Goal: Information Seeking & Learning: Learn about a topic

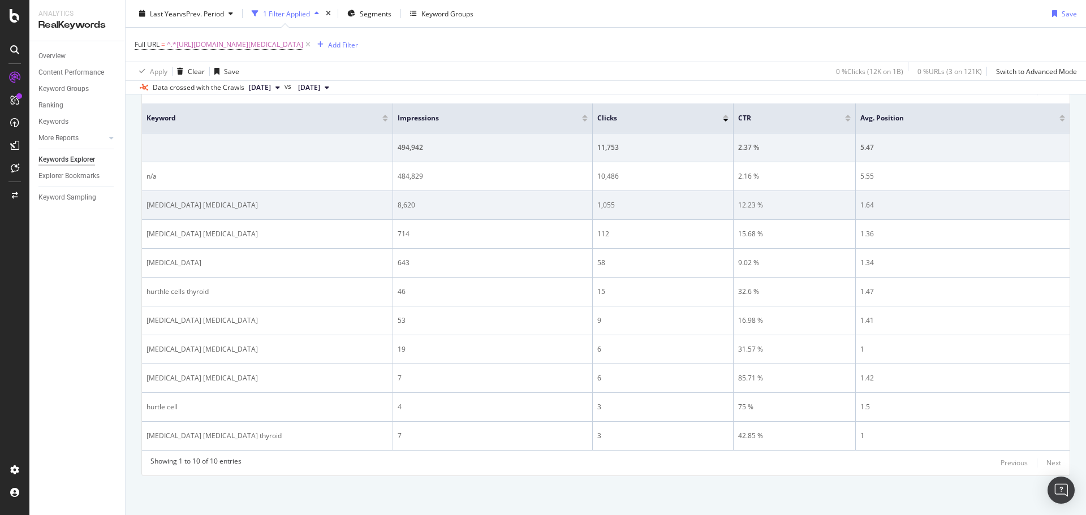
scroll to position [180, 0]
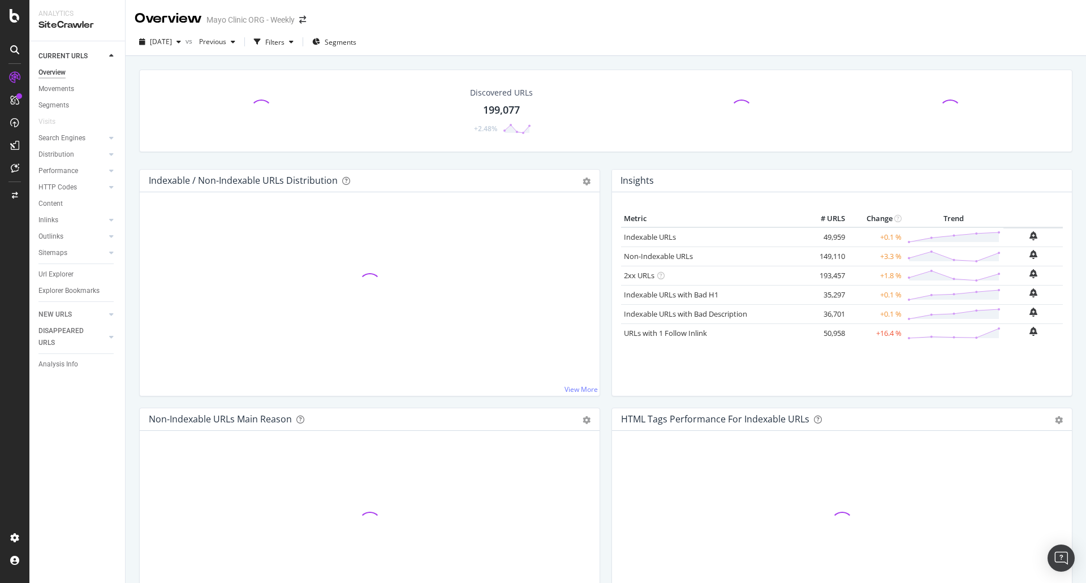
click at [666, 53] on div "2025 Oct. 8th vs Previous Filters Segments" at bounding box center [606, 44] width 960 height 23
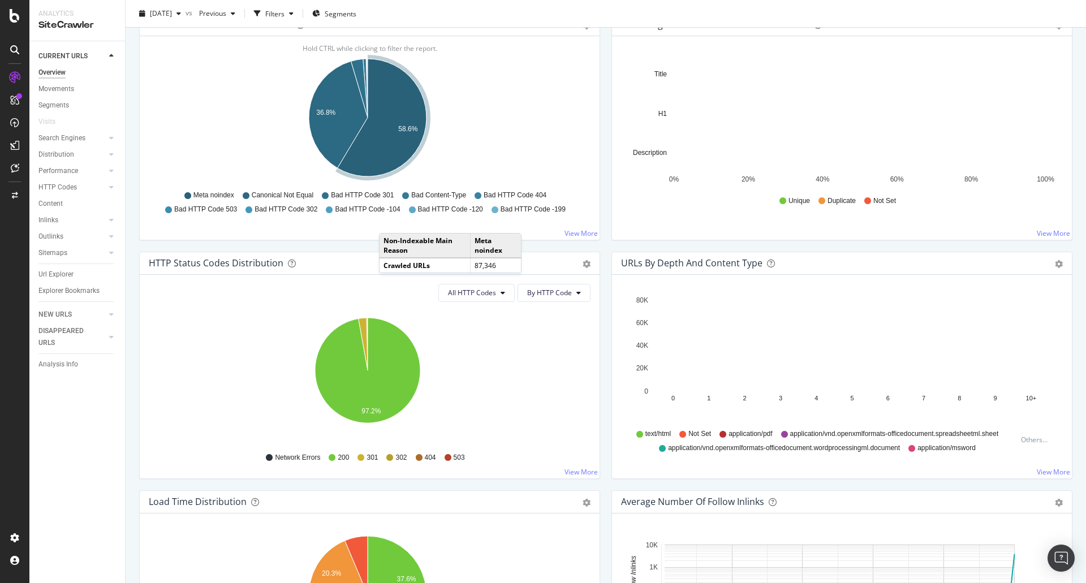
scroll to position [396, 0]
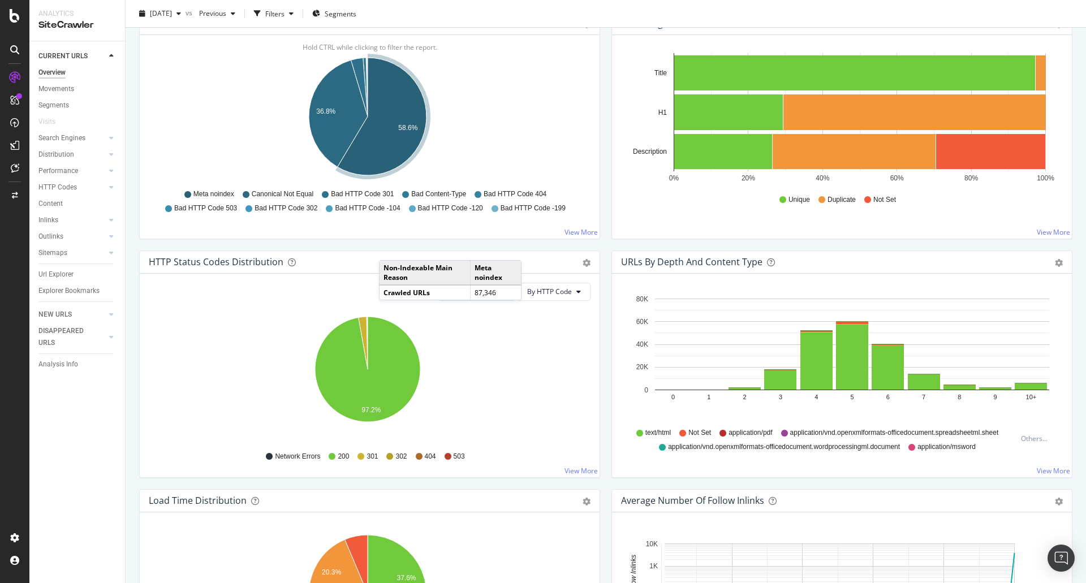
click at [63, 187] on div "HTTP Codes" at bounding box center [57, 188] width 38 height 12
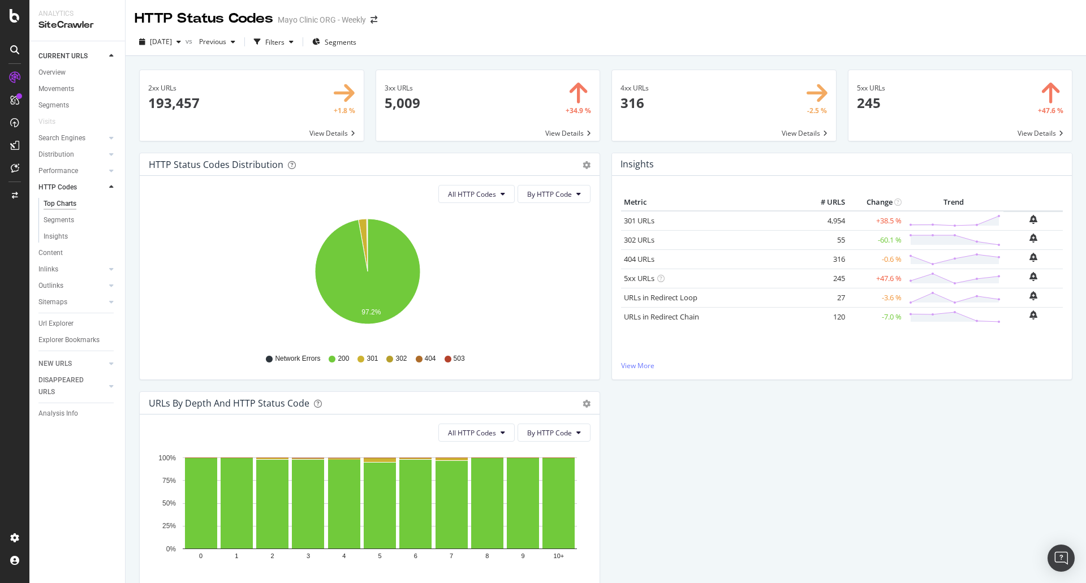
click at [575, 126] on span at bounding box center [488, 105] width 224 height 71
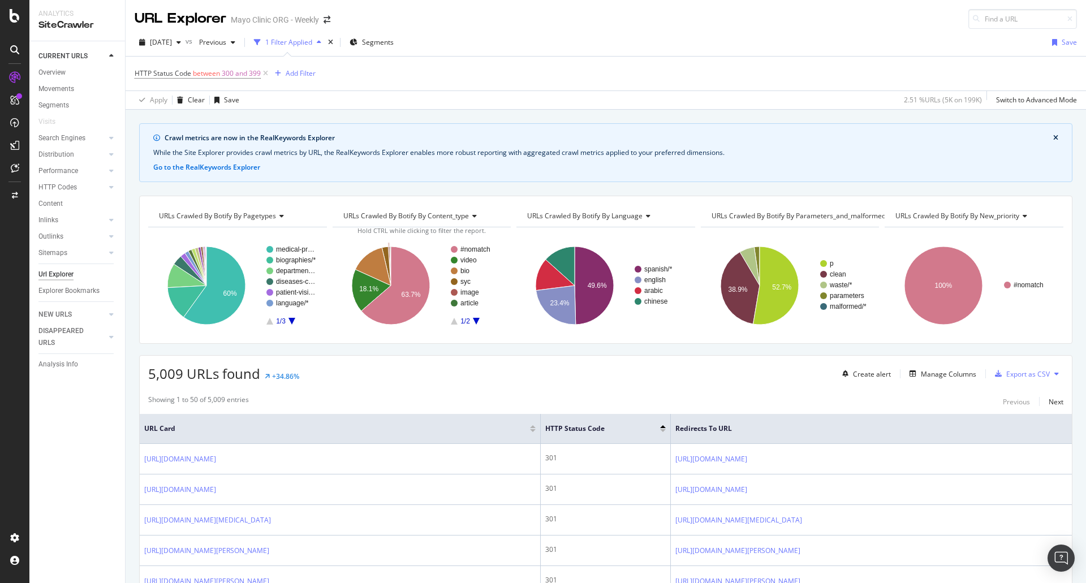
click at [297, 61] on div "HTTP Status Code between 300 and 399 Add Filter" at bounding box center [606, 74] width 942 height 34
click at [296, 73] on div "Add Filter" at bounding box center [301, 73] width 30 height 10
click at [705, 72] on div "HTTP Status Code between 300 and 399 Add Filter" at bounding box center [606, 74] width 942 height 34
click at [592, 275] on icon "A chart." at bounding box center [594, 286] width 39 height 78
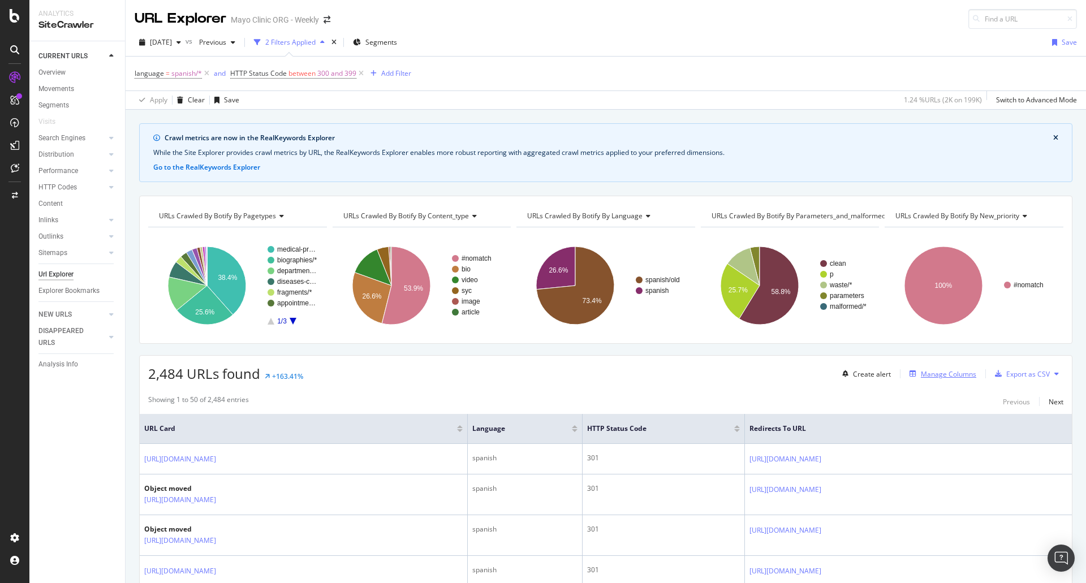
click at [923, 380] on div "Manage Columns" at bounding box center [940, 374] width 71 height 12
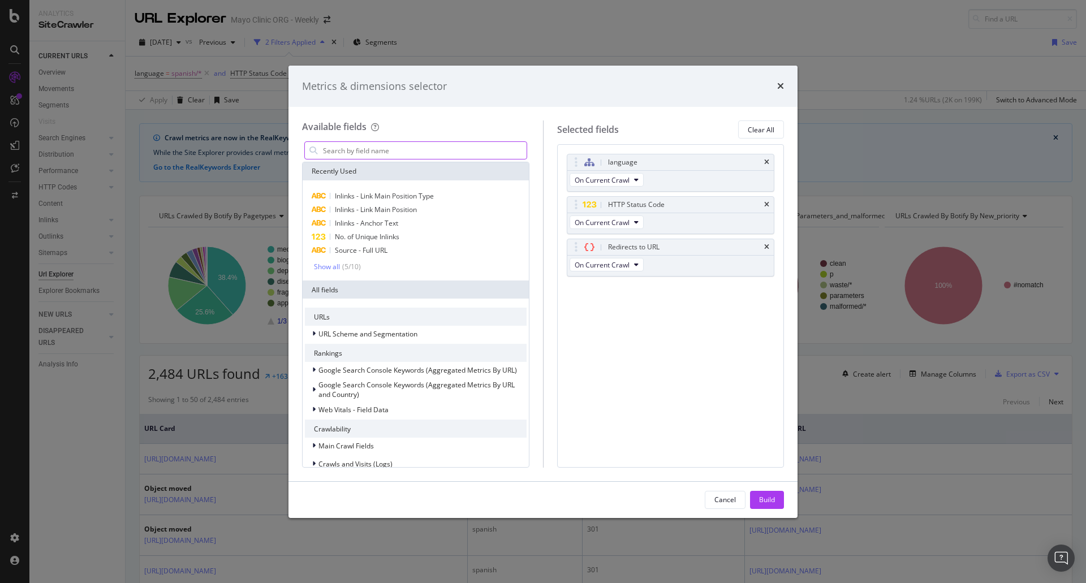
click at [407, 150] on input "modal" at bounding box center [424, 150] width 205 height 17
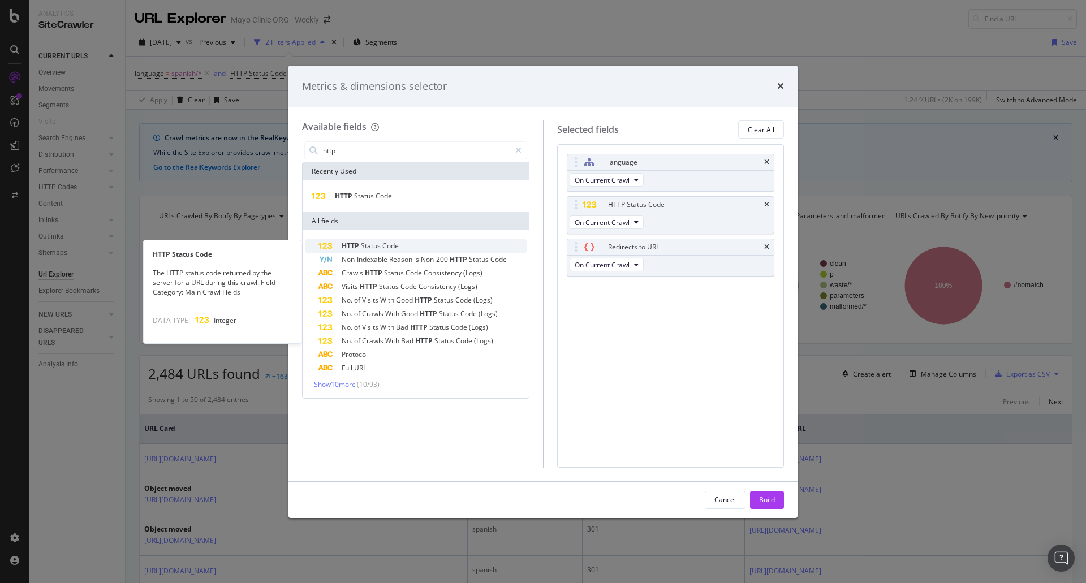
type input "http"
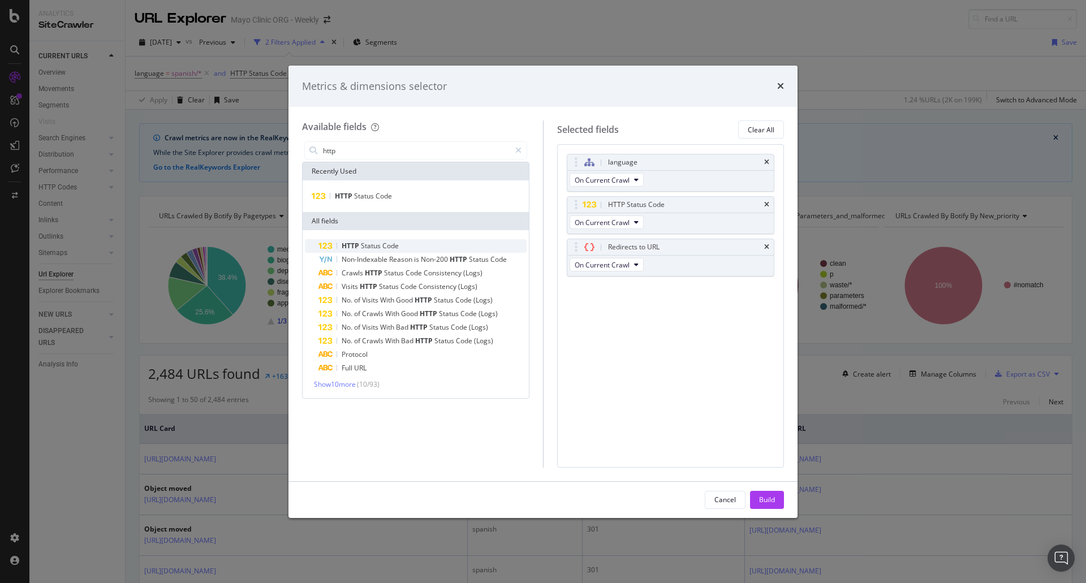
click at [415, 245] on div "HTTP Status Code" at bounding box center [422, 246] width 208 height 14
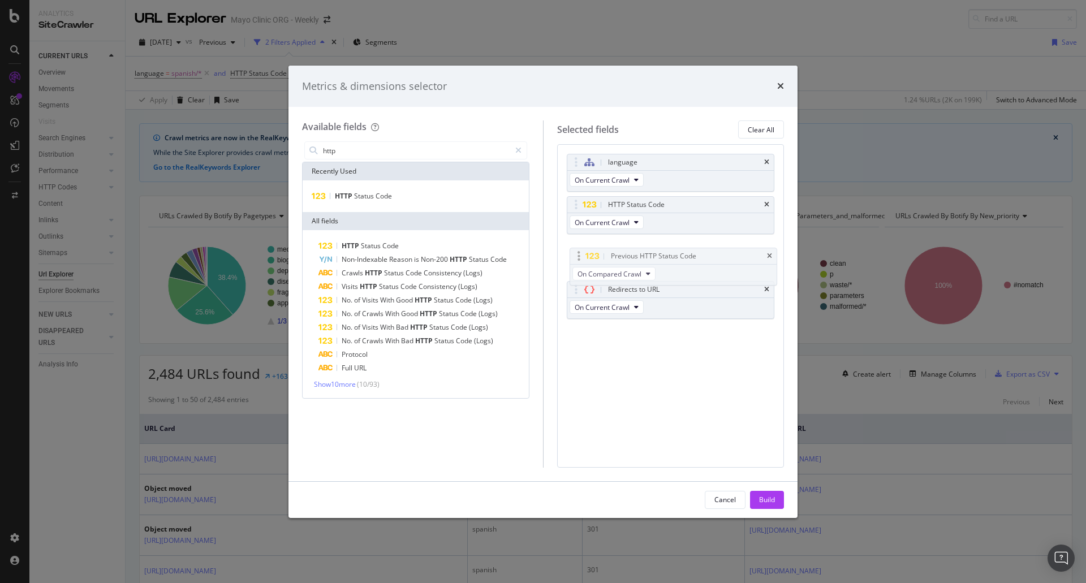
drag, startPoint x: 672, startPoint y: 292, endPoint x: 675, endPoint y: 254, distance: 38.0
click at [675, 254] on body "Analytics SiteCrawler CURRENT URLS Overview Movements Segments Visits Search En…" at bounding box center [543, 291] width 1086 height 583
click at [616, 262] on span "On Compared Crawl" at bounding box center [607, 265] width 64 height 10
click at [611, 310] on span "On Compared Crawl" at bounding box center [611, 306] width 65 height 10
click at [767, 497] on div "Build" at bounding box center [767, 500] width 16 height 10
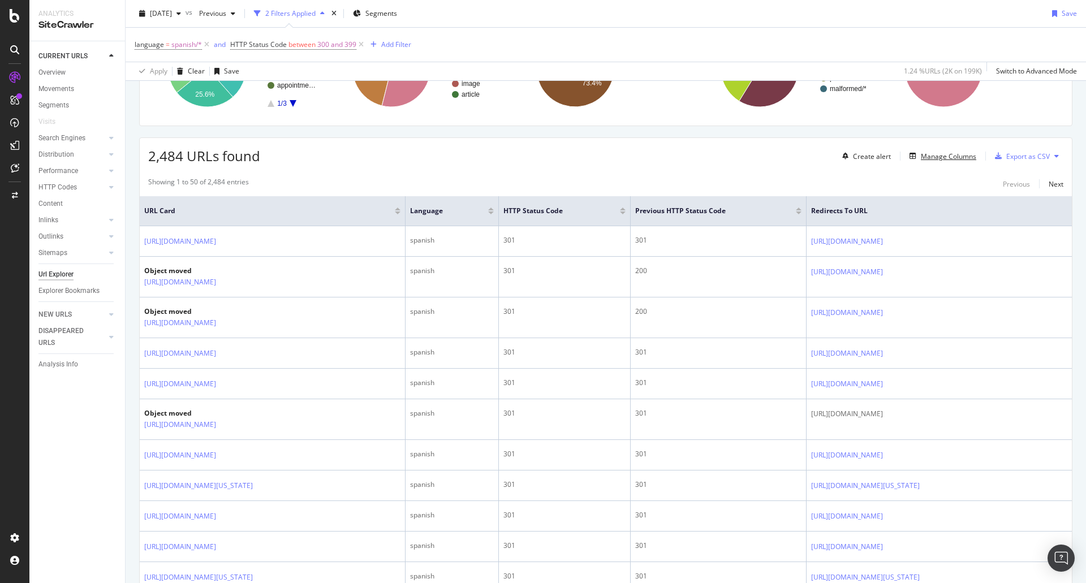
scroll to position [283, 0]
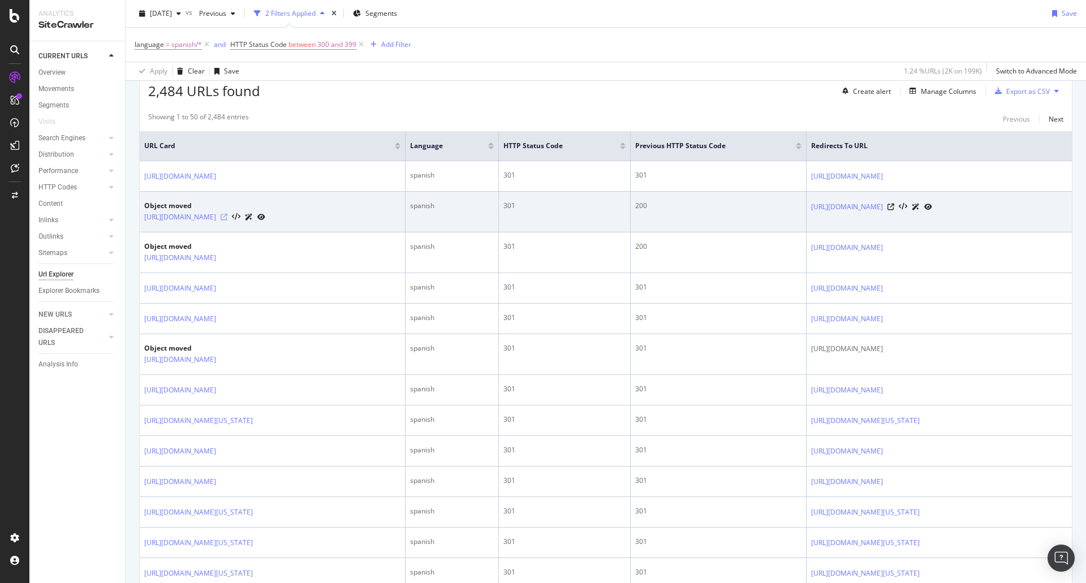
click at [227, 216] on icon at bounding box center [224, 217] width 7 height 7
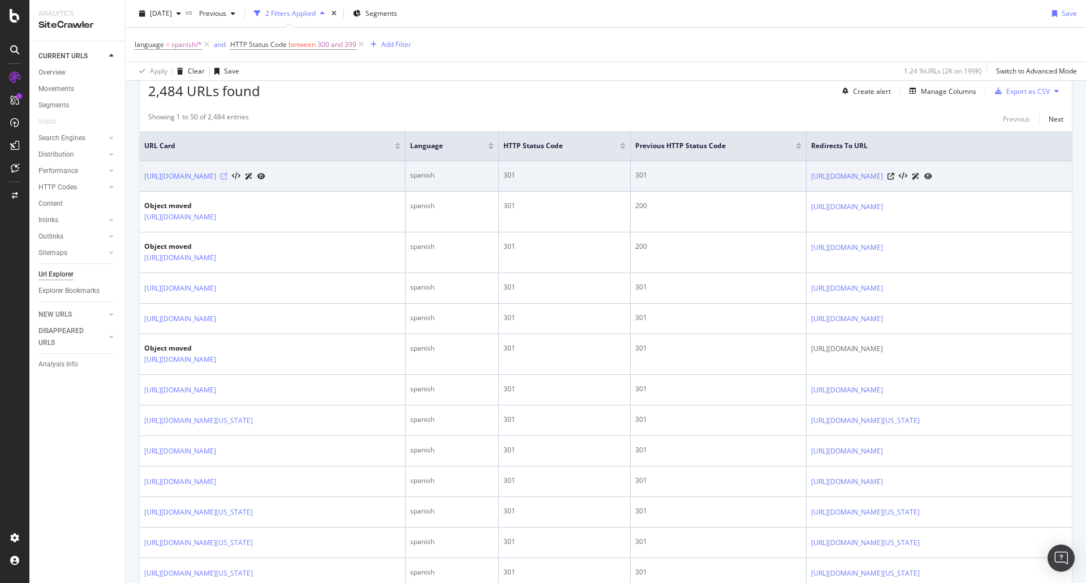
click at [227, 178] on icon at bounding box center [224, 176] width 7 height 7
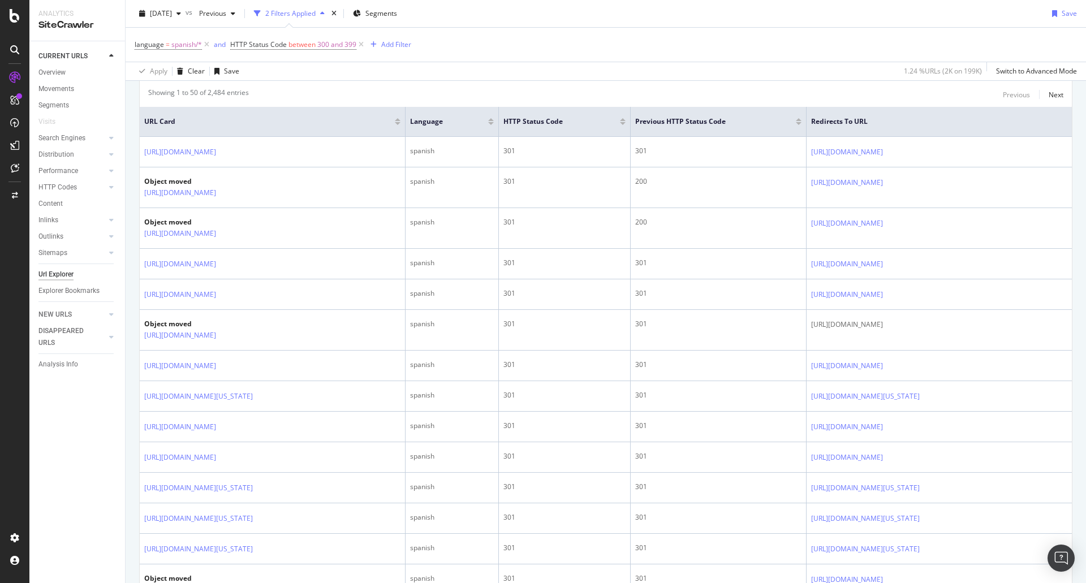
scroll to position [0, 0]
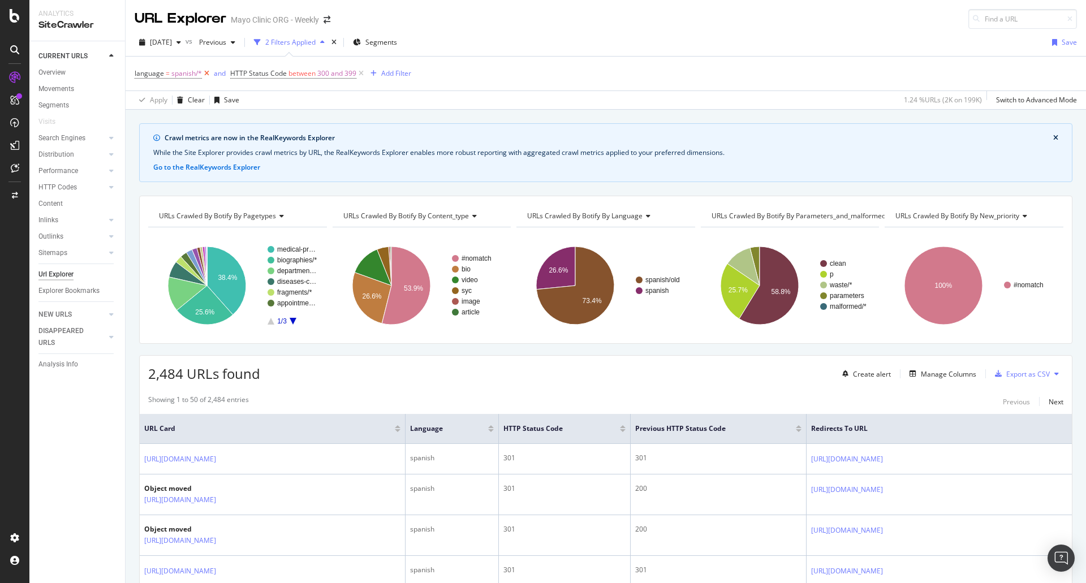
click at [209, 70] on icon at bounding box center [207, 73] width 10 height 11
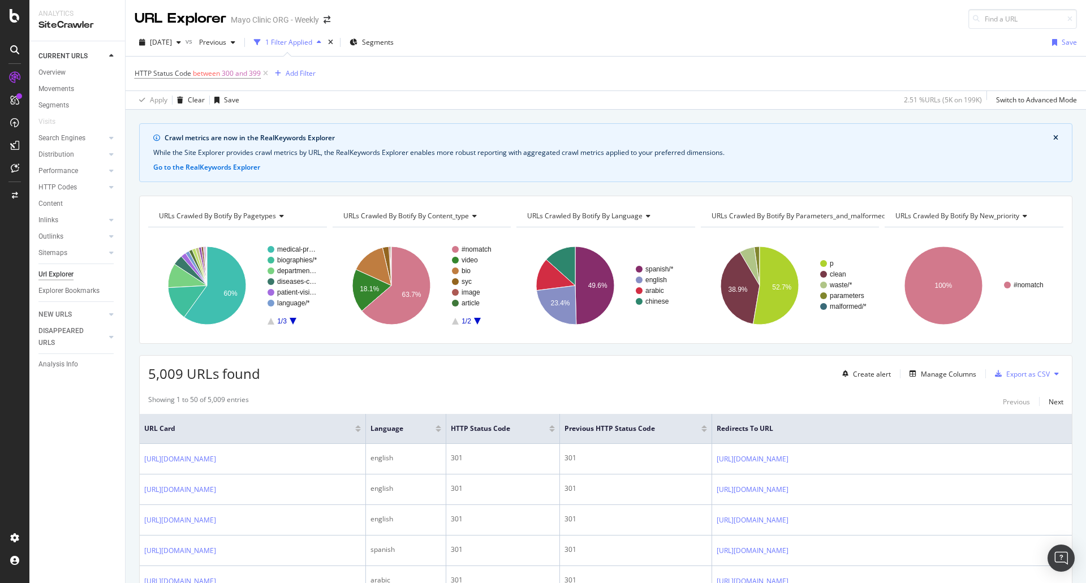
click at [555, 77] on div "HTTP Status Code between 300 and 399 Add Filter" at bounding box center [606, 74] width 942 height 34
click at [955, 370] on div "Manage Columns" at bounding box center [948, 374] width 55 height 10
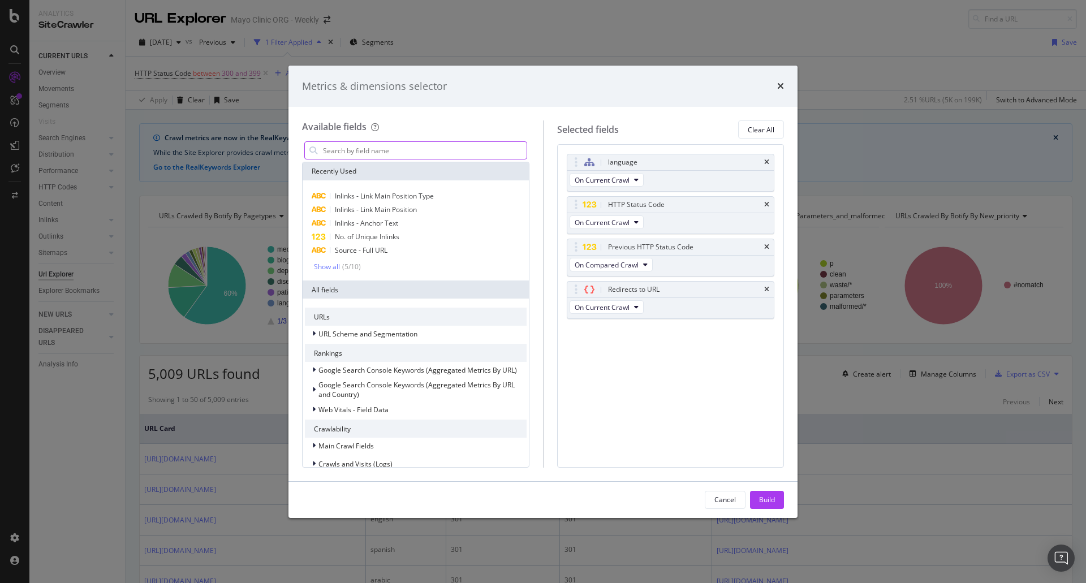
click at [430, 144] on input "modal" at bounding box center [424, 150] width 205 height 17
type input "n"
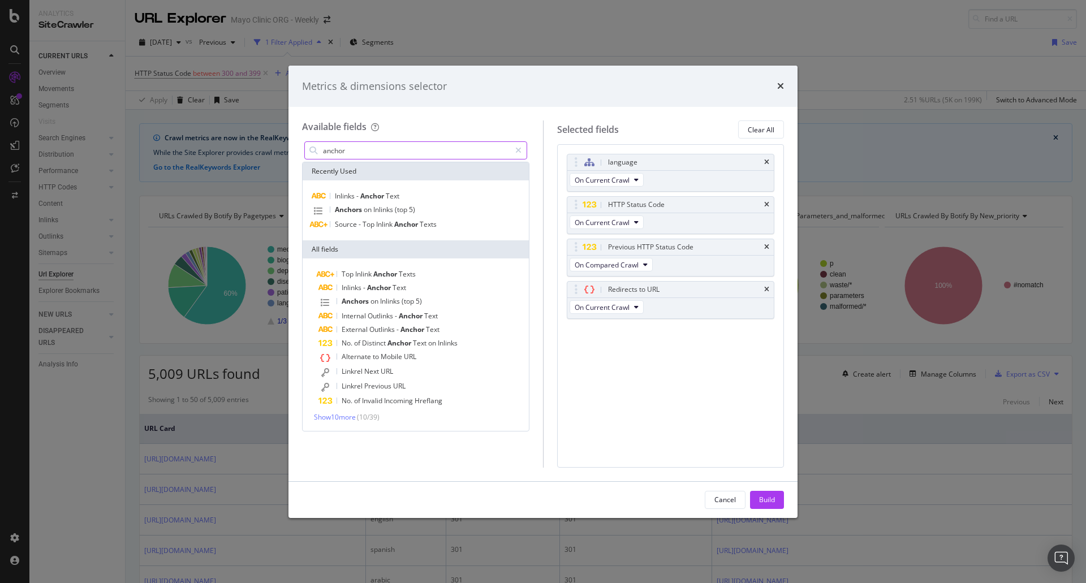
click at [429, 153] on input "anchor" at bounding box center [416, 150] width 188 height 17
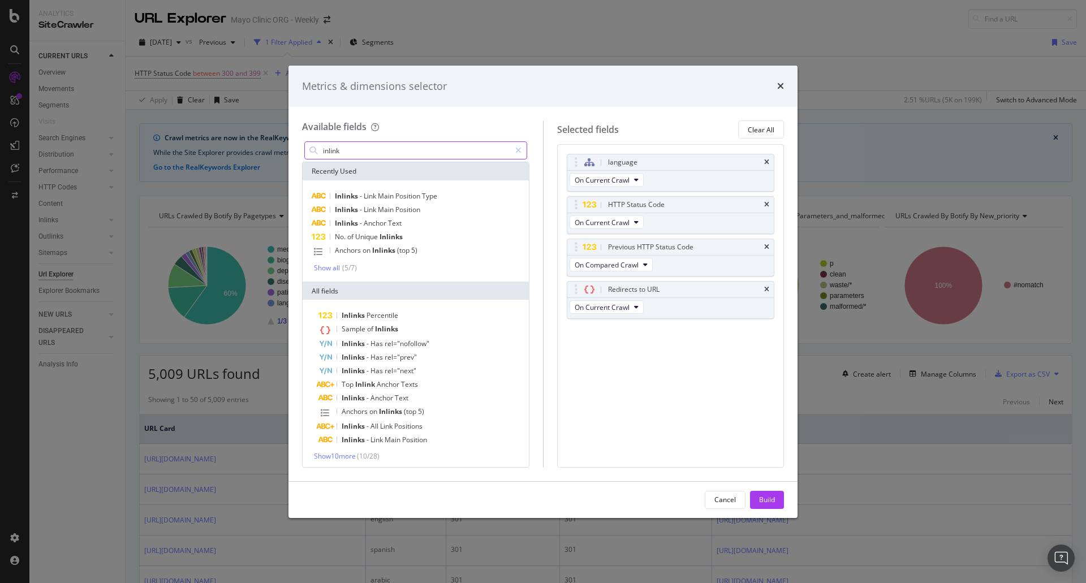
click at [438, 156] on input "inlink" at bounding box center [416, 150] width 188 height 17
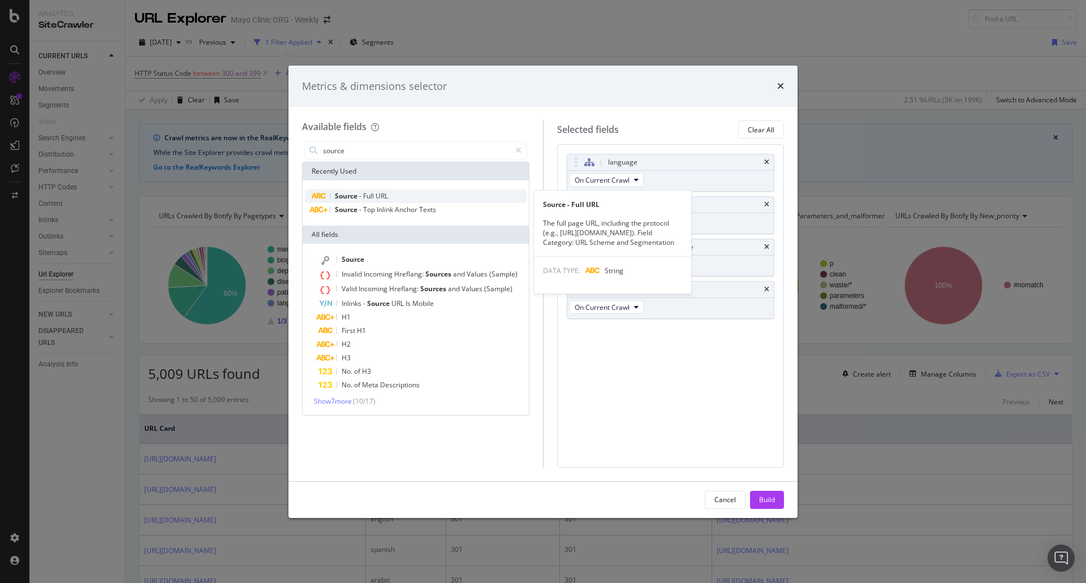
type input "source"
click at [393, 195] on div "Source - Full URL" at bounding box center [416, 196] width 222 height 14
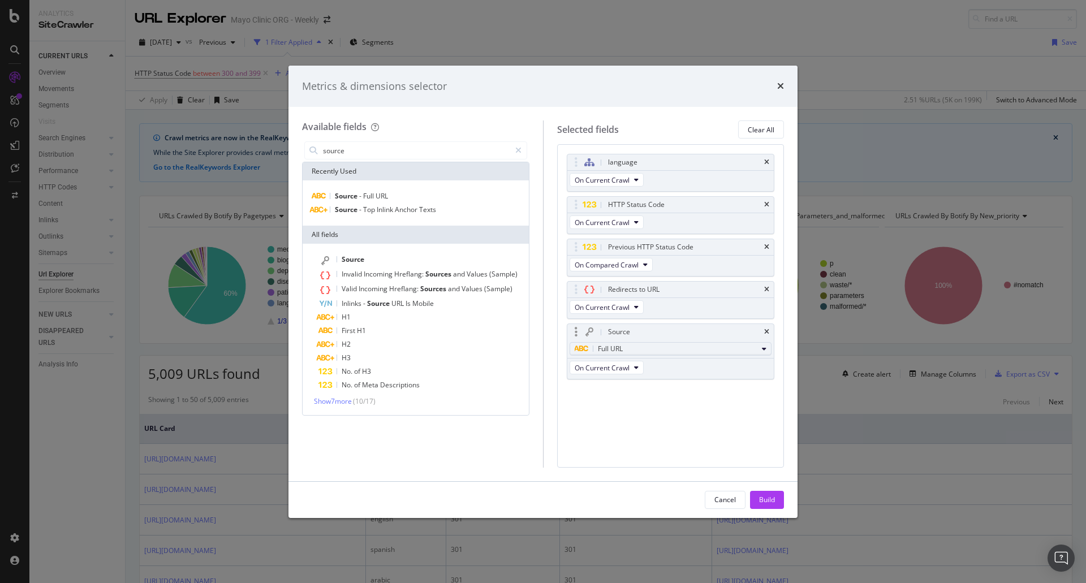
click at [655, 349] on div "Full URL" at bounding box center [666, 349] width 183 height 14
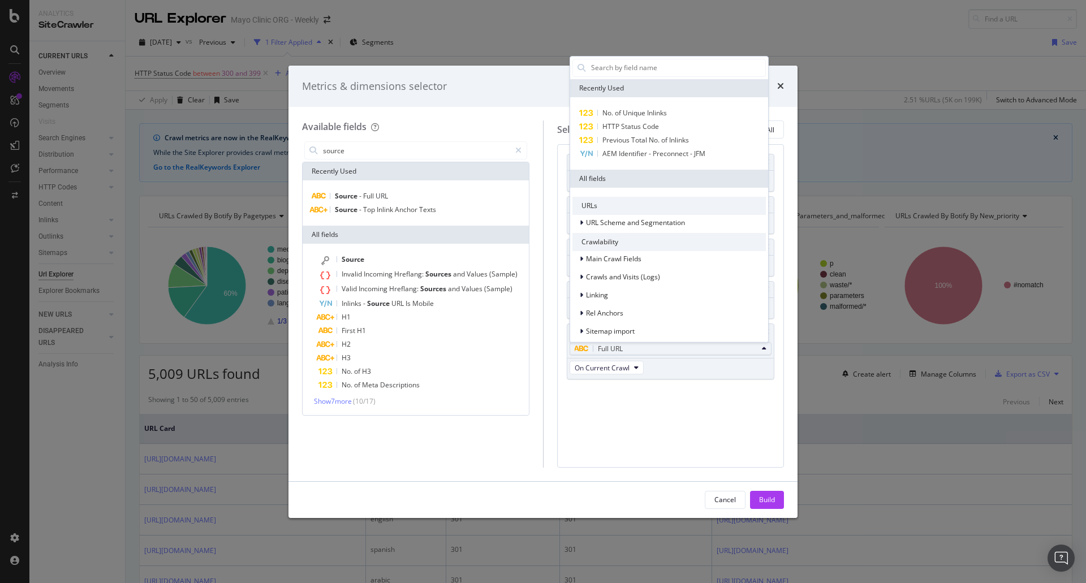
click at [655, 349] on div "Full URL" at bounding box center [666, 349] width 183 height 14
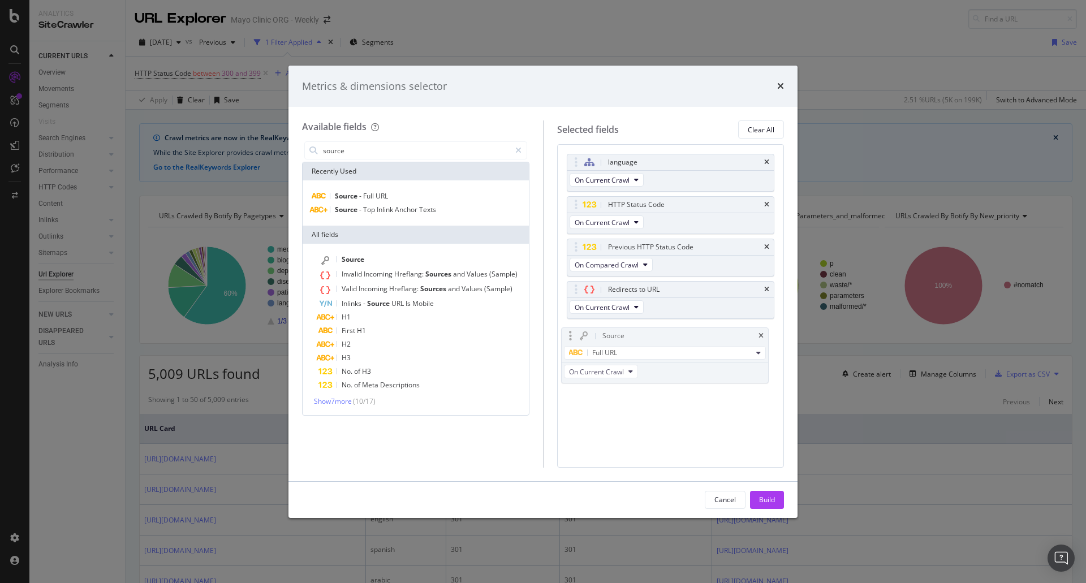
drag, startPoint x: 678, startPoint y: 328, endPoint x: 672, endPoint y: 330, distance: 6.4
click at [672, 330] on body "Analytics SiteCrawler CURRENT URLS Overview Movements Segments Visits Search En…" at bounding box center [543, 291] width 1086 height 583
click at [649, 331] on div "Source" at bounding box center [684, 331] width 157 height 11
click at [756, 511] on div "Cancel Build" at bounding box center [542, 500] width 509 height 36
click at [762, 503] on div "Build" at bounding box center [767, 500] width 16 height 10
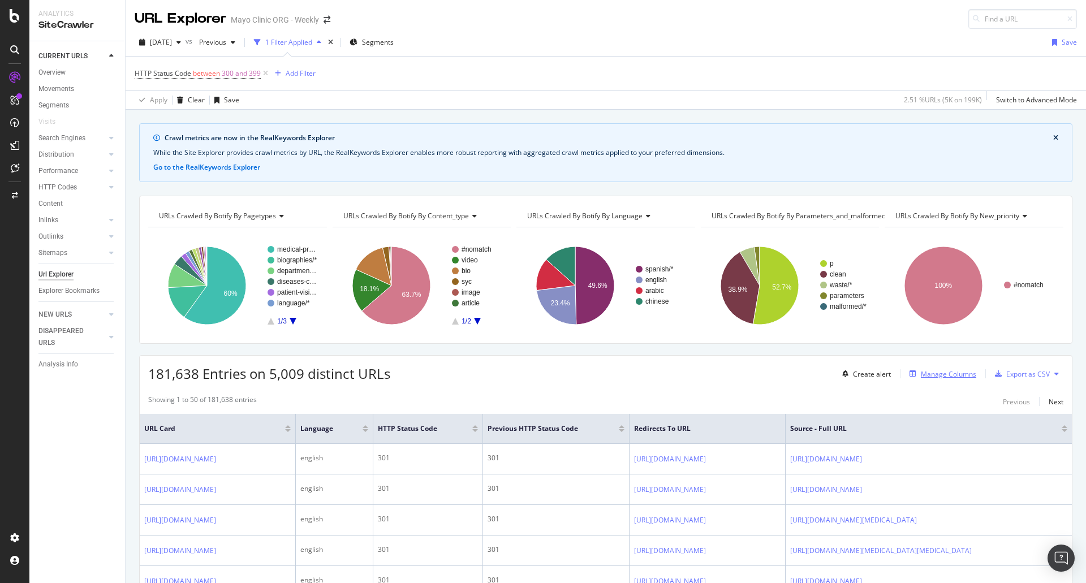
click at [936, 373] on div "Manage Columns" at bounding box center [948, 374] width 55 height 10
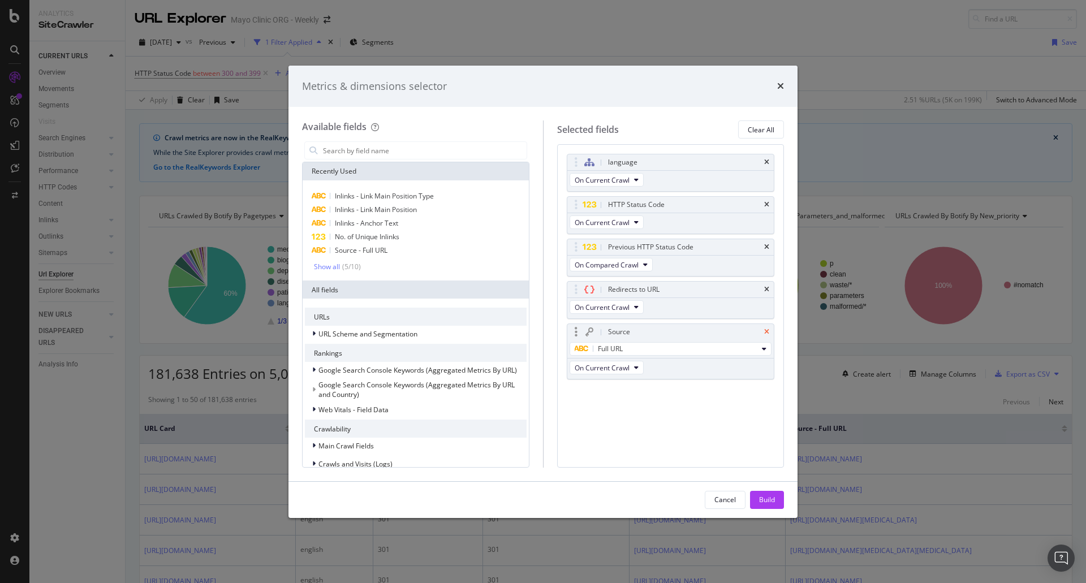
click at [765, 334] on icon "times" at bounding box center [766, 332] width 5 height 7
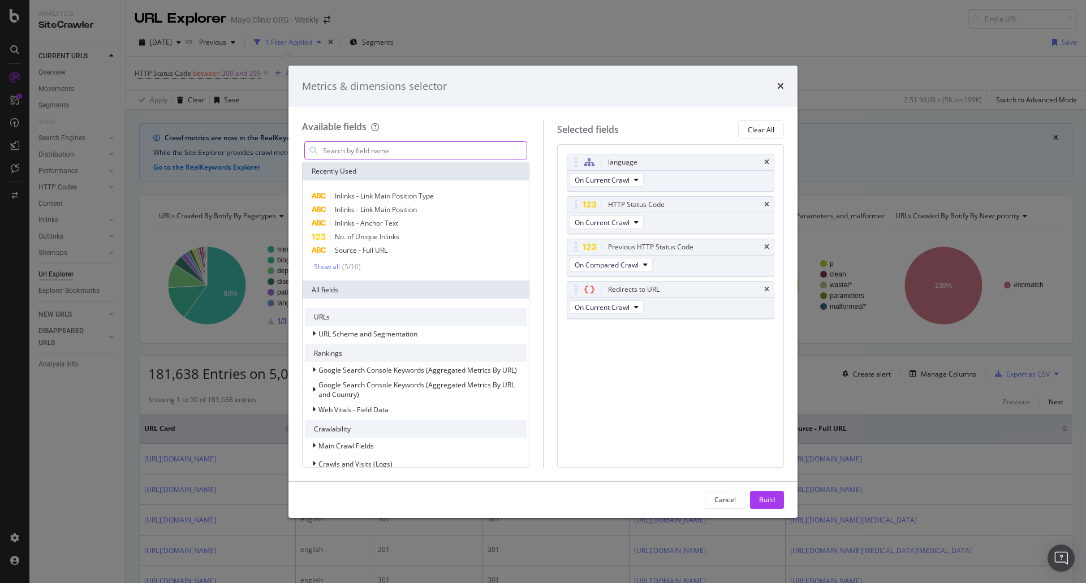
click at [385, 152] on input "modal" at bounding box center [424, 150] width 205 height 17
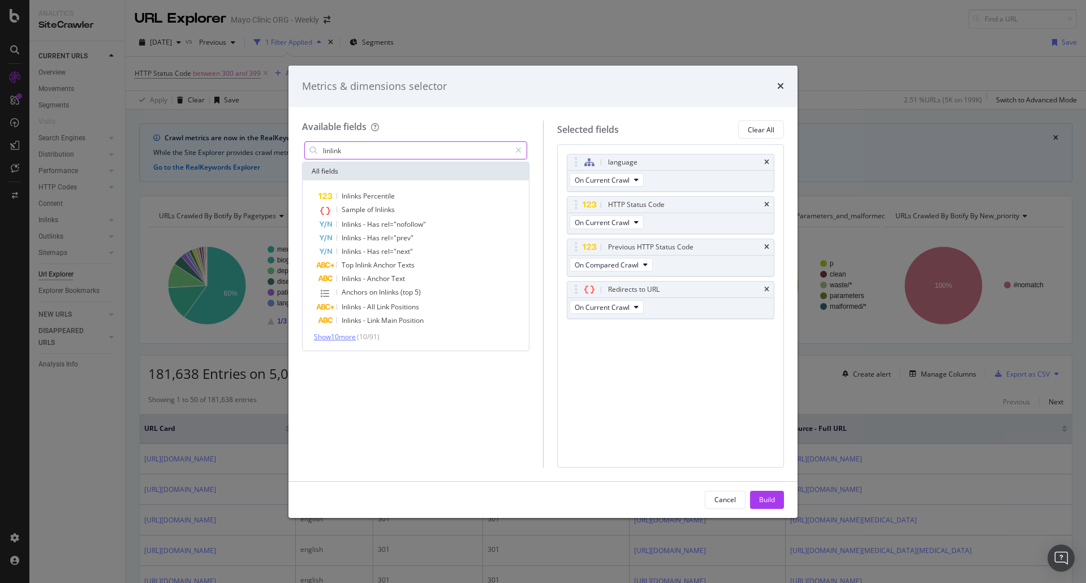
type input "linlink"
click at [353, 340] on span "Show 10 more" at bounding box center [335, 337] width 42 height 10
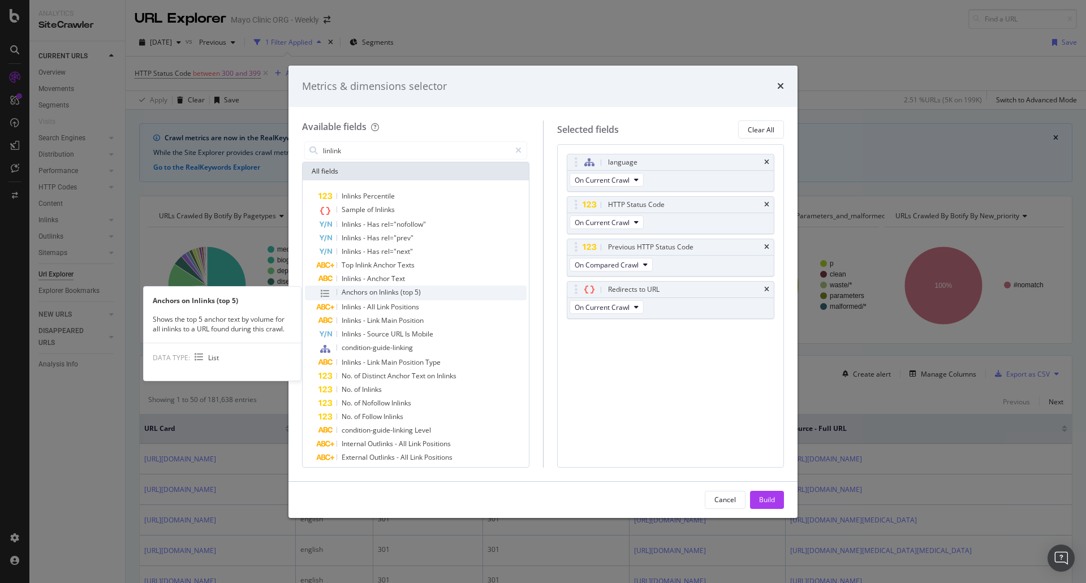
scroll to position [20, 0]
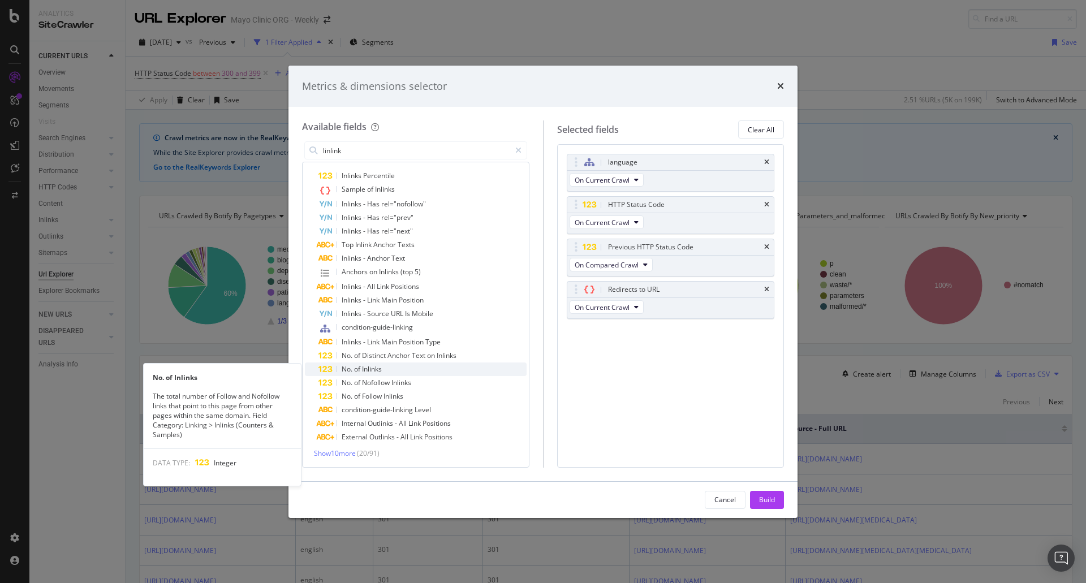
click at [392, 366] on div "No. of Inlinks" at bounding box center [422, 369] width 208 height 14
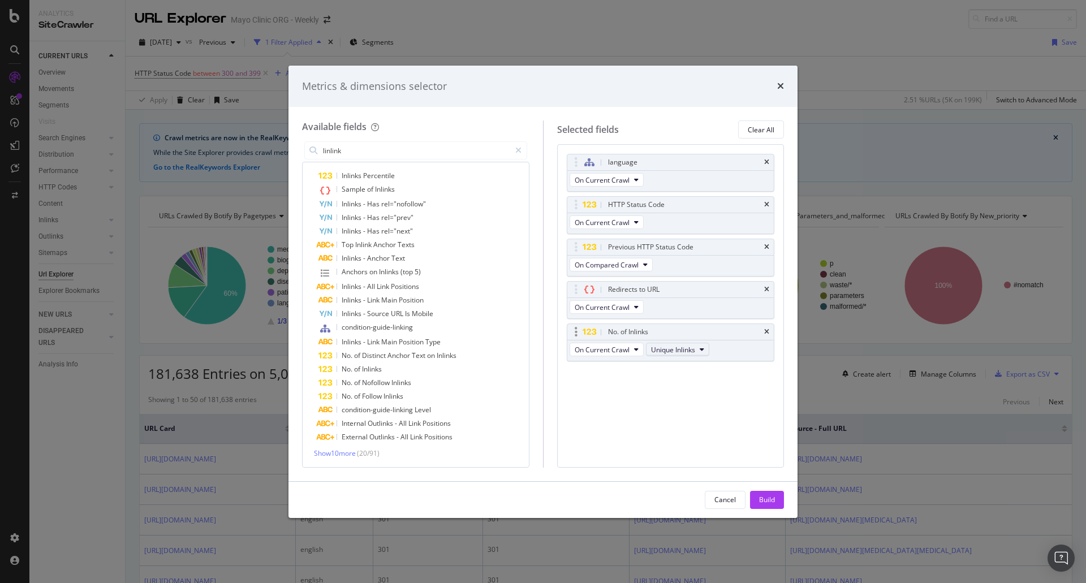
click at [670, 350] on span "Unique Inlinks" at bounding box center [673, 350] width 44 height 10
click at [631, 373] on div "language On Current Crawl HTTP Status Code On Current Crawl Previous HTTP Statu…" at bounding box center [671, 270] width 208 height 232
click at [628, 349] on span "On Current Crawl" at bounding box center [602, 350] width 55 height 10
drag, startPoint x: 628, startPoint y: 351, endPoint x: 684, endPoint y: 351, distance: 56.6
click at [631, 351] on button "On Current Crawl" at bounding box center [606, 350] width 74 height 14
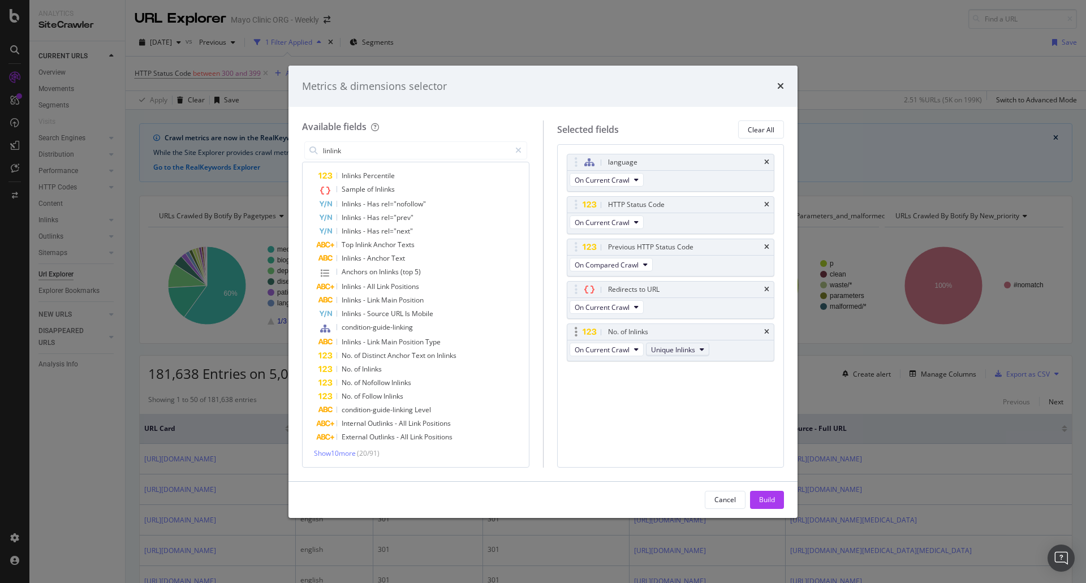
click at [684, 351] on span "Unique Inlinks" at bounding box center [673, 350] width 44 height 10
click at [667, 387] on span "Total Inlinks" at bounding box center [679, 391] width 48 height 10
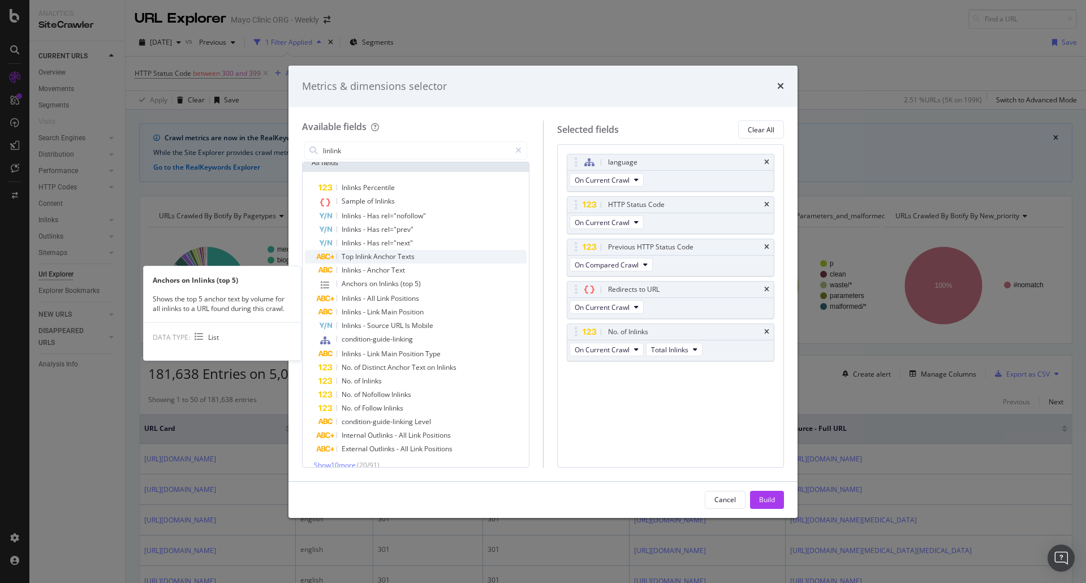
scroll to position [0, 0]
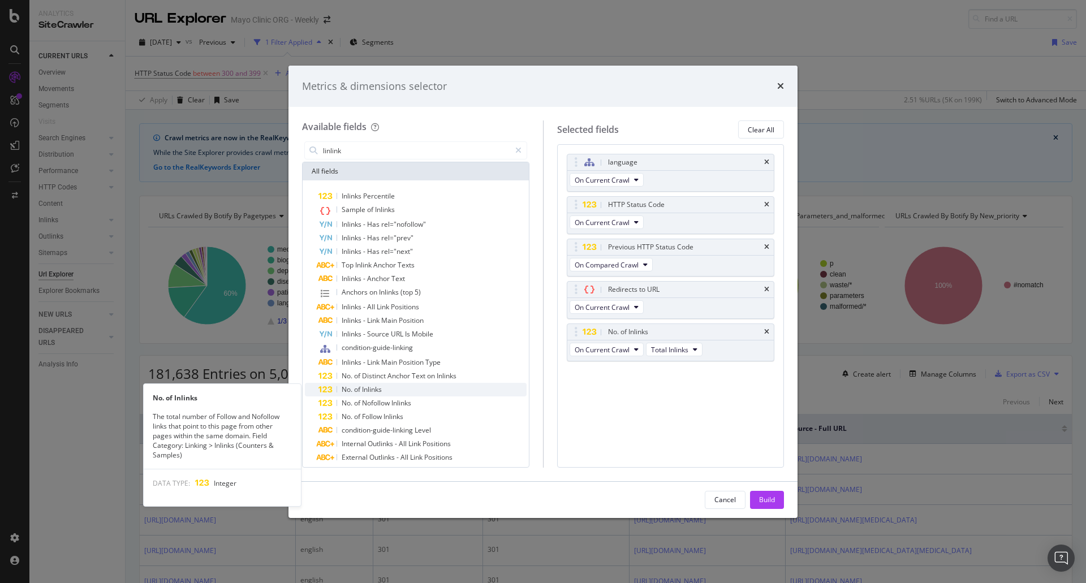
click at [394, 389] on div "No. of Inlinks" at bounding box center [422, 390] width 208 height 14
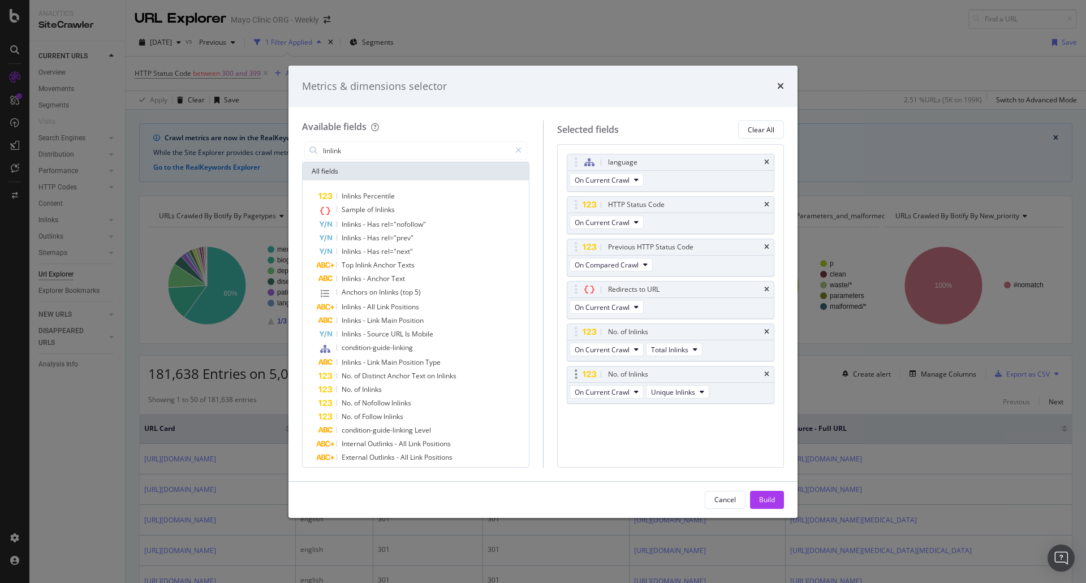
click at [666, 383] on div "On Current Crawl Unique Inlinks" at bounding box center [640, 393] width 146 height 20
click at [767, 497] on div "Build" at bounding box center [767, 500] width 16 height 10
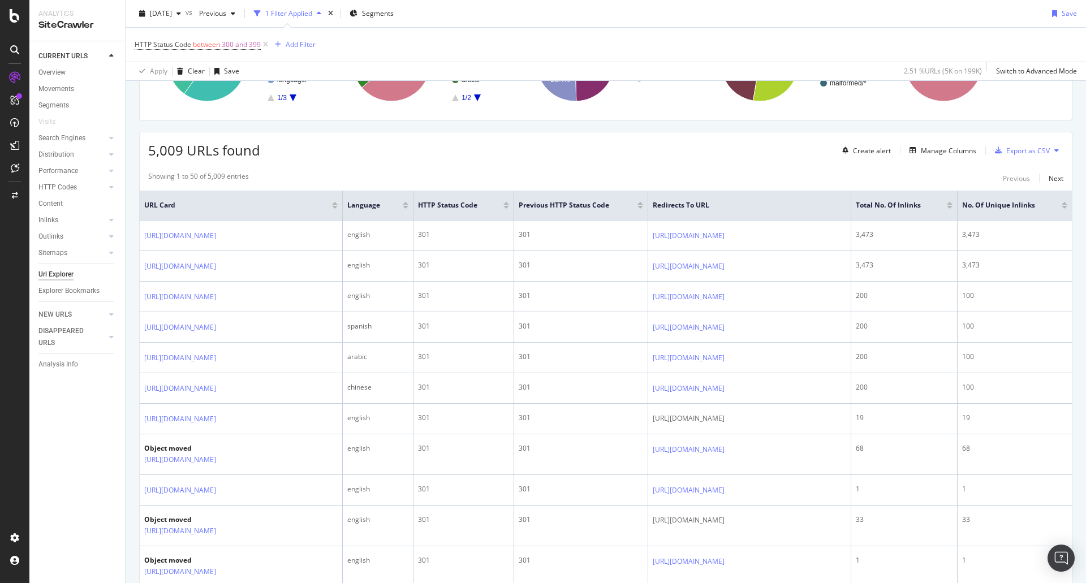
scroll to position [188, 0]
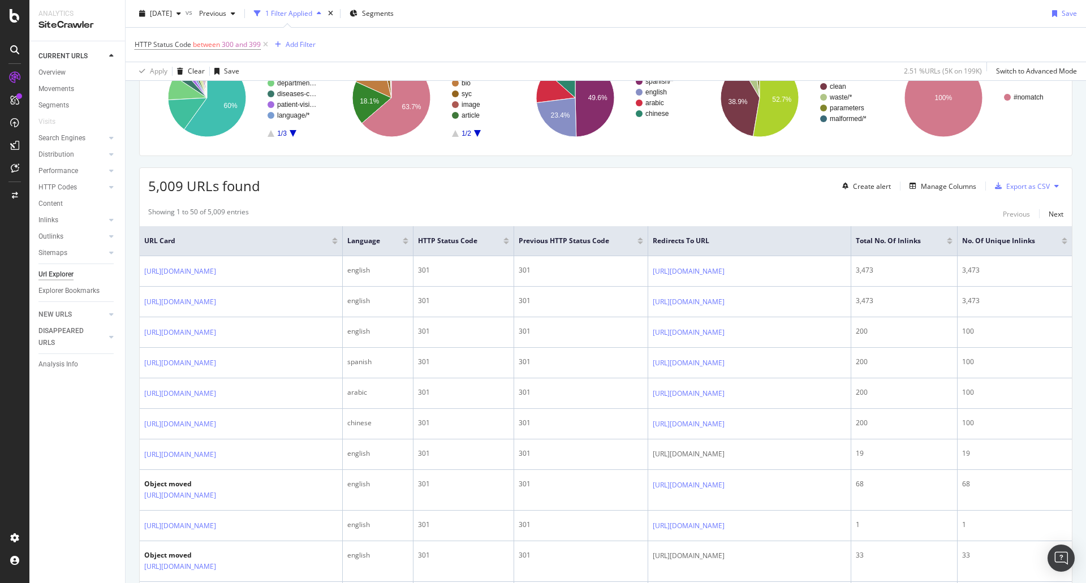
click at [952, 244] on div at bounding box center [950, 242] width 6 height 3
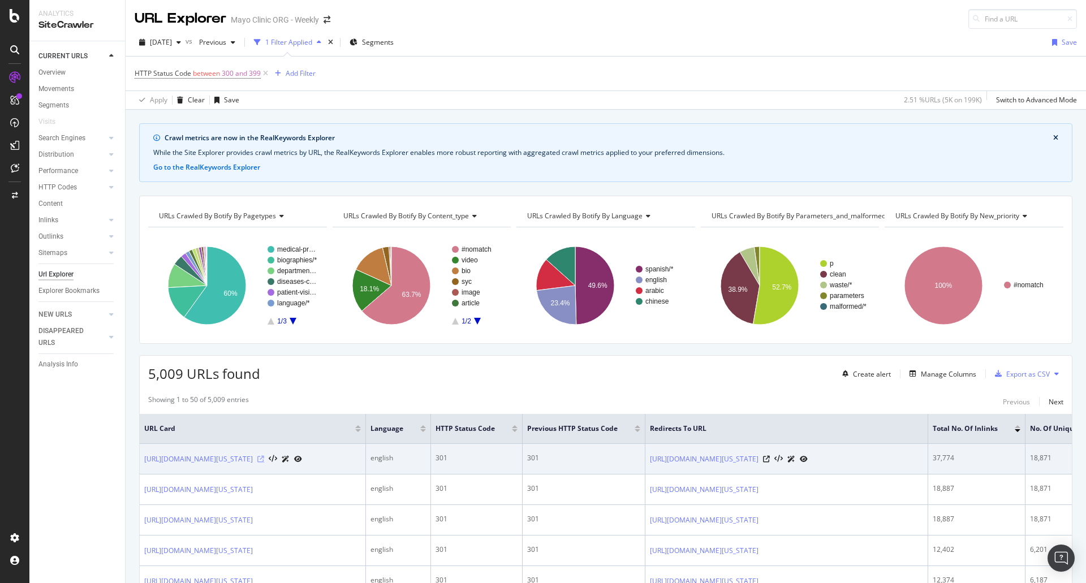
click at [264, 463] on icon at bounding box center [260, 459] width 7 height 7
click at [253, 464] on link "http://www.mayoclinic.org/patient-visitor-guide/minnesota/travel-lodging-maps/d…" at bounding box center [198, 459] width 109 height 11
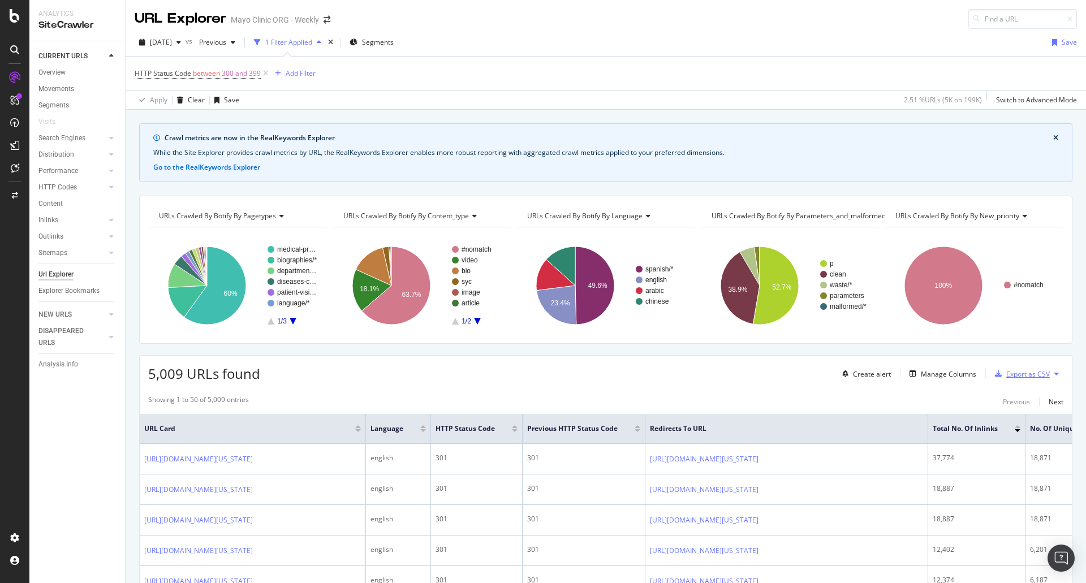
click at [1024, 379] on div "Export as CSV" at bounding box center [1019, 373] width 59 height 17
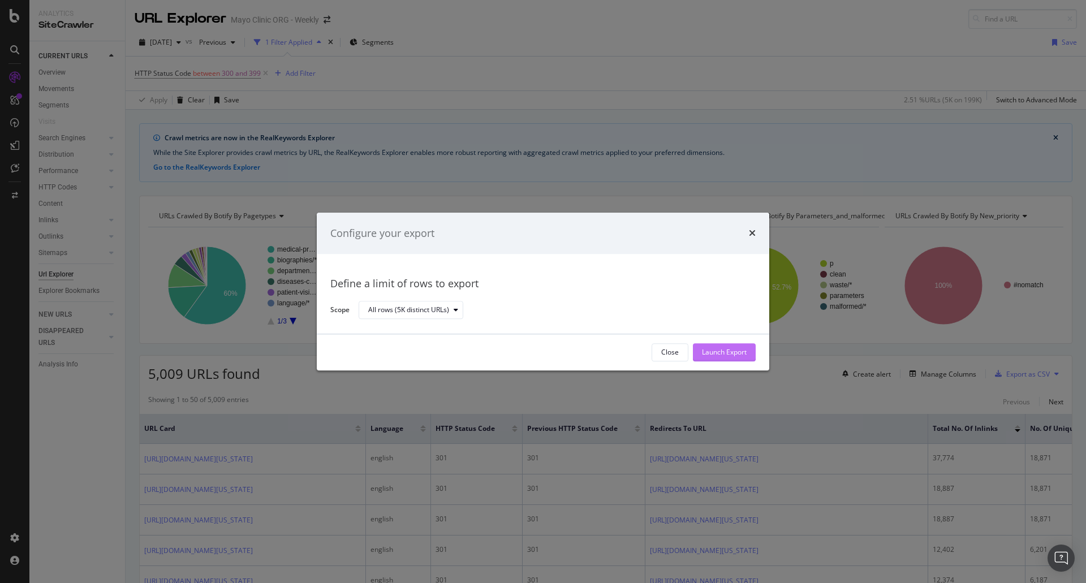
click at [717, 346] on div "Launch Export" at bounding box center [724, 352] width 45 height 17
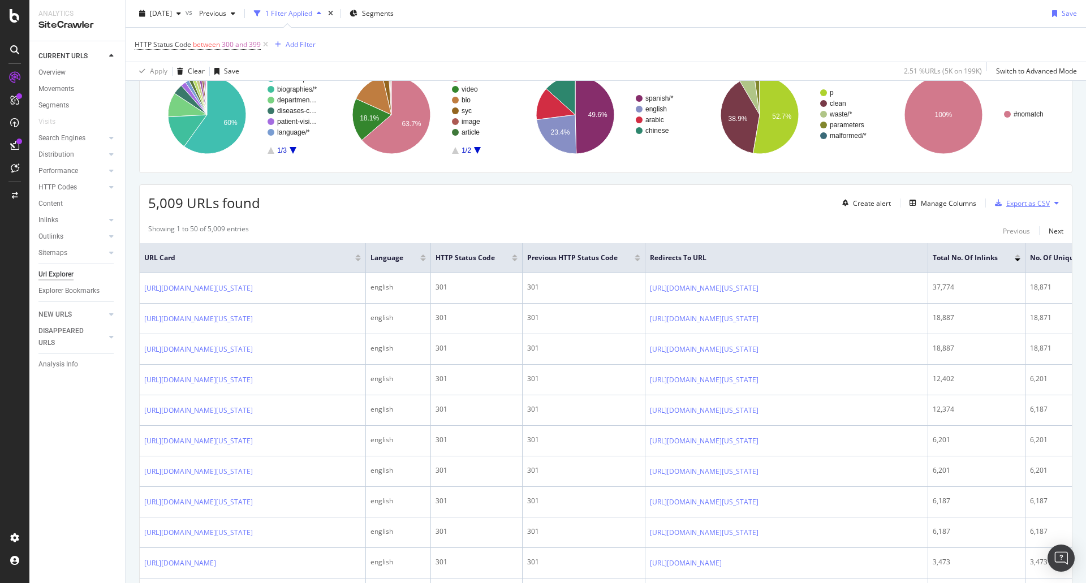
scroll to position [139, 0]
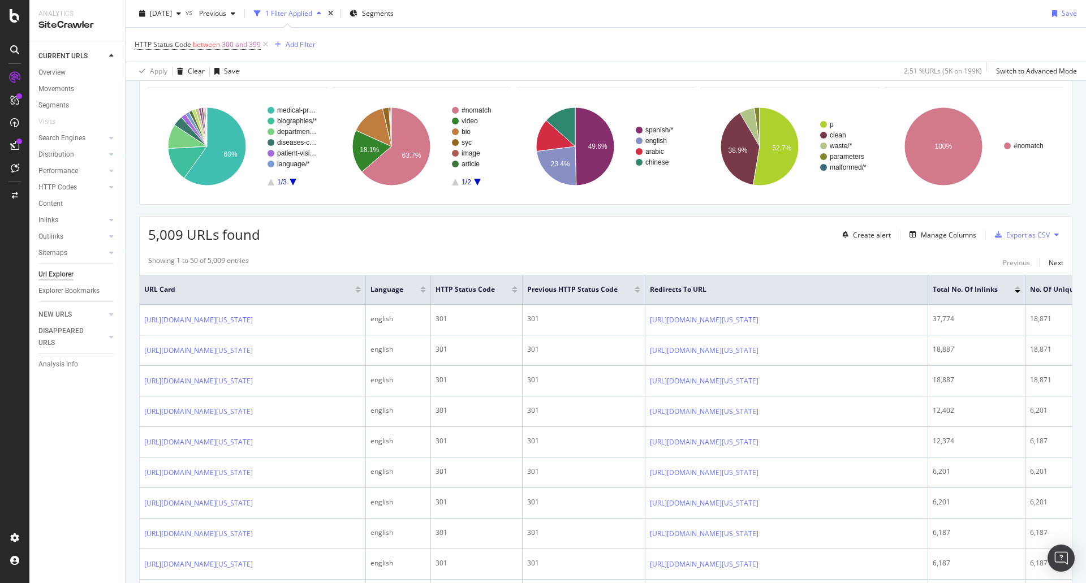
click at [543, 256] on div "Showing 1 to 50 of 5,009 entries Previous Next" at bounding box center [606, 263] width 932 height 14
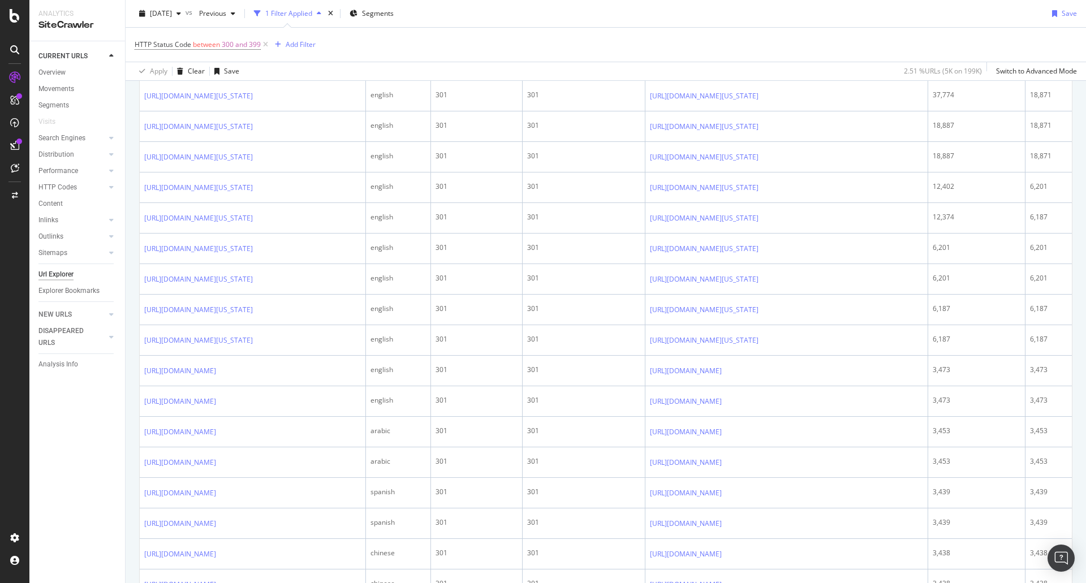
scroll to position [365, 0]
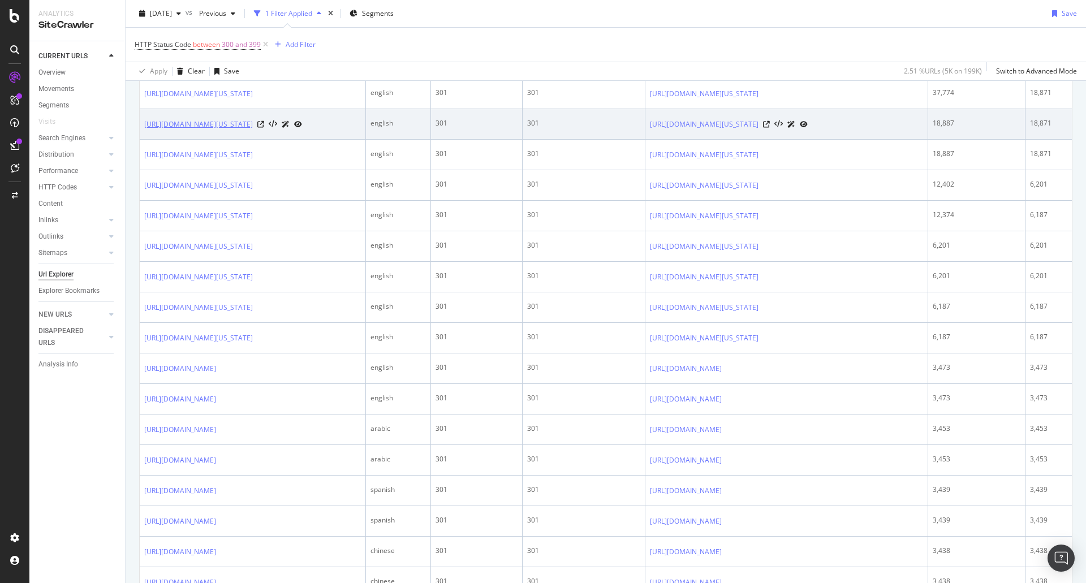
click at [253, 130] on link "http://www.mayoclinic.org/patient-visitor-guide/minnesota/billing-insurance" at bounding box center [198, 124] width 109 height 11
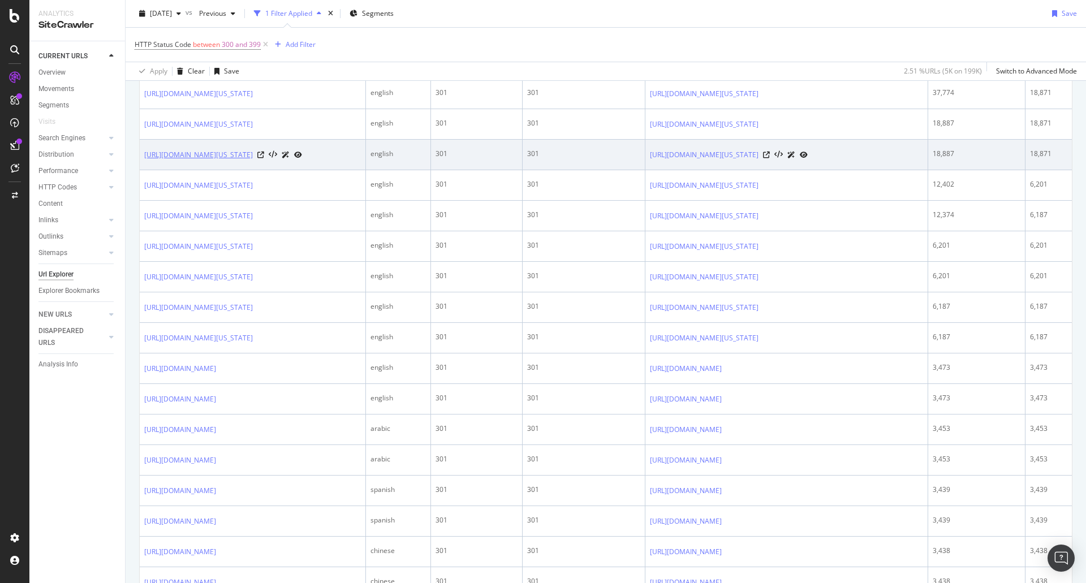
click at [244, 161] on link "http://www.mayoclinic.org/patient-visitor-guide/minnesota/becoming-a-patient/ac…" at bounding box center [198, 154] width 109 height 11
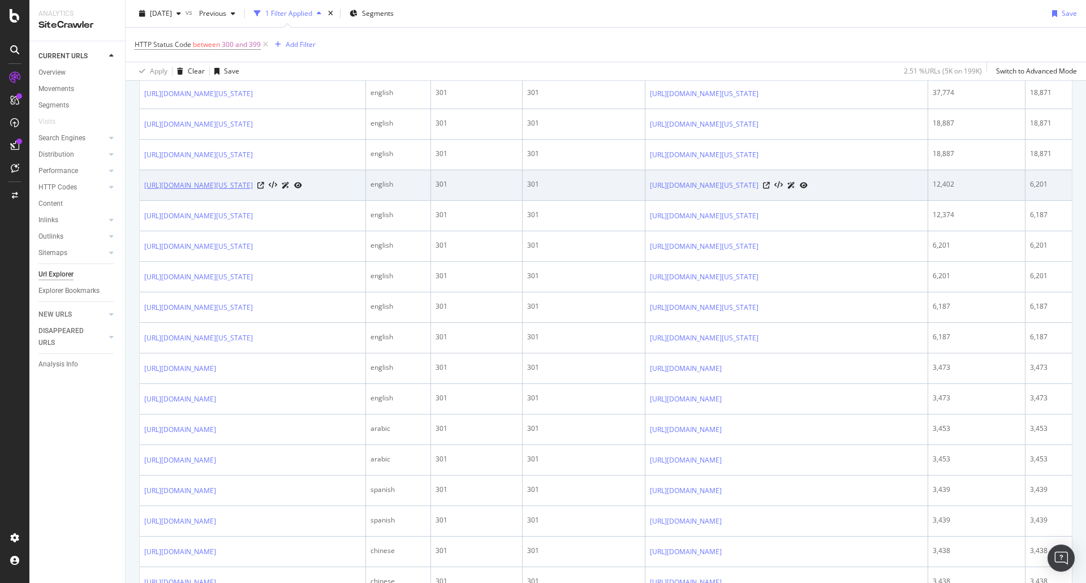
click at [253, 191] on link "http://www.mayoclinic.org/patient-visitor-guide/florida/travel-lodging-maps/dri…" at bounding box center [198, 185] width 109 height 11
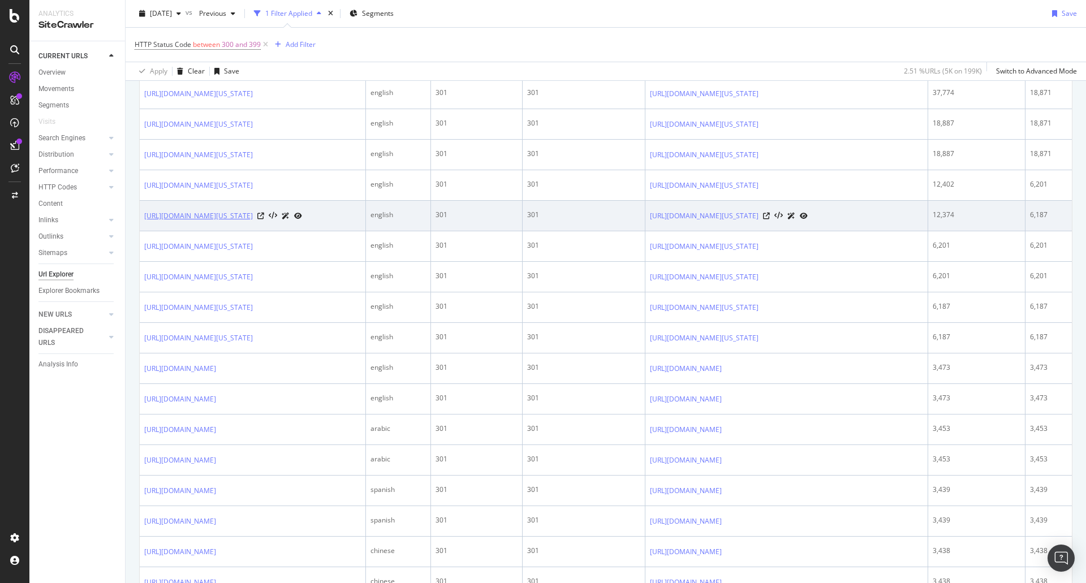
click at [253, 222] on link "http://www.mayoclinic.org/patient-visitor-guide/arizona/travel-lodging-maps/dri…" at bounding box center [198, 215] width 109 height 11
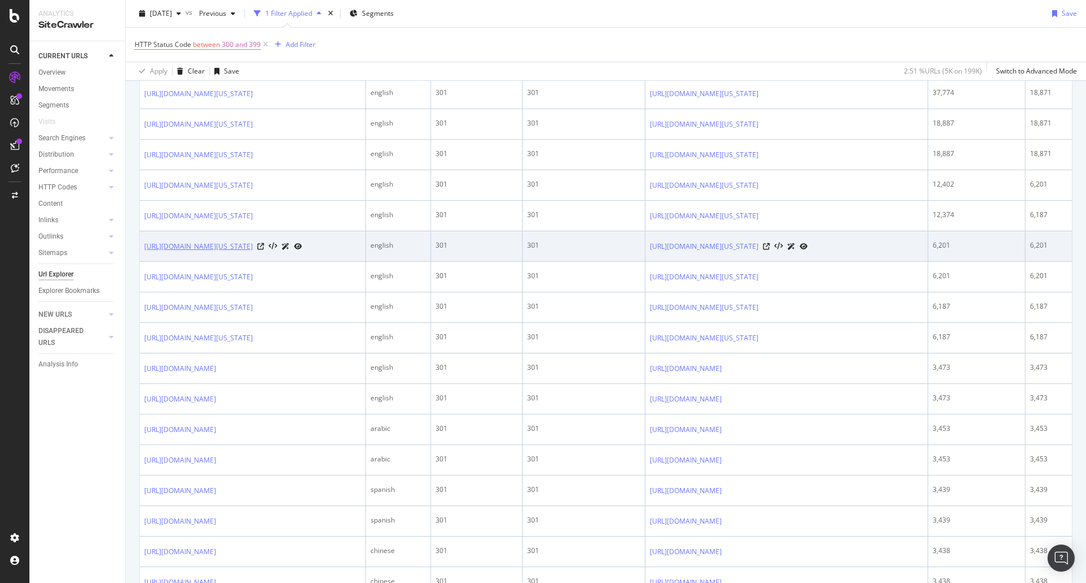
click at [253, 252] on link "http://www.mayoclinic.org/patient-visitor-guide/florida/becoming-a-patient/acce…" at bounding box center [198, 246] width 109 height 11
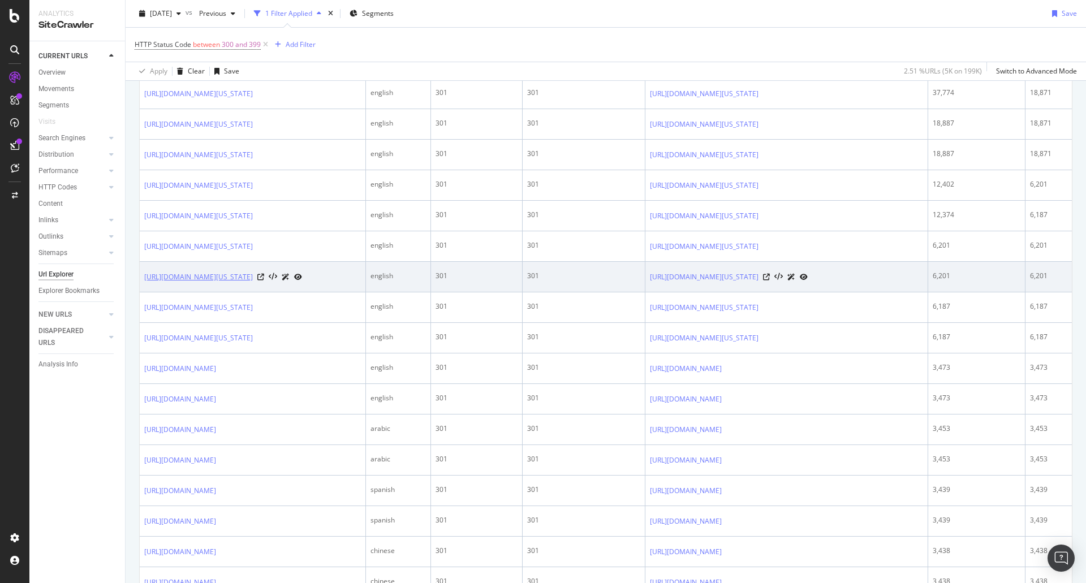
click at [253, 283] on link "http://www.mayoclinic.org/patient-visitor-guide/florida/billing-insurance" at bounding box center [198, 276] width 109 height 11
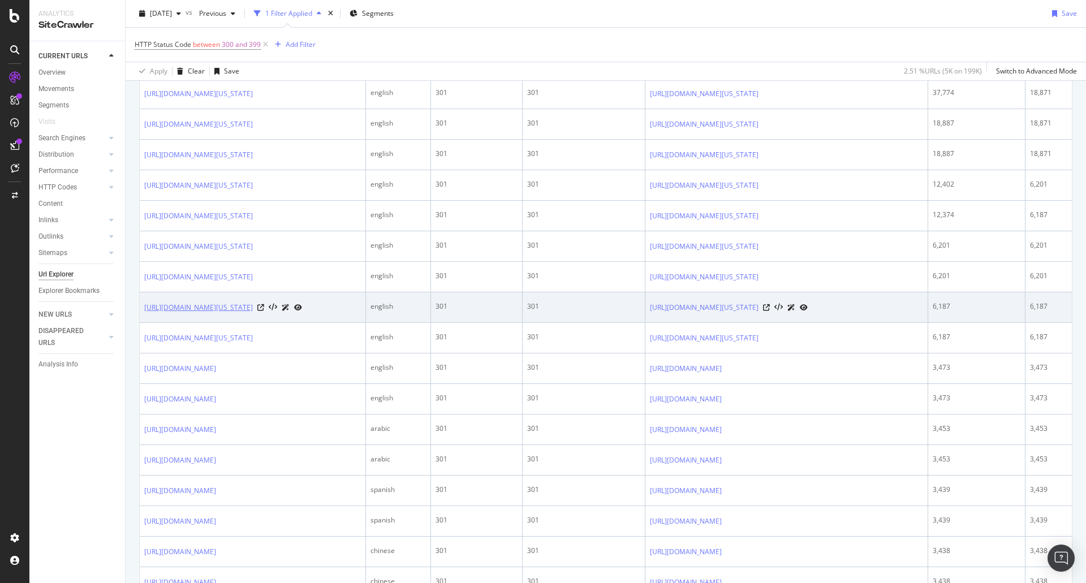
click at [253, 313] on link "http://www.mayoclinic.org/patient-visitor-guide/arizona/becoming-a-patient/acce…" at bounding box center [198, 307] width 109 height 11
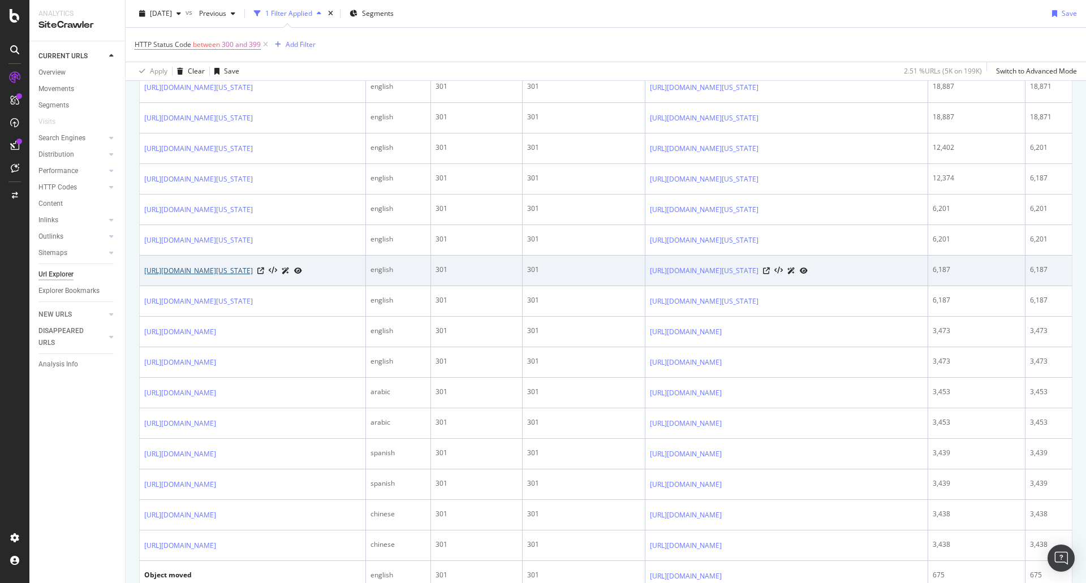
scroll to position [422, 0]
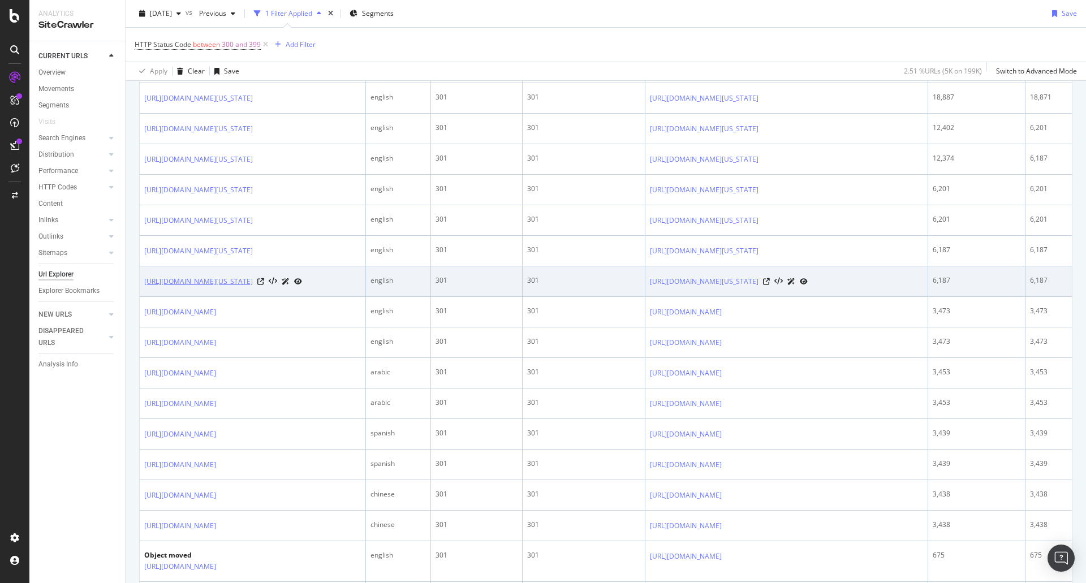
click at [253, 287] on link "http://www.mayoclinic.org/patient-visitor-guide/arizona/billing-insurance" at bounding box center [198, 281] width 109 height 11
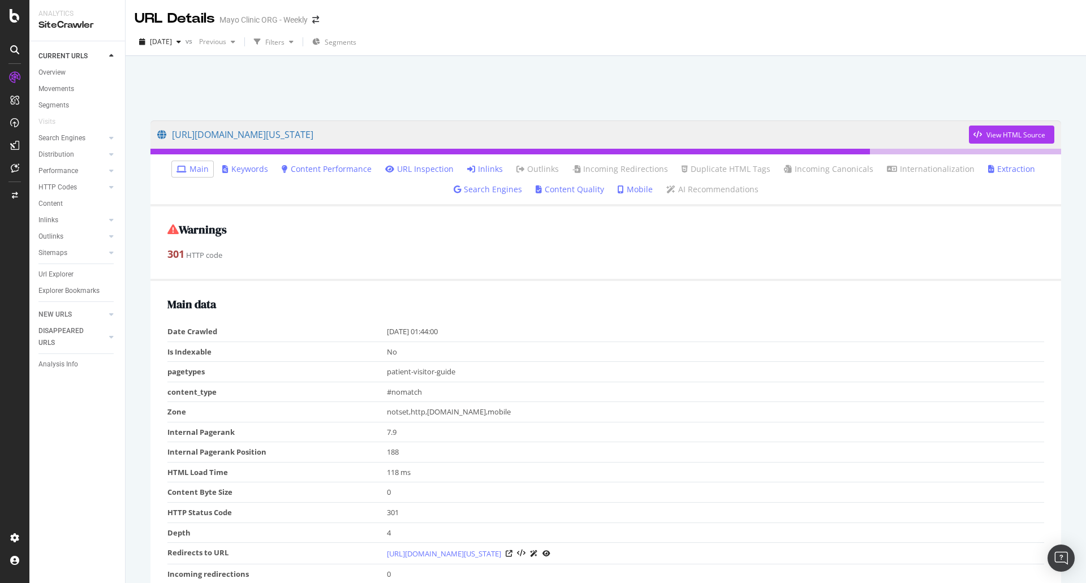
click at [479, 165] on link "Inlinks" at bounding box center [485, 168] width 36 height 11
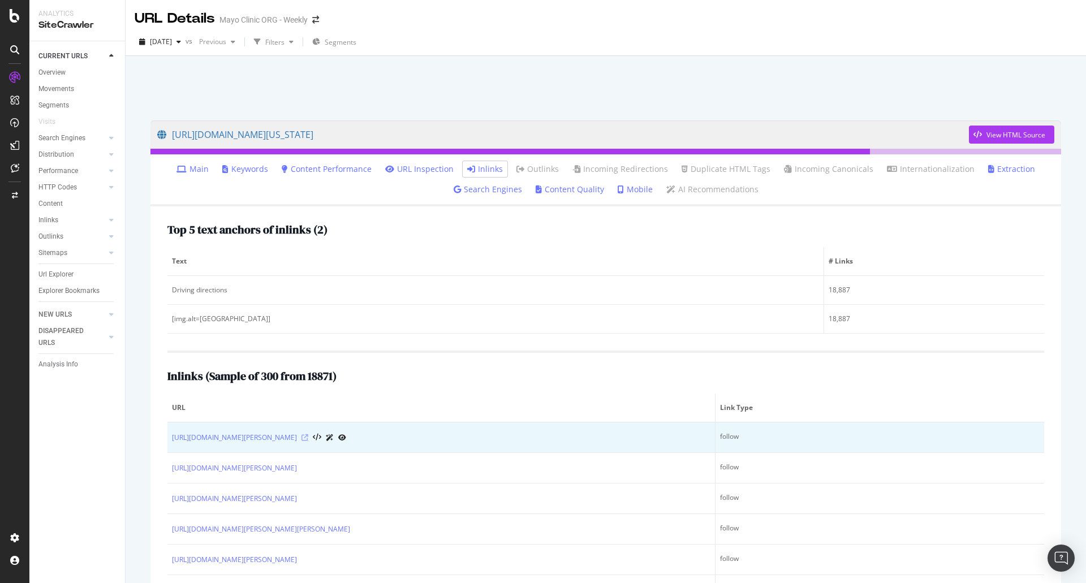
click at [308, 434] on icon at bounding box center [304, 437] width 7 height 7
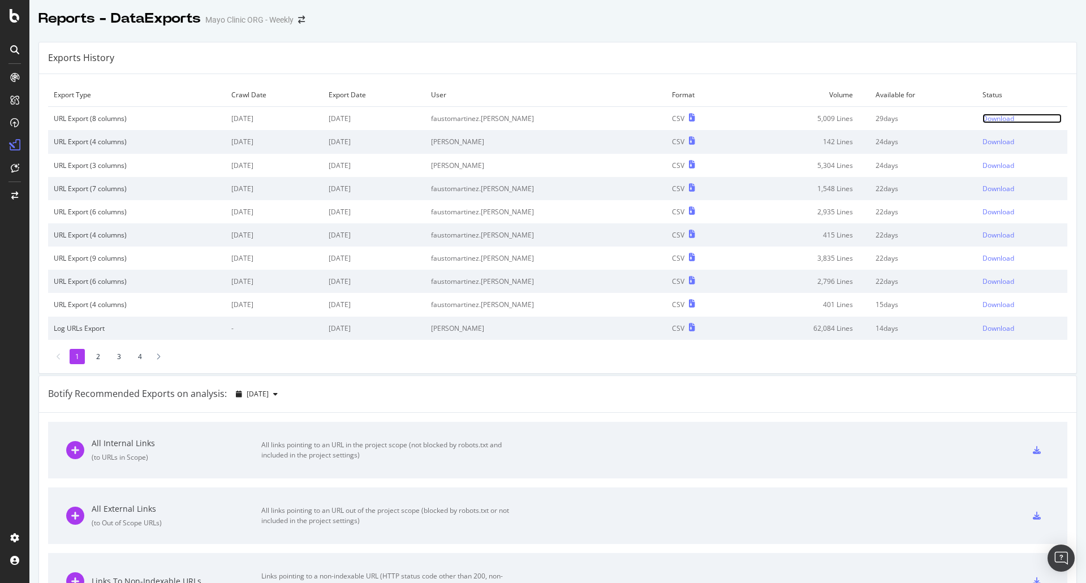
click at [988, 116] on div "Download" at bounding box center [998, 119] width 32 height 10
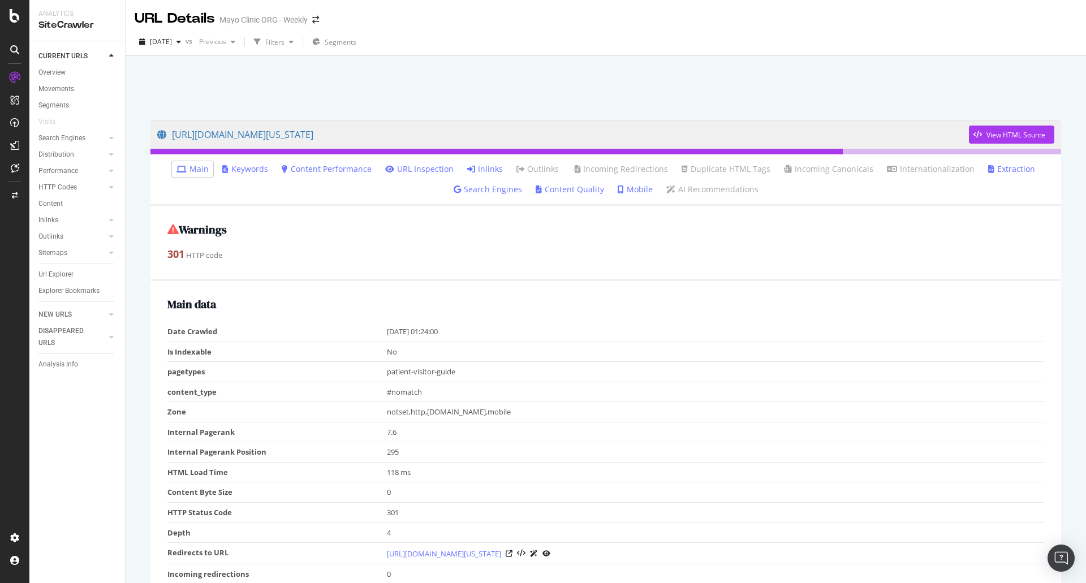
click at [474, 167] on icon at bounding box center [471, 169] width 8 height 8
click at [488, 166] on link "Inlinks" at bounding box center [485, 168] width 36 height 11
click at [480, 168] on link "Inlinks" at bounding box center [485, 168] width 36 height 11
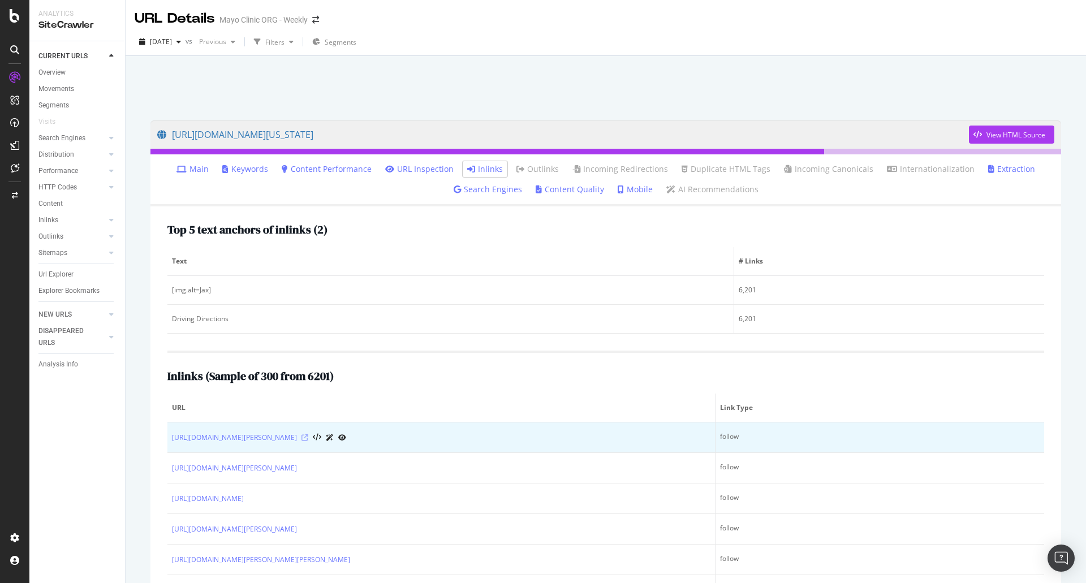
click at [308, 438] on icon at bounding box center [304, 437] width 7 height 7
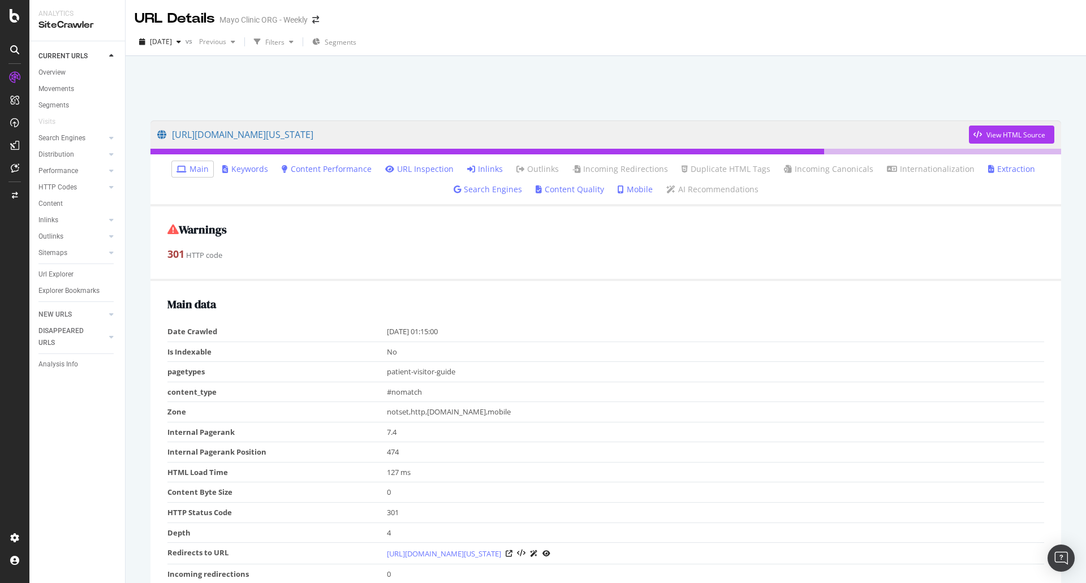
click at [489, 165] on link "Inlinks" at bounding box center [485, 168] width 36 height 11
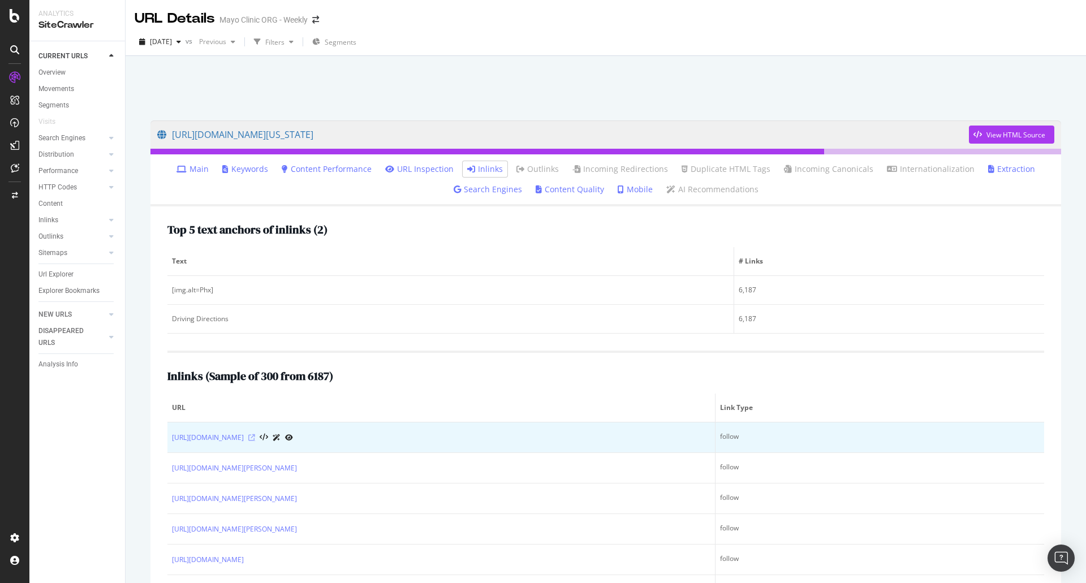
click at [255, 437] on icon at bounding box center [251, 437] width 7 height 7
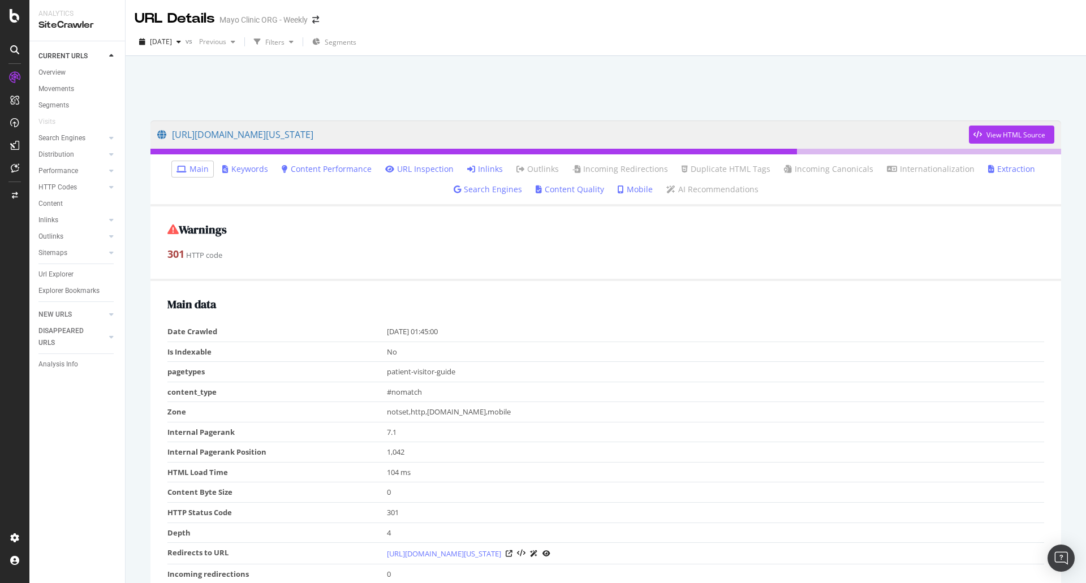
click at [484, 166] on link "Inlinks" at bounding box center [485, 168] width 36 height 11
click at [473, 167] on icon at bounding box center [471, 169] width 8 height 8
click at [481, 166] on link "Inlinks" at bounding box center [485, 168] width 36 height 11
click at [478, 171] on link "Inlinks" at bounding box center [485, 168] width 36 height 11
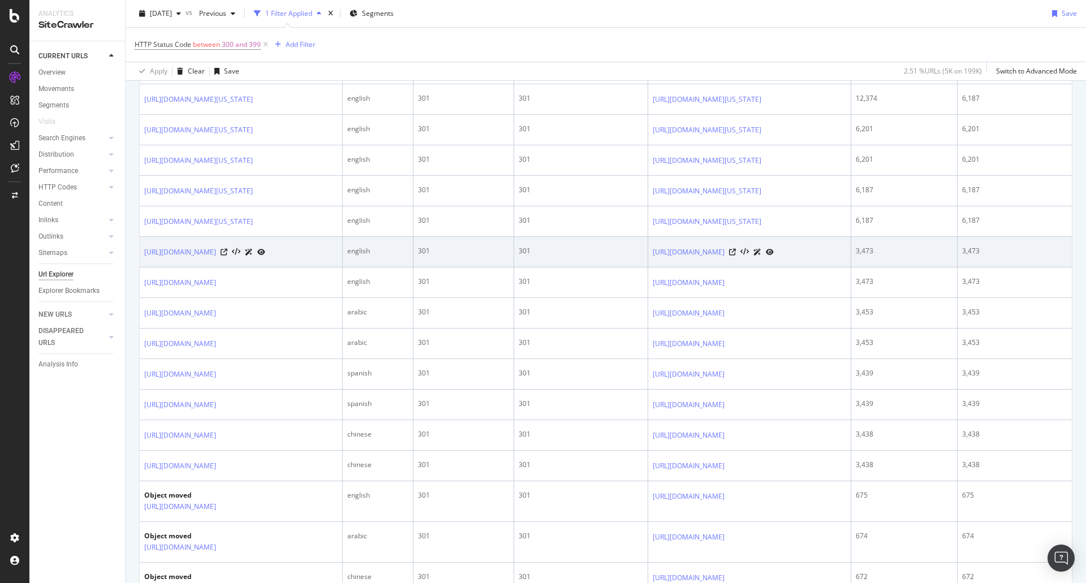
scroll to position [509, 0]
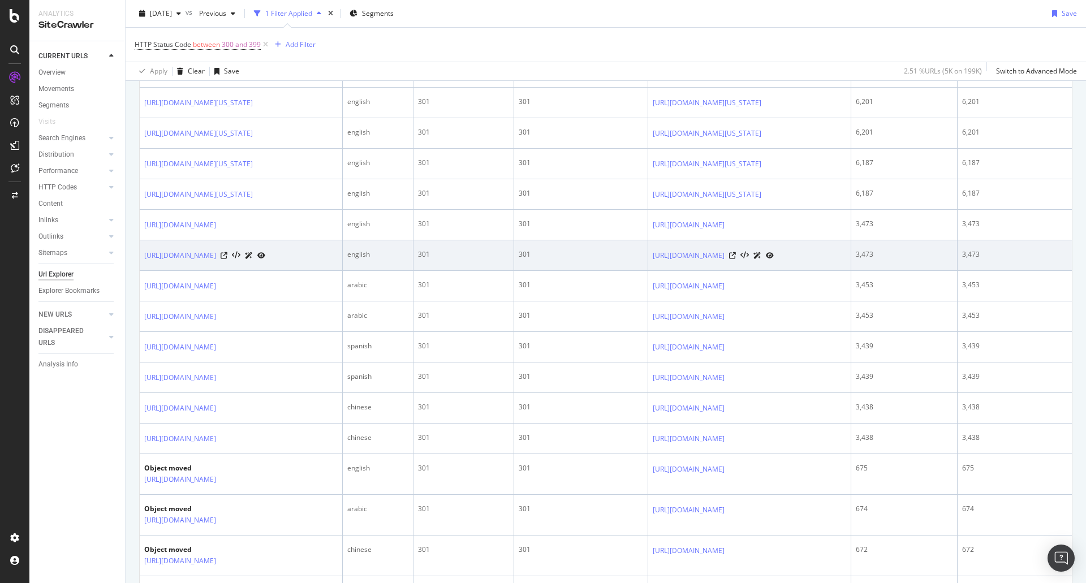
drag, startPoint x: 338, startPoint y: 323, endPoint x: 314, endPoint y: 350, distance: 36.1
click at [314, 271] on td "https://www.mayoclinic.org/about-this-site/advertising-sponsorship-policy.html" at bounding box center [241, 255] width 203 height 31
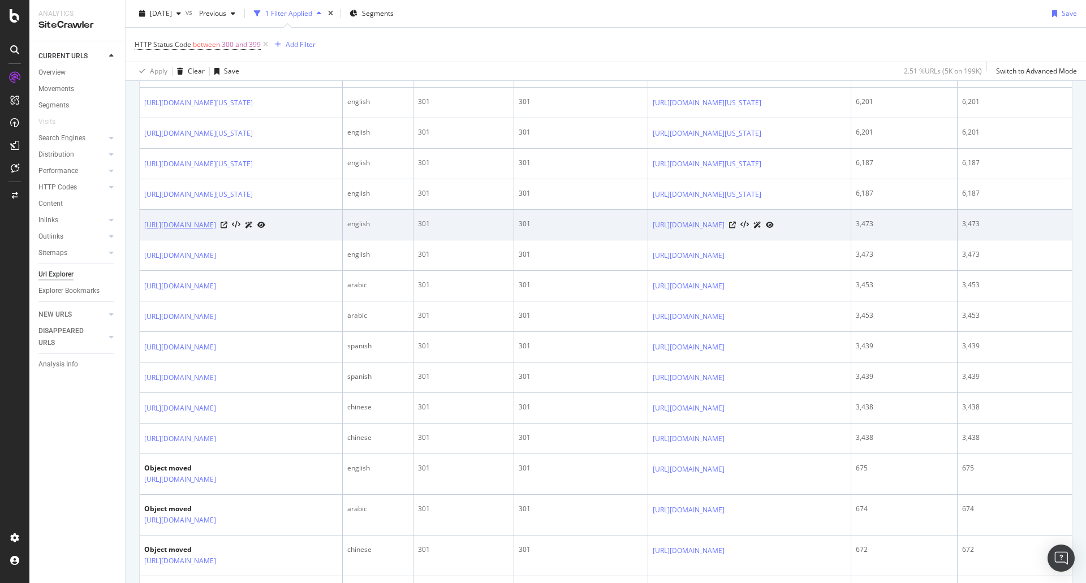
click at [216, 231] on link "[URL][DOMAIN_NAME]" at bounding box center [180, 224] width 72 height 11
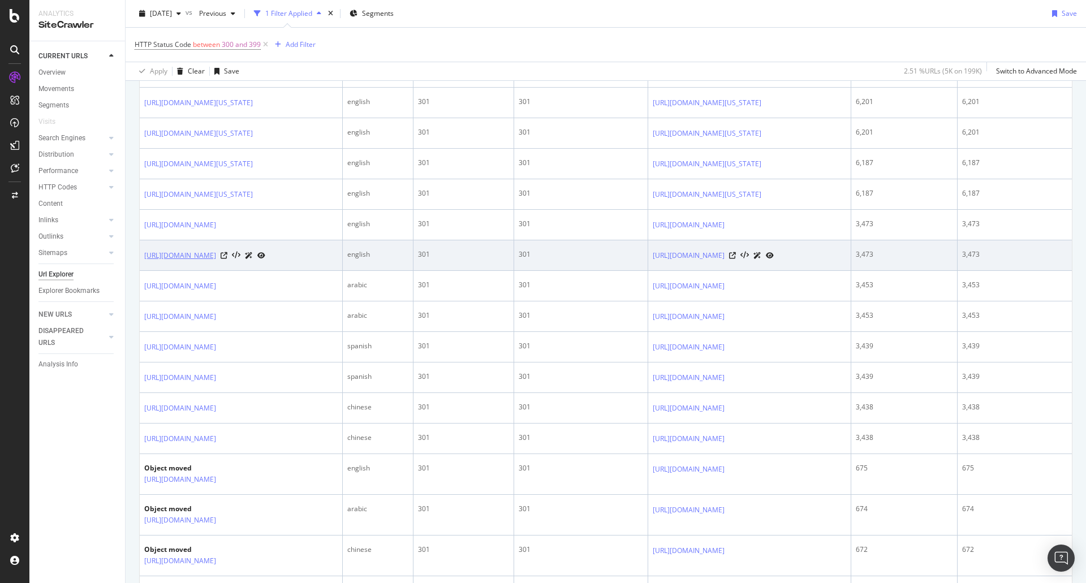
click at [216, 261] on link "https://www.mayoclinic.org/about-this-site/advertising-sponsorship-policy.html" at bounding box center [180, 255] width 72 height 11
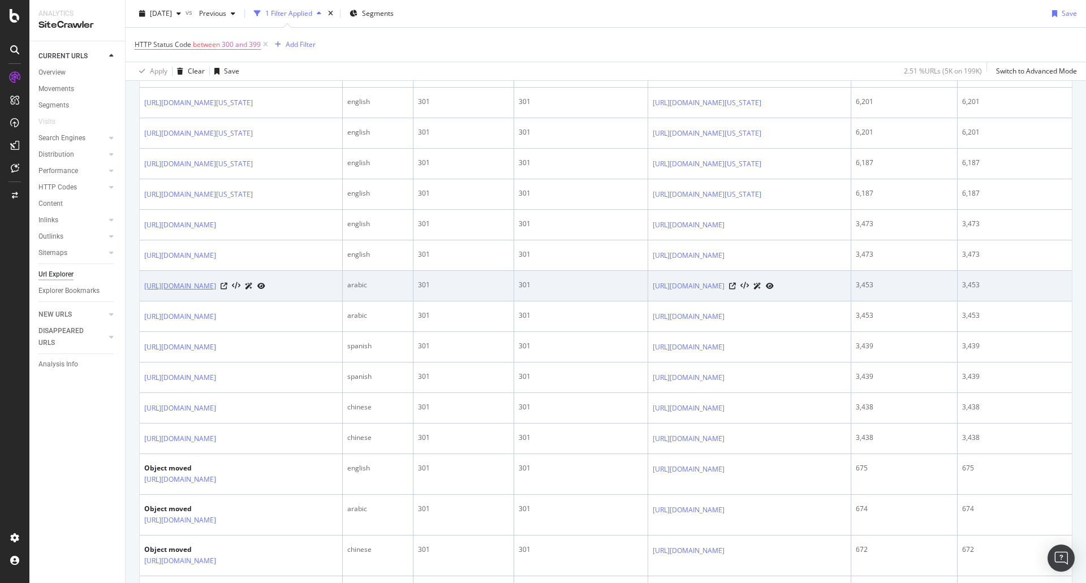
click at [216, 292] on link "https://www.mayoclinic.org/ar/about-this-site/advertising-sponsorship-policy.ht…" at bounding box center [180, 285] width 72 height 11
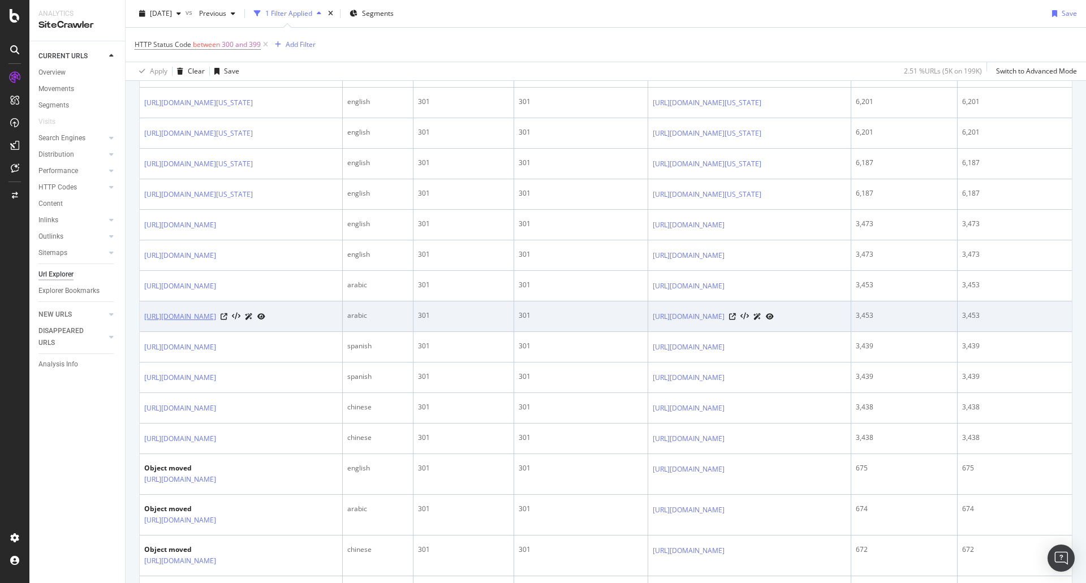
click at [216, 322] on link "https://www.mayoclinic.org/ar/about-this-site/advertising-sponsorship.html" at bounding box center [180, 316] width 72 height 11
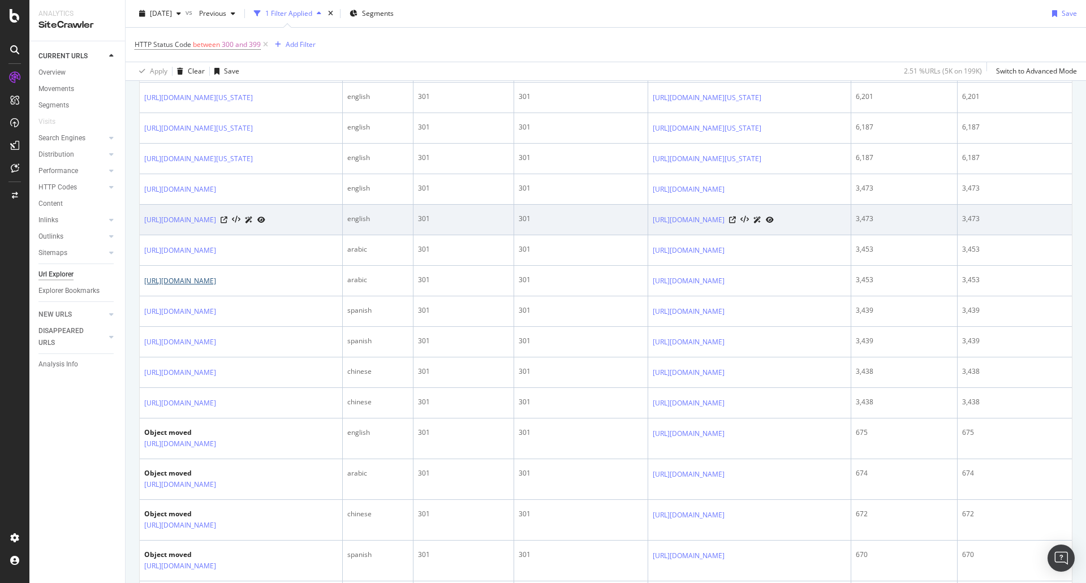
scroll to position [679, 0]
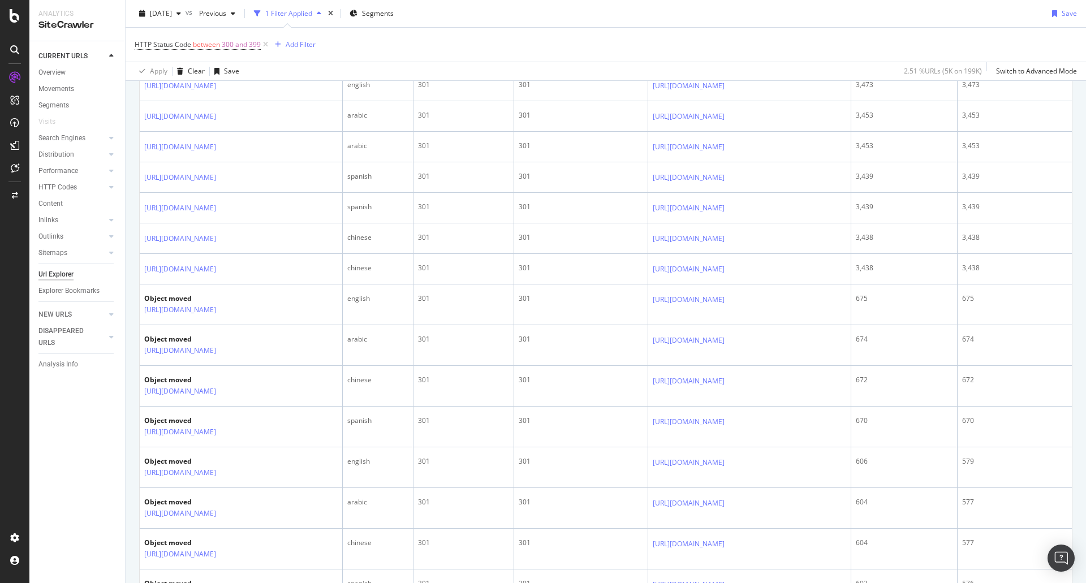
click at [786, 71] on td "[URL][DOMAIN_NAME]" at bounding box center [749, 55] width 203 height 31
drag, startPoint x: 769, startPoint y: 165, endPoint x: 700, endPoint y: 148, distance: 70.5
click at [700, 71] on tr "https://www.mayoclinic.org/about-this-site/advertising-sponsorship.html english…" at bounding box center [606, 55] width 932 height 31
click at [701, 71] on td "https://www.mayoclinic.org/about-this-site/advertising-sponsorship" at bounding box center [749, 55] width 203 height 31
drag, startPoint x: 702, startPoint y: 155, endPoint x: 964, endPoint y: 157, distance: 261.8
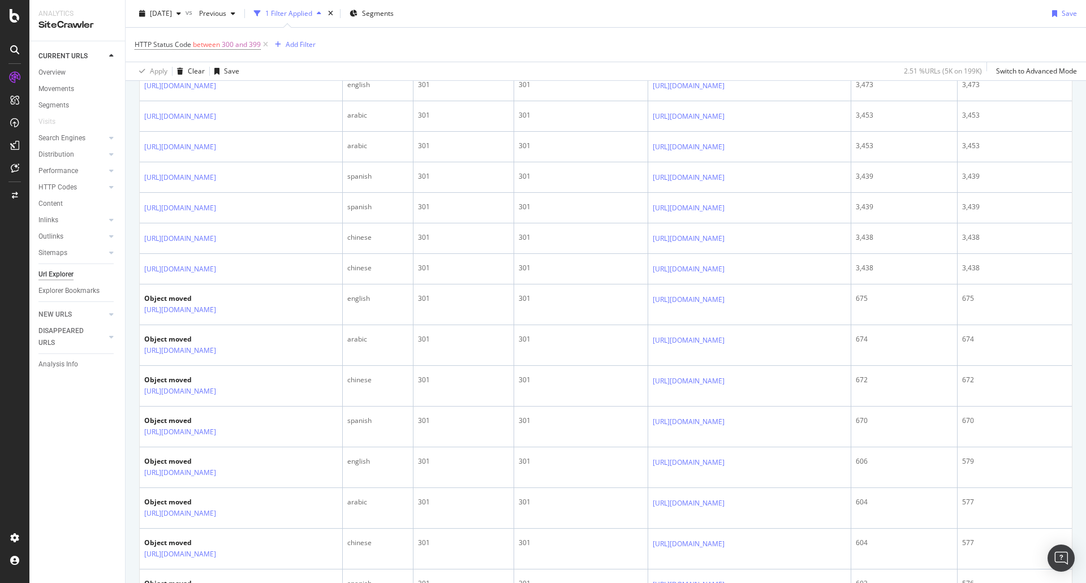
click at [851, 71] on td "https://www.mayoclinic.org/about-this-site/advertising-sponsorship" at bounding box center [749, 55] width 203 height 31
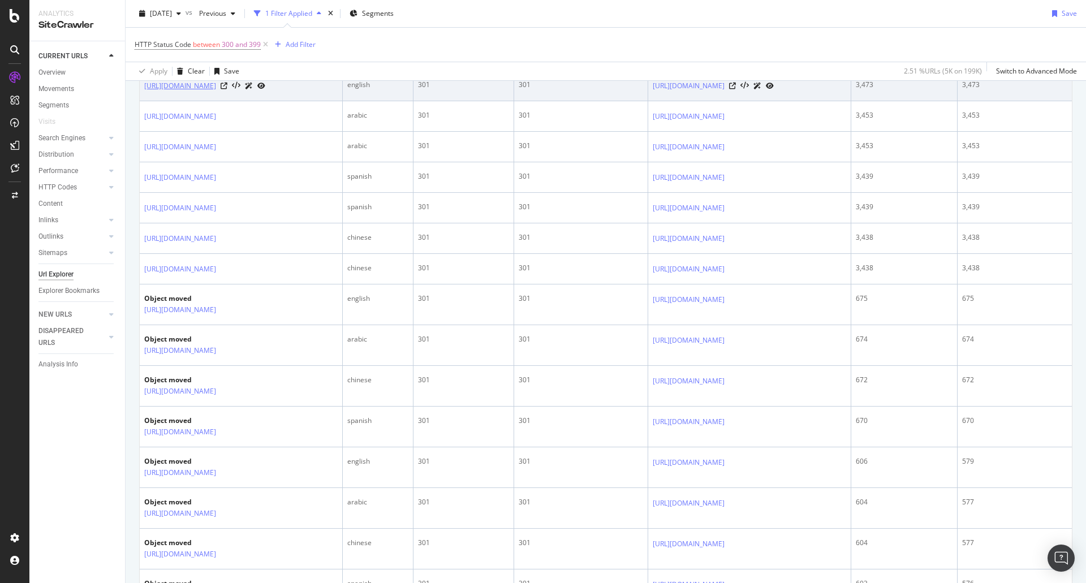
click at [216, 92] on link "https://www.mayoclinic.org/about-this-site/advertising-sponsorship-policy.html" at bounding box center [180, 85] width 72 height 11
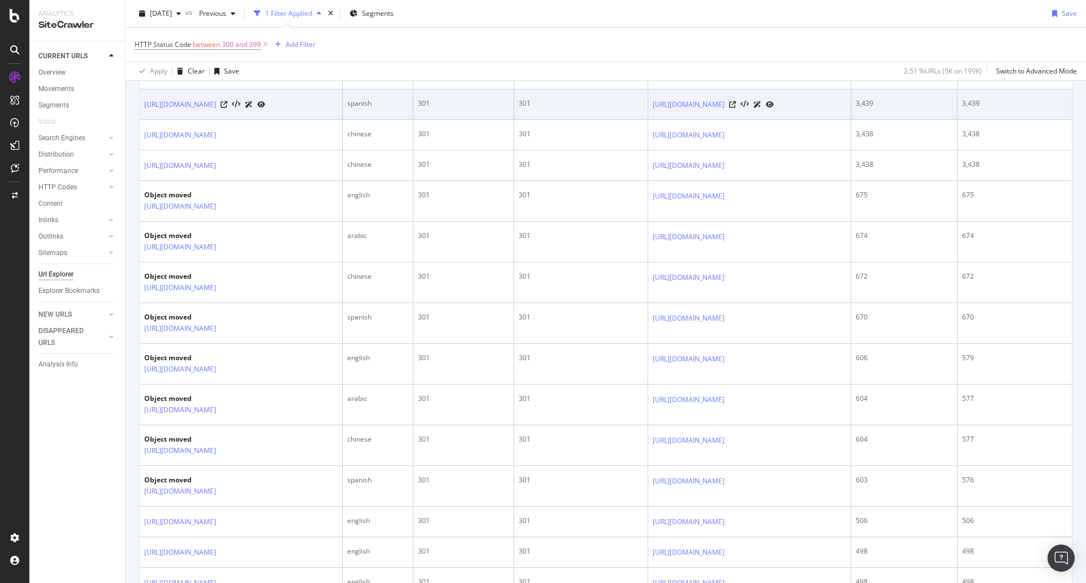
scroll to position [792, 0]
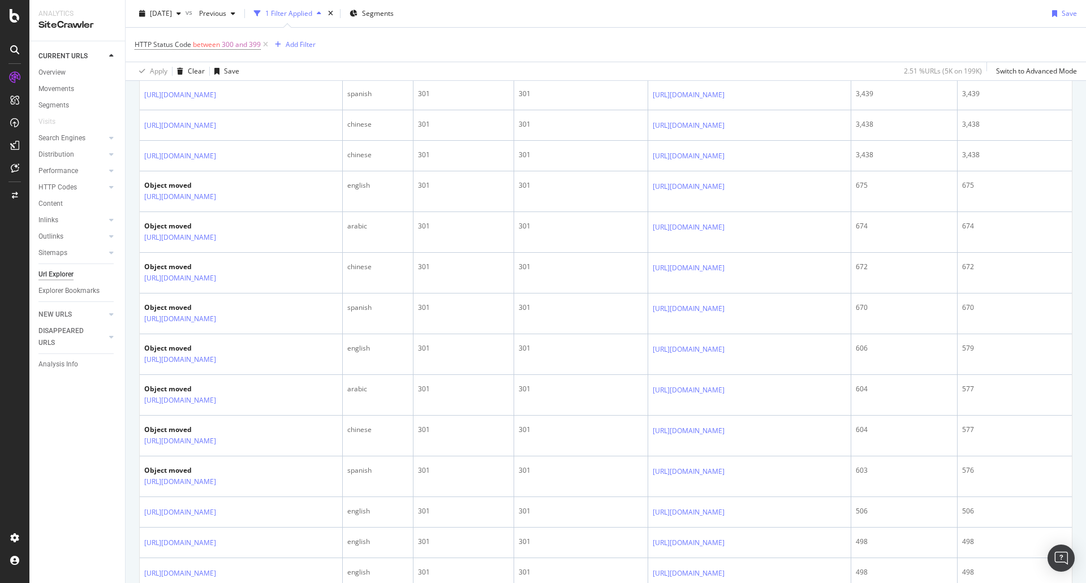
click at [216, 70] on link "https://www.mayoclinic.org/es/about-this-site/advertising-sponsorship-policy.ht…" at bounding box center [180, 64] width 72 height 11
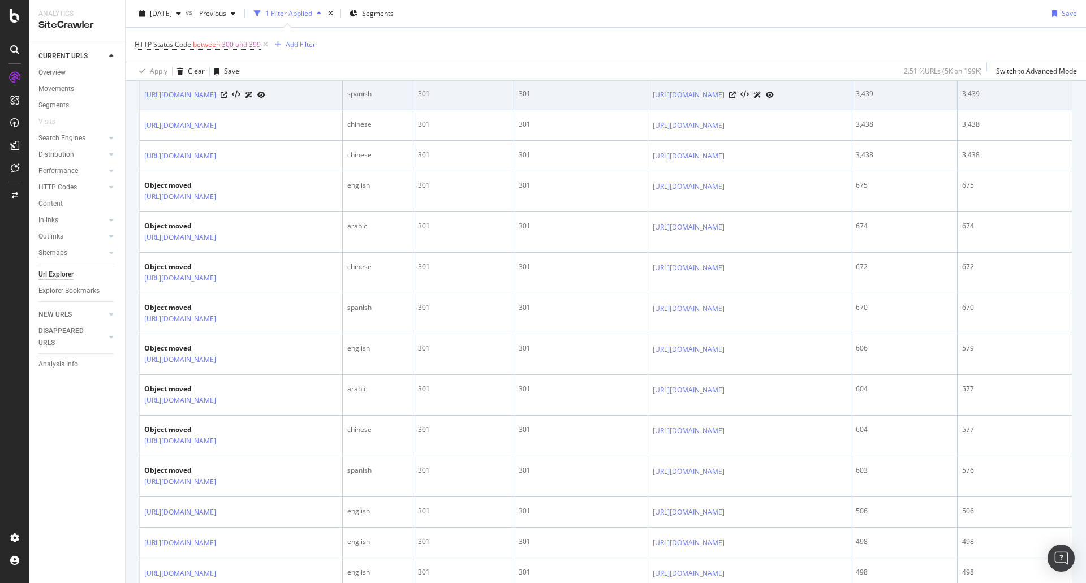
click at [216, 101] on link "https://www.mayoclinic.org/es/about-this-site/advertising-sponsorship.html" at bounding box center [180, 94] width 72 height 11
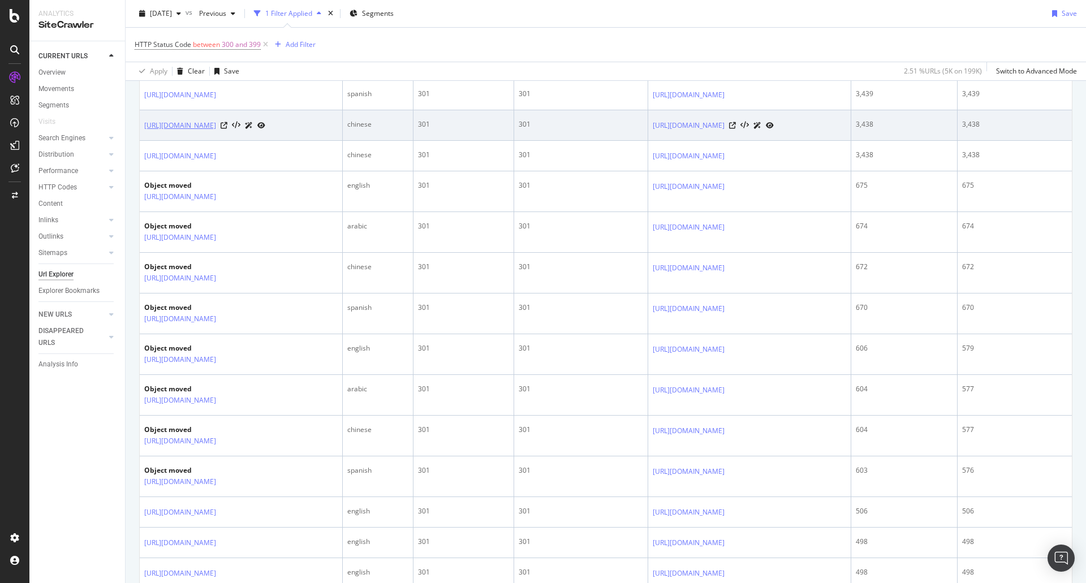
click at [216, 131] on link "https://www.mayoclinic.org/zh-hans/about-this-site/advertising-sponsorship-poli…" at bounding box center [180, 125] width 72 height 11
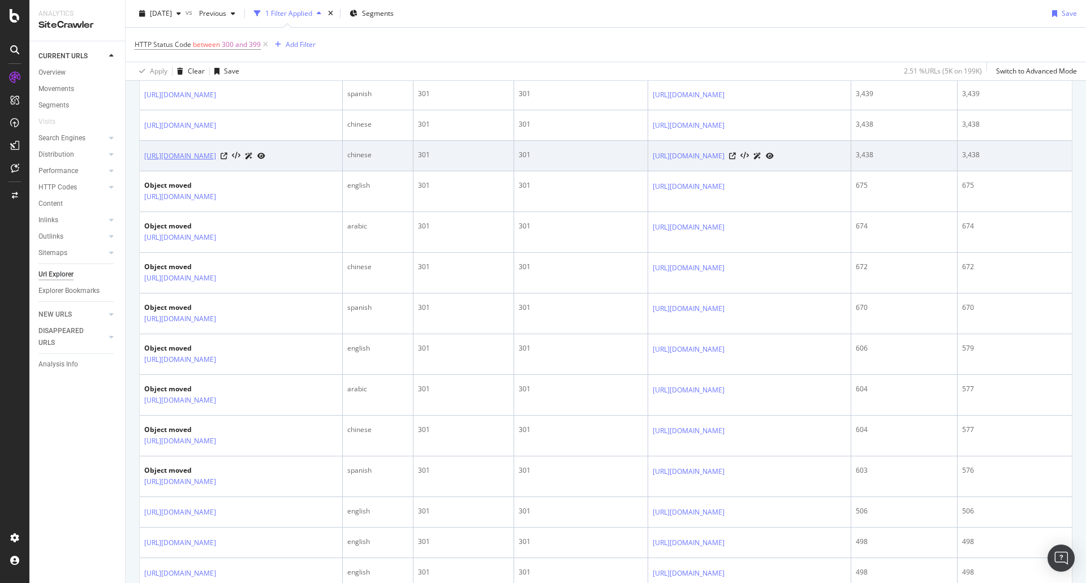
click at [216, 162] on link "https://www.mayoclinic.org/zh-hans/about-this-site/advertising-sponsorship.html" at bounding box center [180, 155] width 72 height 11
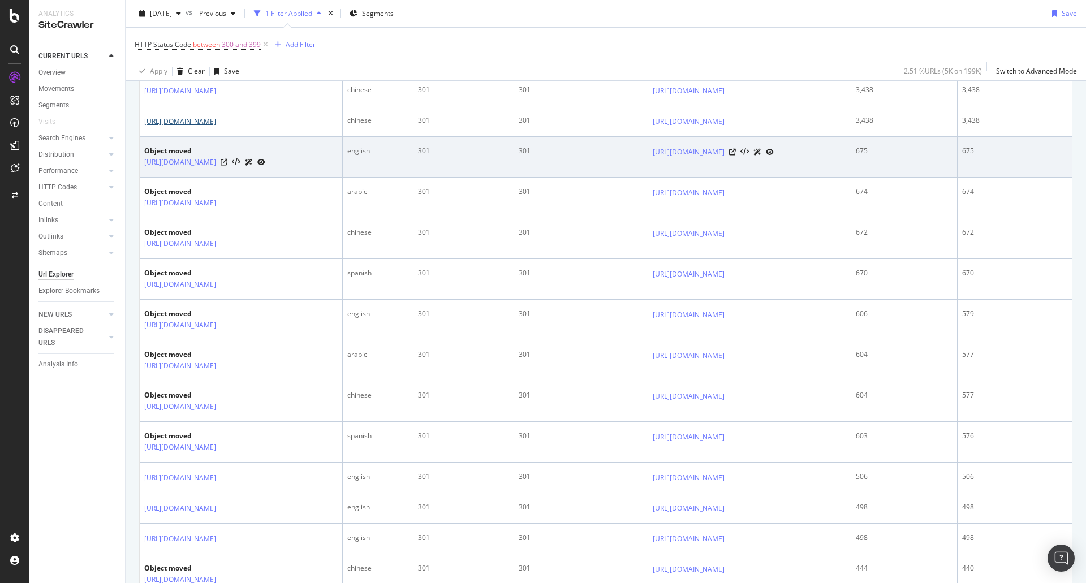
scroll to position [905, 0]
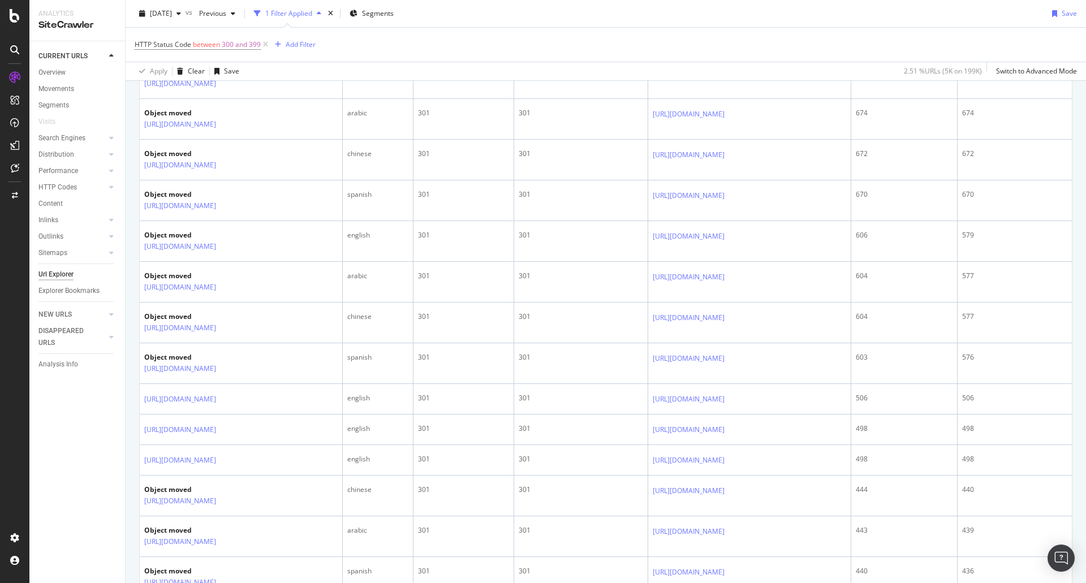
drag, startPoint x: 308, startPoint y: 235, endPoint x: 145, endPoint y: 218, distance: 164.4
click at [145, 58] on td "https://www.mayoclinic.org/zh-hans/about-this-site/advertising-sponsorship.html" at bounding box center [241, 43] width 203 height 31
copy link "https://www.mayoclinic.org/zh-hans/about-this-site/advertising-sponsorship.html"
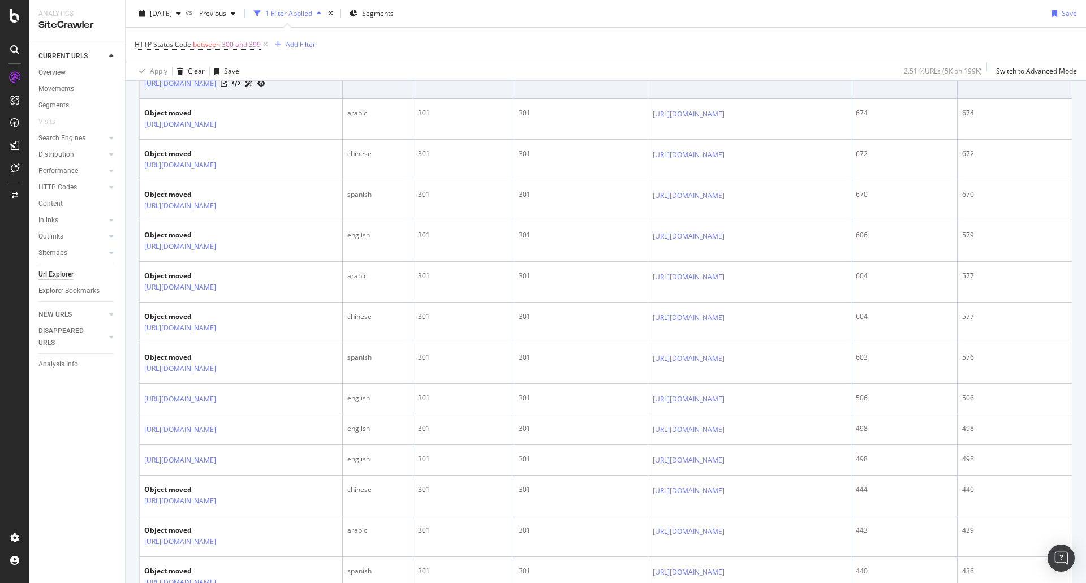
click at [216, 89] on link "https://www.mayoclinic.org/departments-centers/pediatrics" at bounding box center [180, 83] width 72 height 11
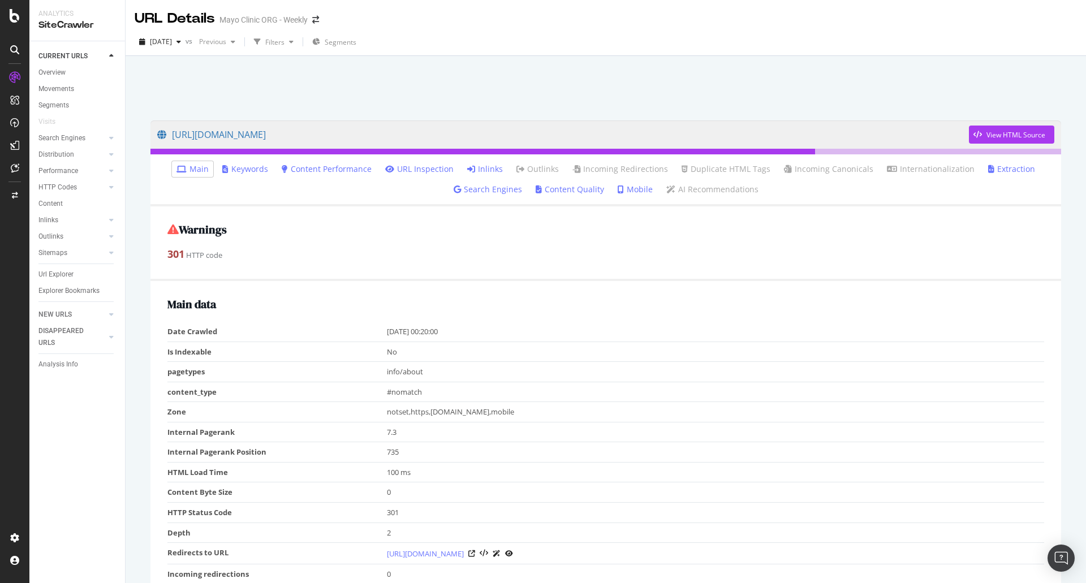
click at [486, 161] on ul "Main Keywords Content Performance URL Inspection Inlinks Outlinks Incoming Redi…" at bounding box center [605, 180] width 910 height 52
click at [486, 173] on link "Inlinks" at bounding box center [485, 168] width 36 height 11
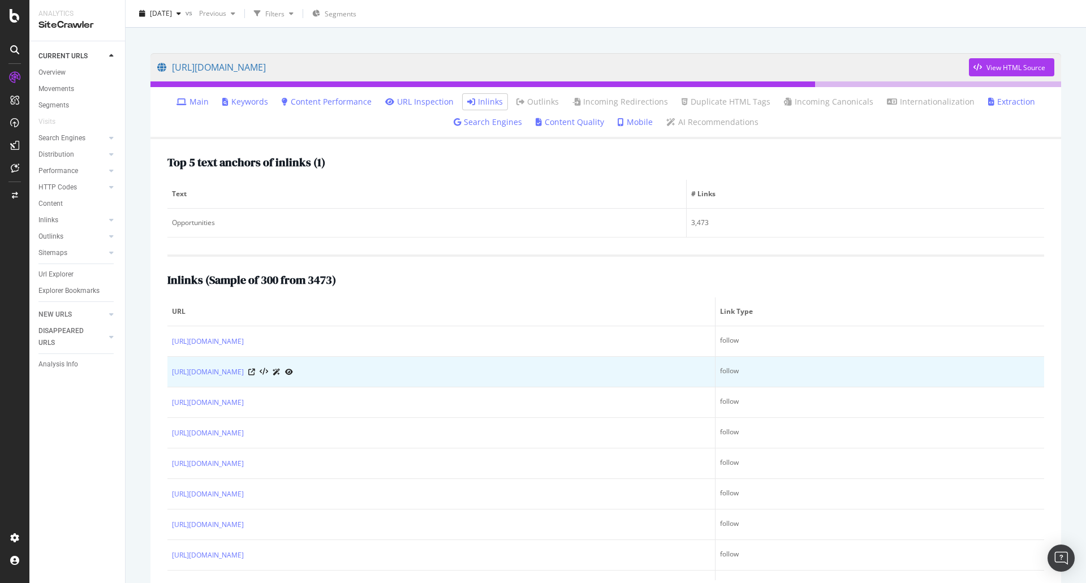
scroll to position [93, 0]
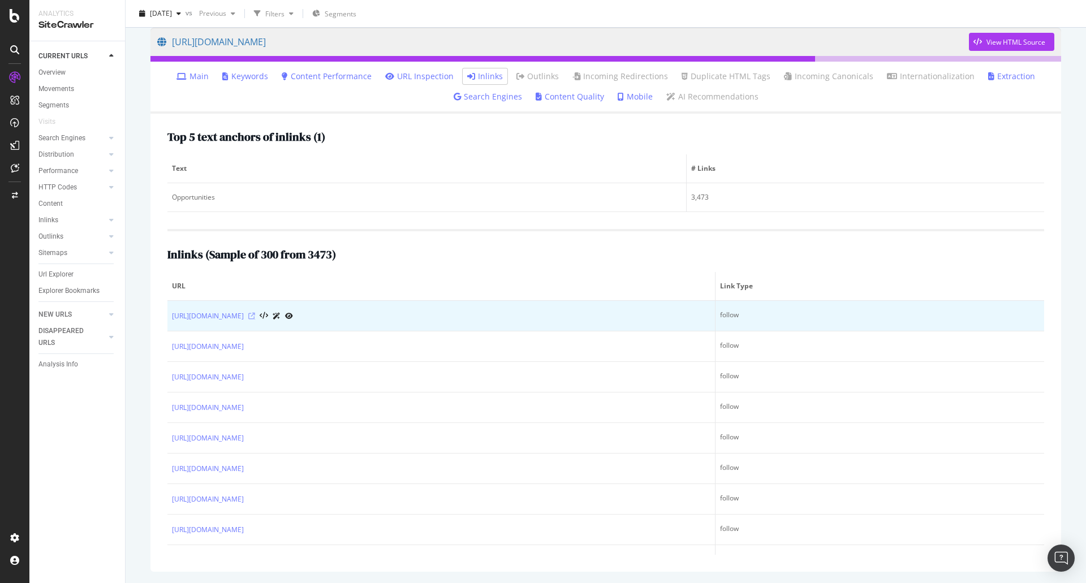
click at [255, 314] on icon at bounding box center [251, 316] width 7 height 7
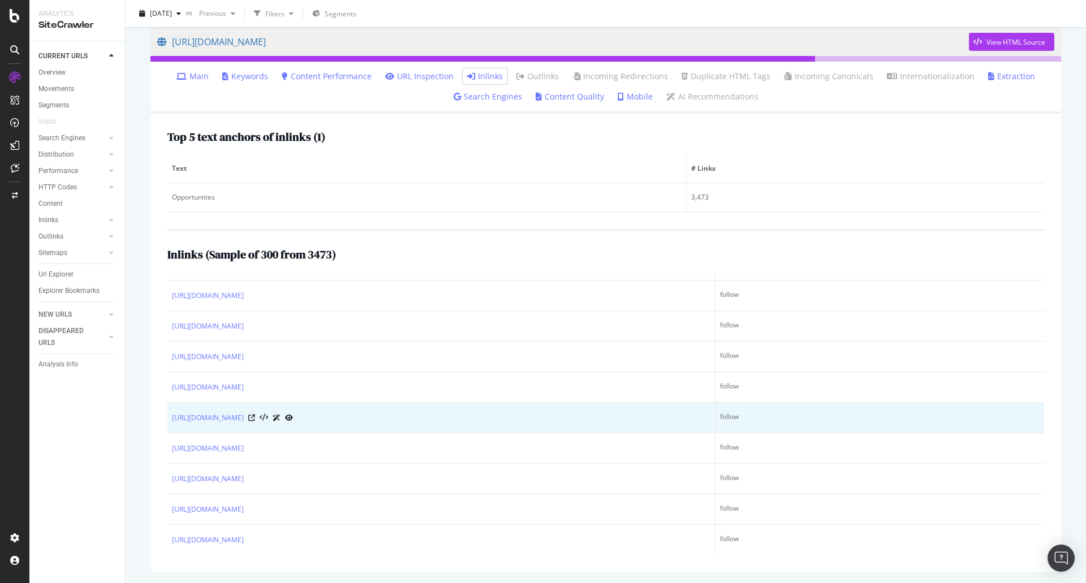
scroll to position [622, 0]
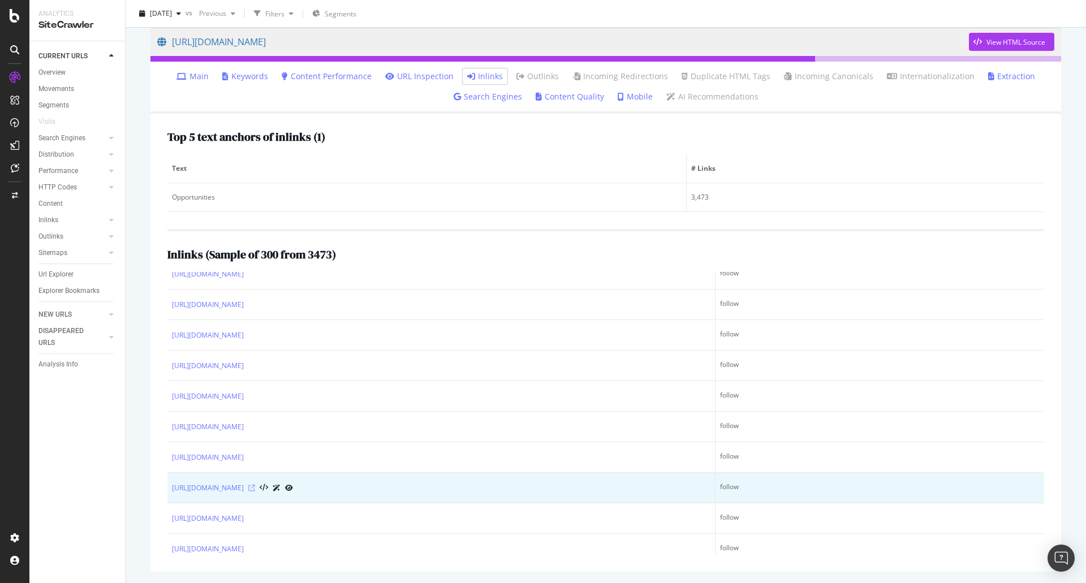
click at [255, 486] on icon at bounding box center [251, 488] width 7 height 7
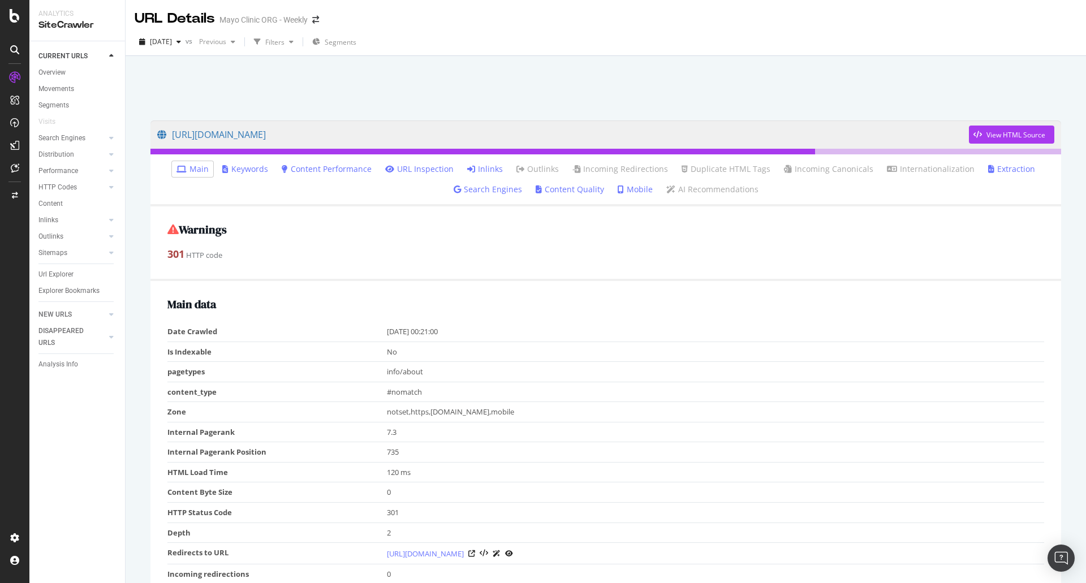
click at [476, 172] on link "Inlinks" at bounding box center [485, 168] width 36 height 11
click at [482, 172] on link "Inlinks" at bounding box center [485, 168] width 36 height 11
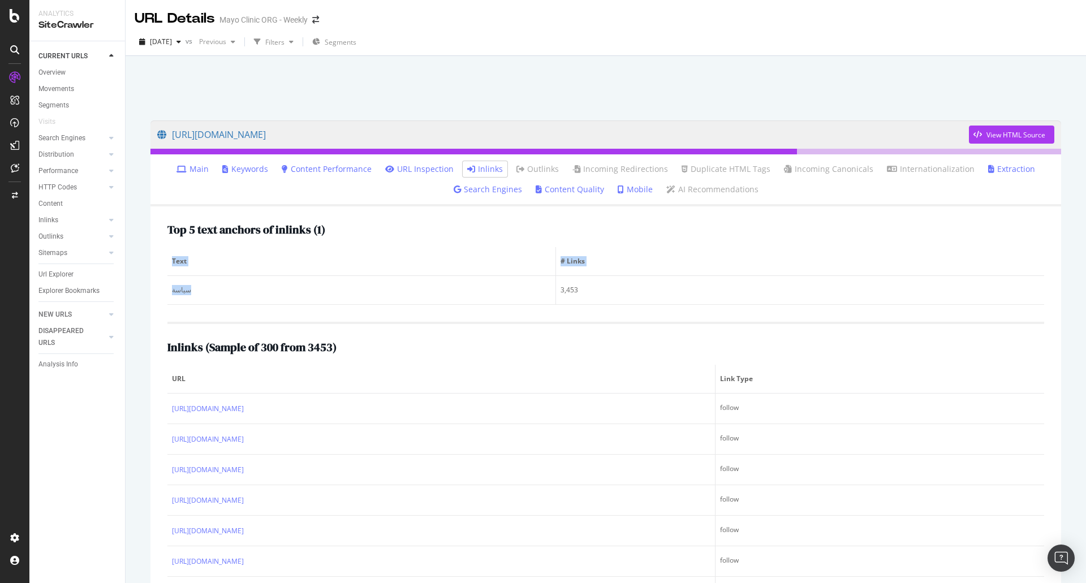
drag, startPoint x: 196, startPoint y: 295, endPoint x: 167, endPoint y: 292, distance: 29.5
click at [167, 292] on div "Top 5 text anchors of inlinks ( 1 ) Text # Links سياسة 3,453 Inlinks ( Sample o…" at bounding box center [605, 435] width 910 height 458
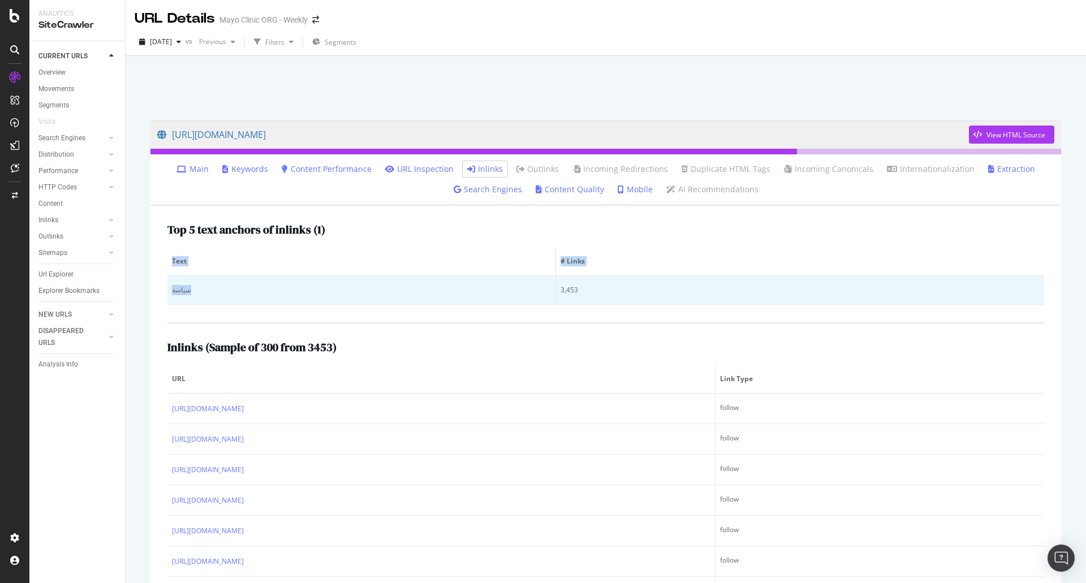
copy table "Text # Links سياسة"
drag, startPoint x: 232, startPoint y: 292, endPoint x: 208, endPoint y: 294, distance: 23.8
click at [231, 292] on div "سياسة" at bounding box center [361, 290] width 379 height 10
click at [201, 295] on div "سياسة" at bounding box center [361, 290] width 379 height 10
drag, startPoint x: 178, startPoint y: 291, endPoint x: 169, endPoint y: 291, distance: 9.1
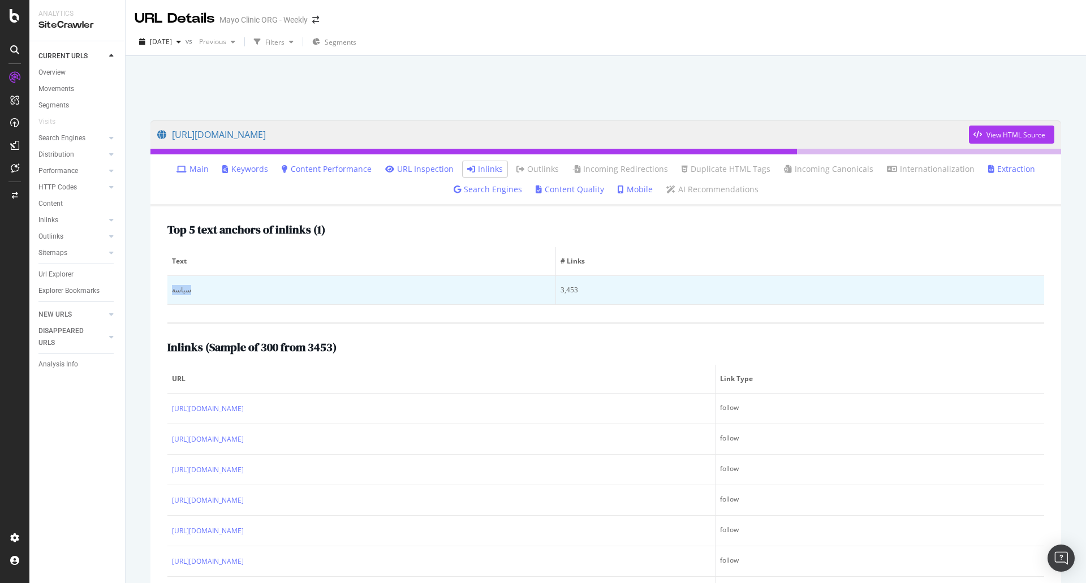
click at [169, 291] on td "سياسة" at bounding box center [361, 290] width 389 height 29
copy div "سياسة"
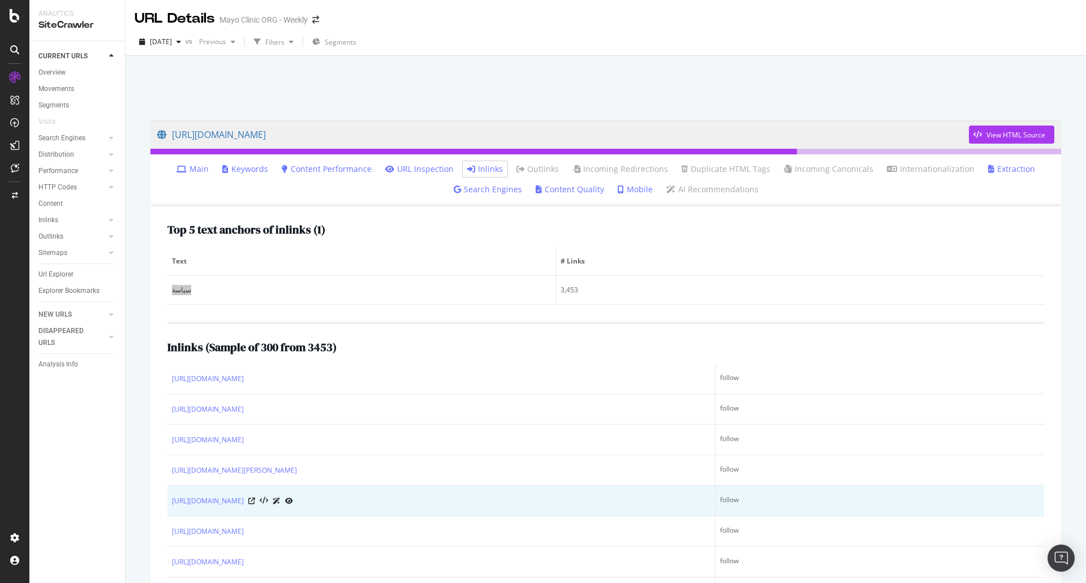
scroll to position [905, 0]
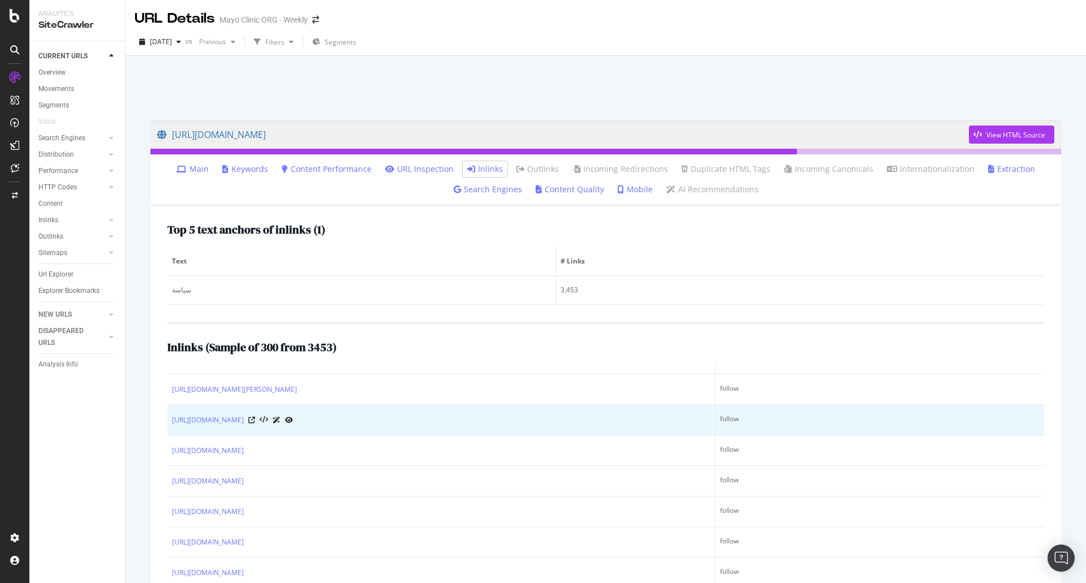
drag, startPoint x: 405, startPoint y: 386, endPoint x: 481, endPoint y: 407, distance: 79.2
click at [378, 405] on td "https://www.mayoclinic.org/ar/diseases-conditions/child-abuse/symptoms-causes/s…" at bounding box center [441, 420] width 548 height 31
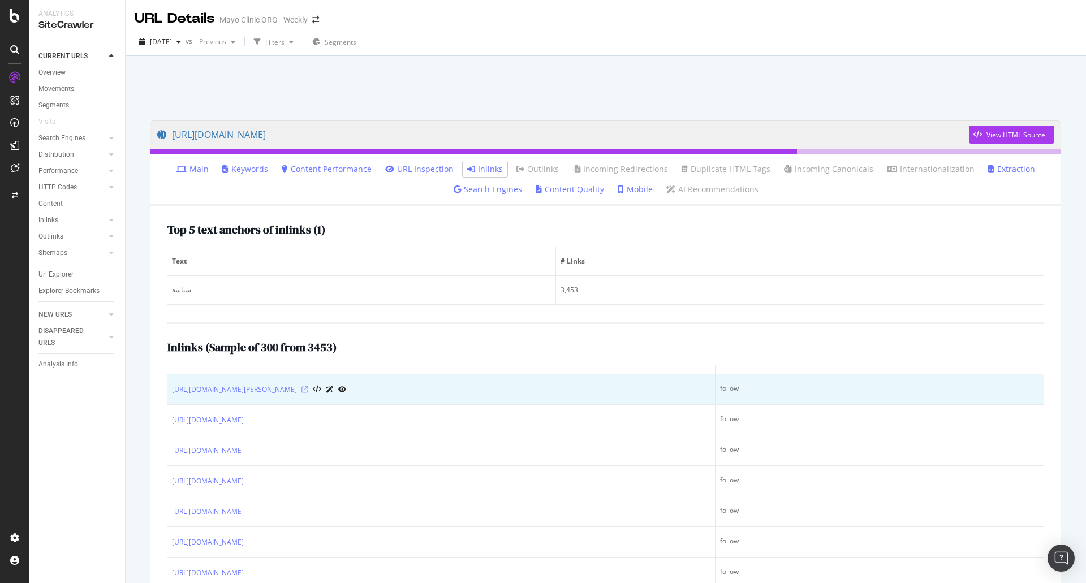
click at [308, 390] on icon at bounding box center [304, 389] width 7 height 7
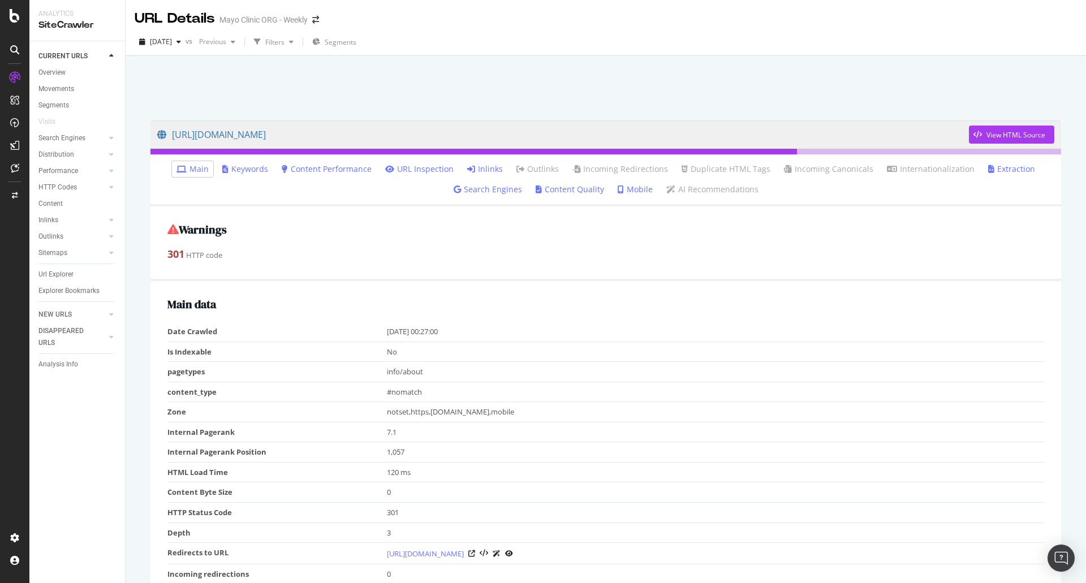
click at [494, 174] on link "Inlinks" at bounding box center [485, 168] width 36 height 11
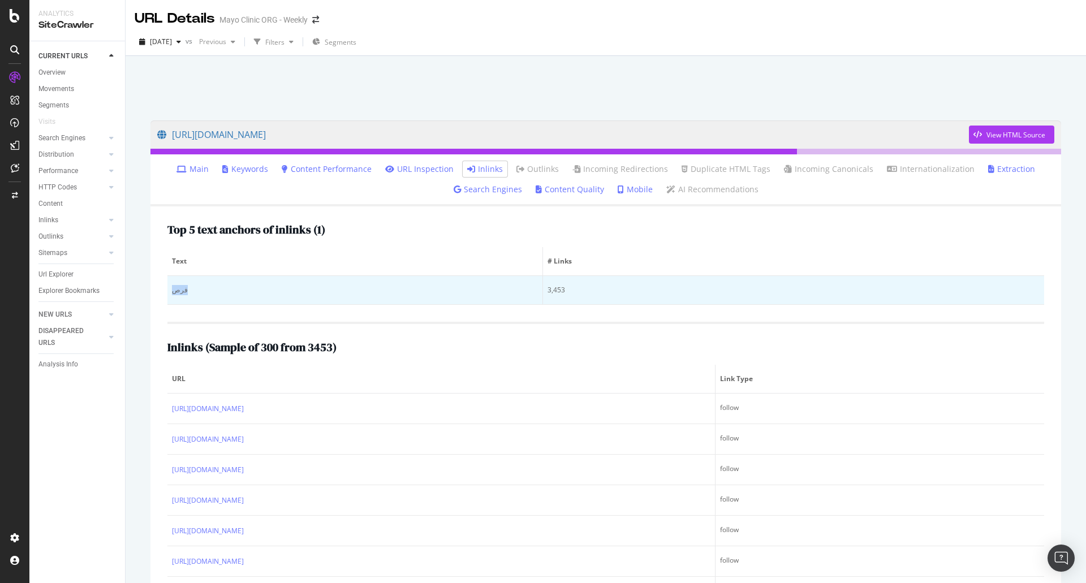
drag, startPoint x: 210, startPoint y: 288, endPoint x: 169, endPoint y: 290, distance: 40.8
click at [169, 290] on td "فرص" at bounding box center [355, 290] width 376 height 29
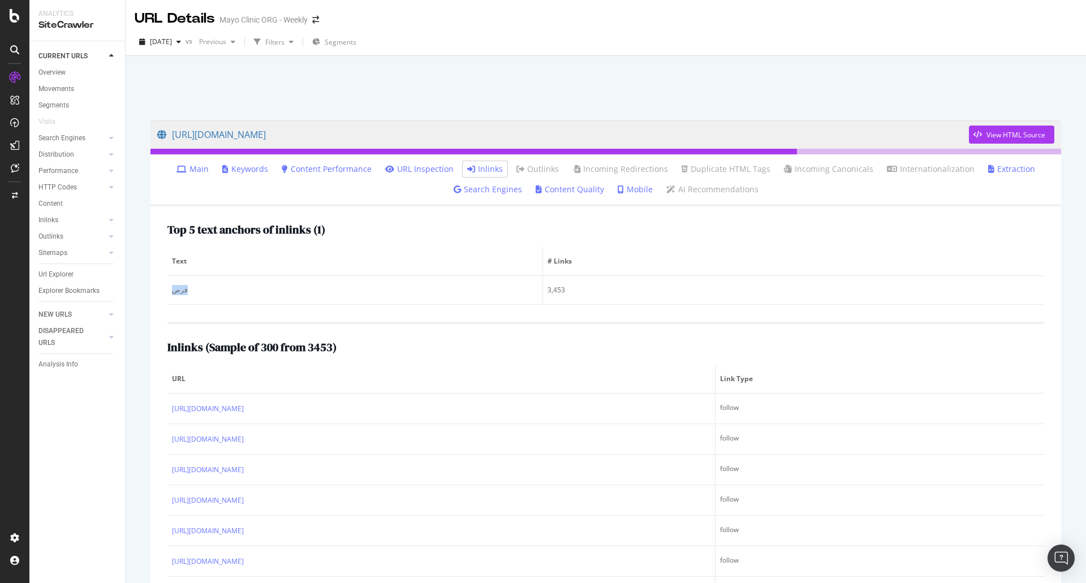
copy div "فرص"
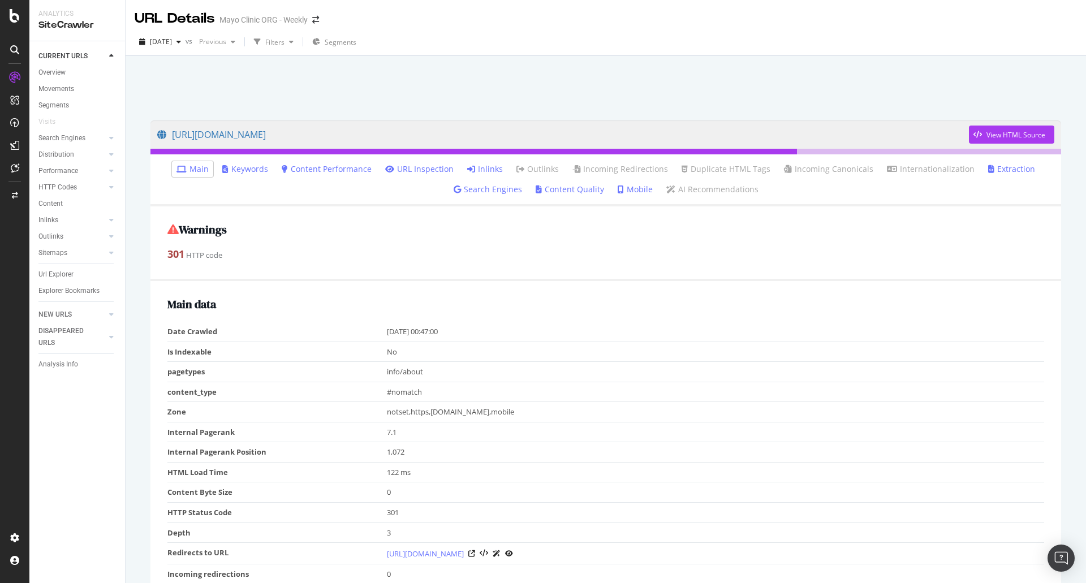
click at [476, 168] on link "Inlinks" at bounding box center [485, 168] width 36 height 11
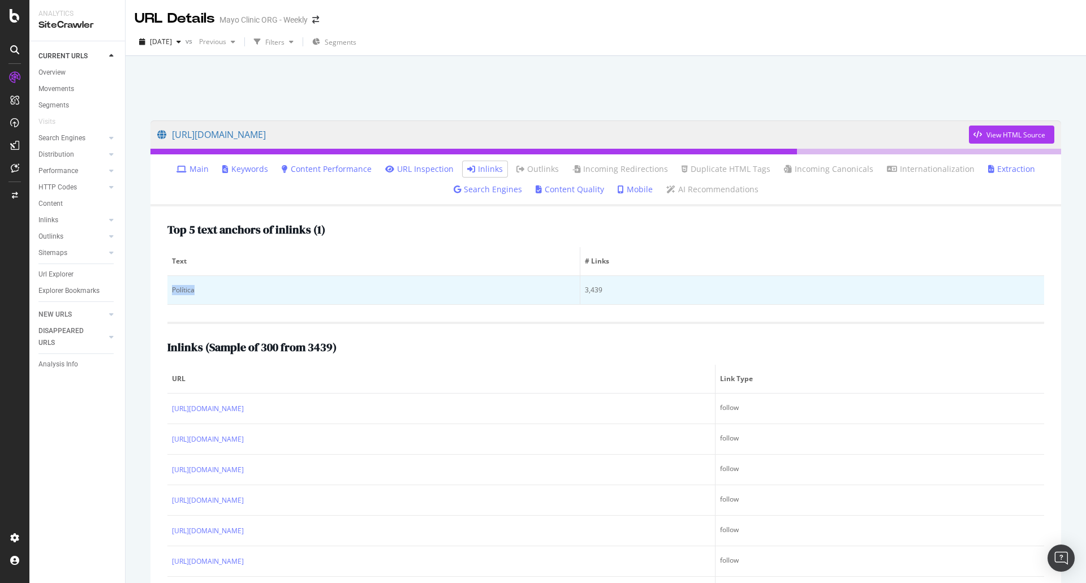
drag, startPoint x: 209, startPoint y: 292, endPoint x: 170, endPoint y: 291, distance: 39.1
click at [170, 291] on td "Política" at bounding box center [373, 290] width 413 height 29
copy div "Política"
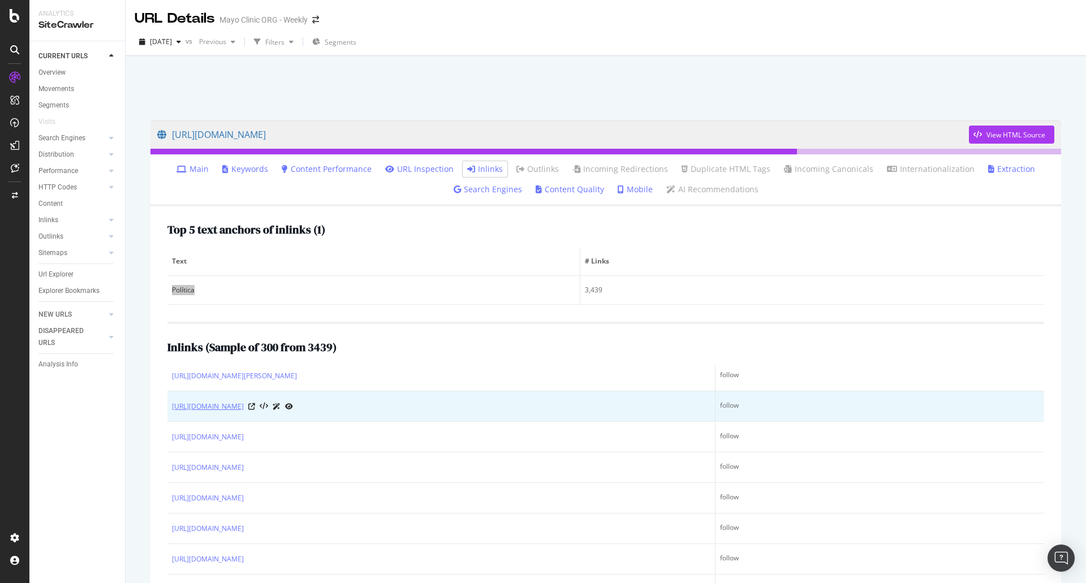
scroll to position [679, 0]
drag, startPoint x: 386, startPoint y: 403, endPoint x: 396, endPoint y: 413, distance: 14.4
click at [366, 416] on td "https://www.mayoclinic.org/es/diseases-conditions/pulmonary-edema/symptoms-caus…" at bounding box center [441, 402] width 548 height 31
drag, startPoint x: 499, startPoint y: 413, endPoint x: 173, endPoint y: 406, distance: 325.8
click at [173, 406] on td "https://www.mayoclinic.org/es/diseases-conditions/pulmonary-edema/symptoms-caus…" at bounding box center [441, 402] width 548 height 31
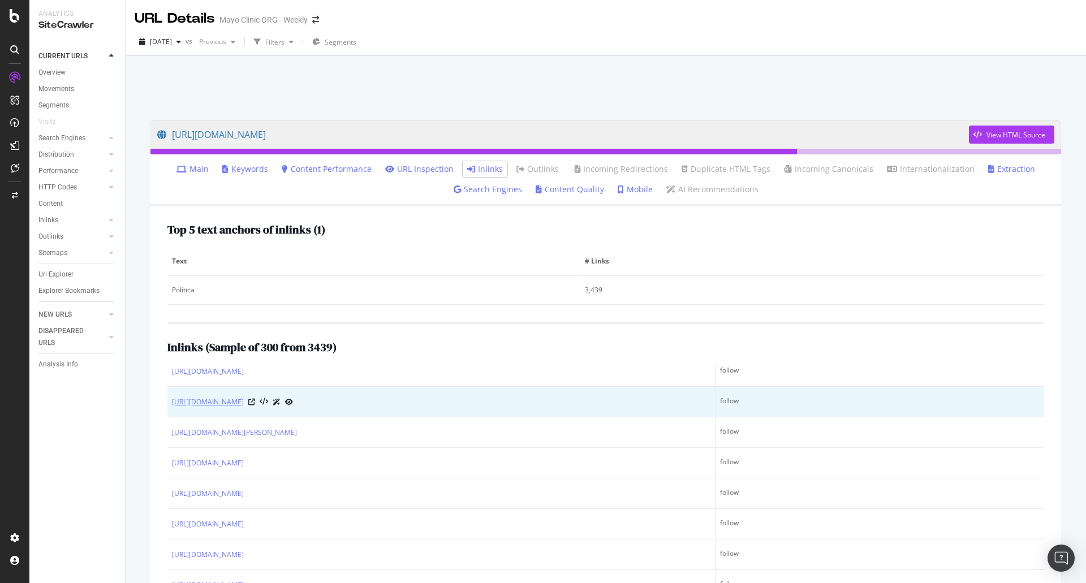
copy link "https://www.mayoclinic.org/es/diseases-conditions/pulmonary-edema/symptoms-caus…"
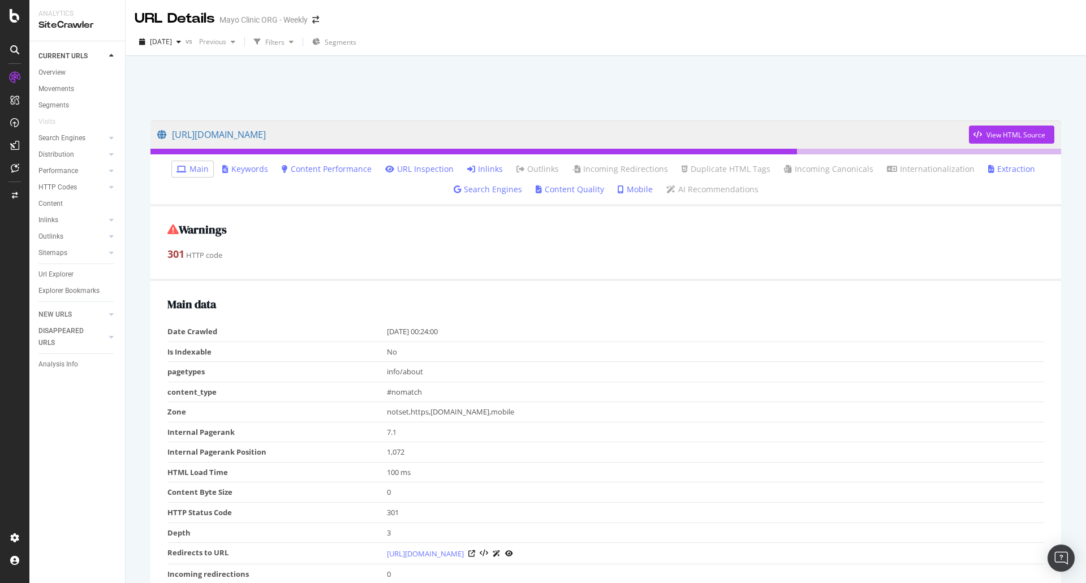
click at [478, 172] on link "Inlinks" at bounding box center [485, 168] width 36 height 11
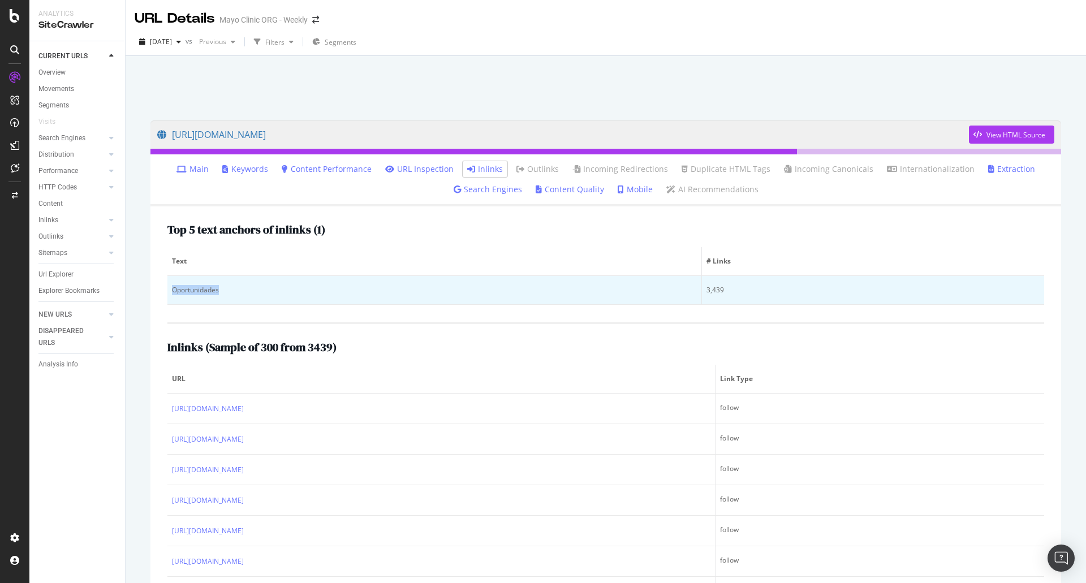
drag, startPoint x: 236, startPoint y: 292, endPoint x: 169, endPoint y: 288, distance: 68.0
click at [169, 288] on td "Oportunidades" at bounding box center [434, 290] width 534 height 29
copy div "Oportunidades"
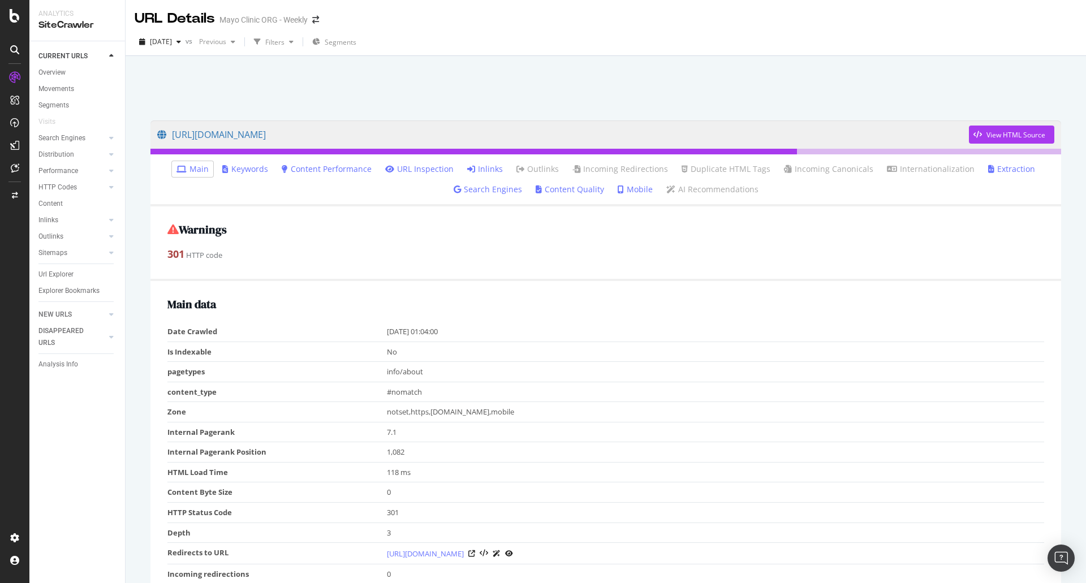
click at [495, 175] on link "Inlinks" at bounding box center [485, 168] width 36 height 11
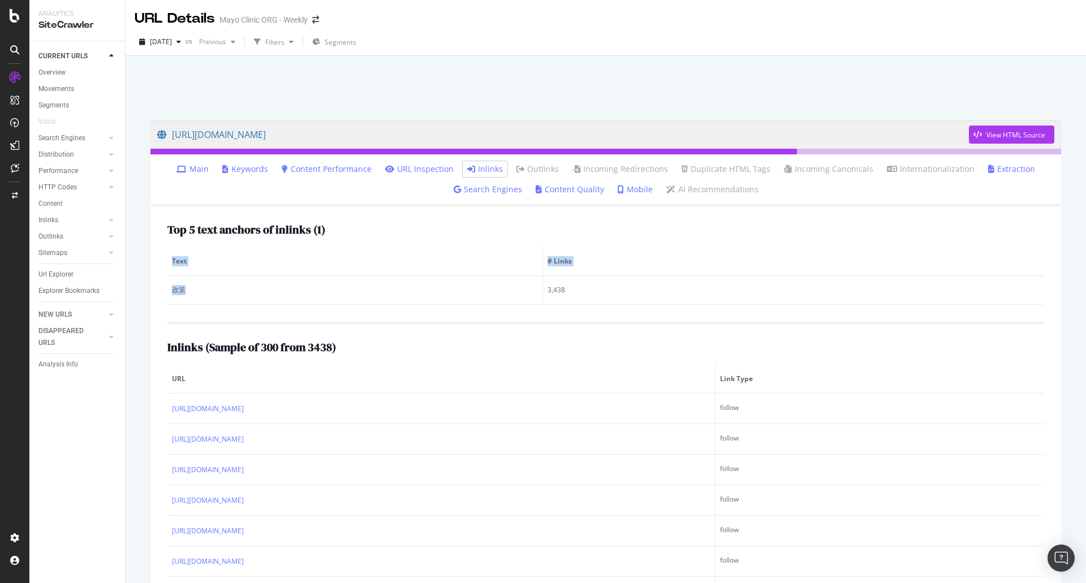
drag, startPoint x: 195, startPoint y: 294, endPoint x: 166, endPoint y: 290, distance: 28.6
click at [166, 290] on div "Top 5 text anchors of inlinks ( 1 ) Text # Links 政策 3,438 Inlinks ( Sample of 3…" at bounding box center [605, 435] width 910 height 458
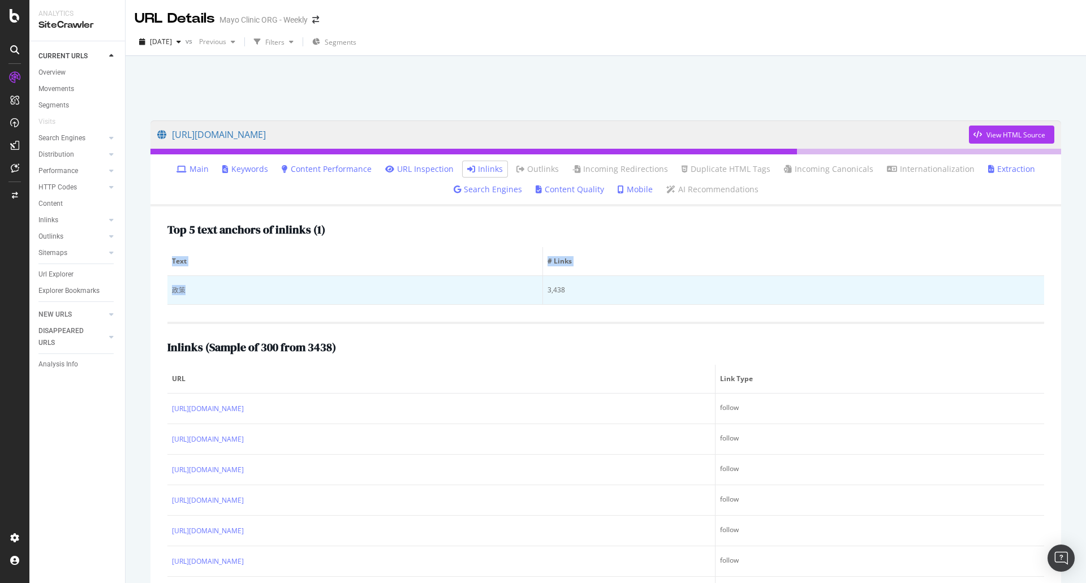
copy table "Text # Links 政策"
drag, startPoint x: 272, startPoint y: 306, endPoint x: 208, endPoint y: 300, distance: 64.7
click at [270, 306] on div "Top 5 text anchors of inlinks ( 1 ) Text # Links 政策 3,438 Inlinks ( Sample of 3…" at bounding box center [605, 435] width 910 height 458
drag, startPoint x: 191, startPoint y: 283, endPoint x: 174, endPoint y: 290, distance: 18.1
click at [174, 290] on td "政策" at bounding box center [355, 290] width 376 height 29
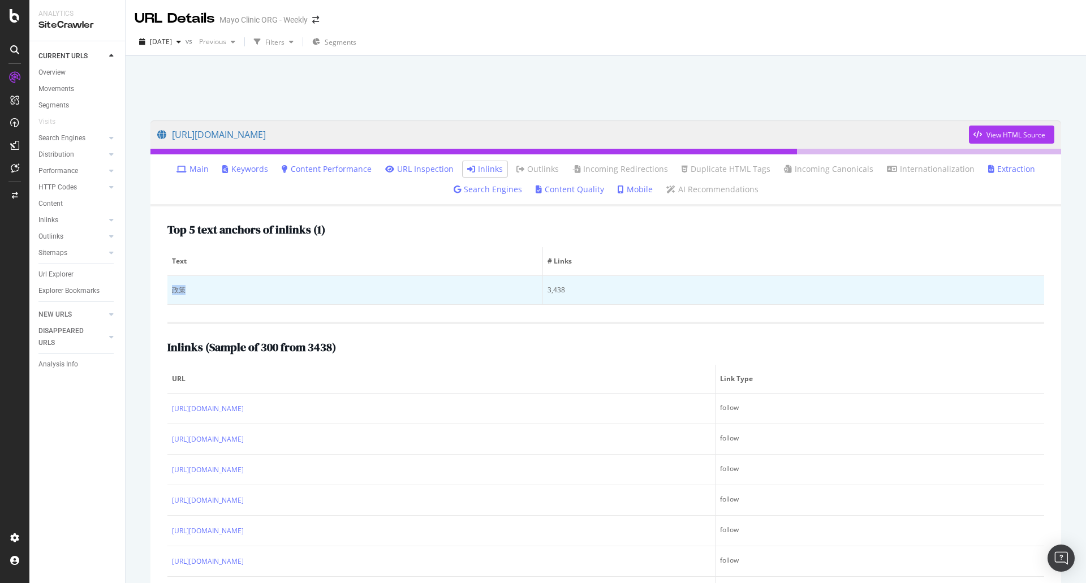
copy div "政策"
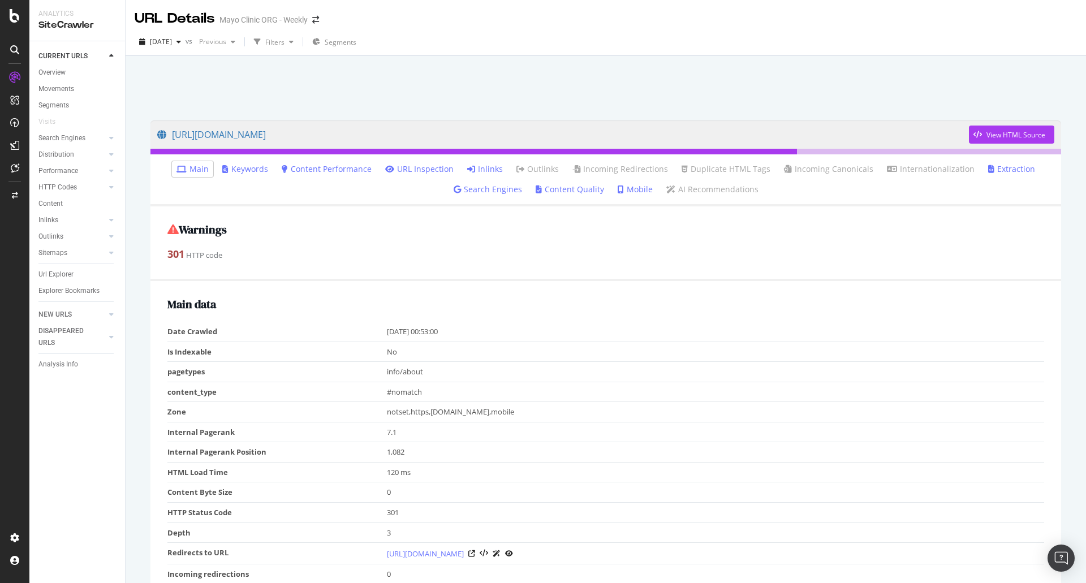
click at [486, 162] on li "Inlinks" at bounding box center [485, 169] width 45 height 16
click at [486, 167] on link "Inlinks" at bounding box center [485, 168] width 36 height 11
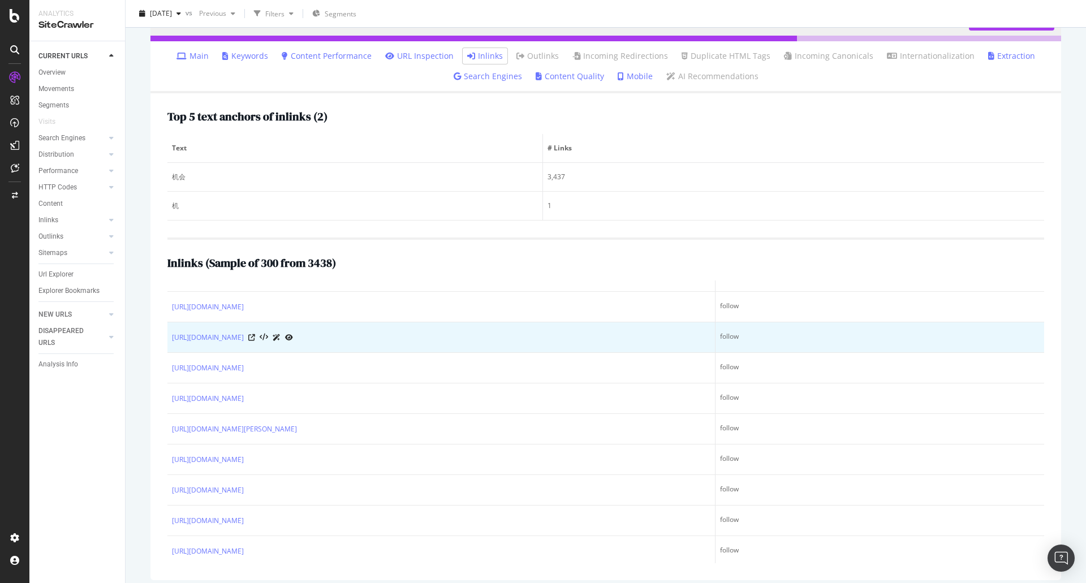
scroll to position [622, 0]
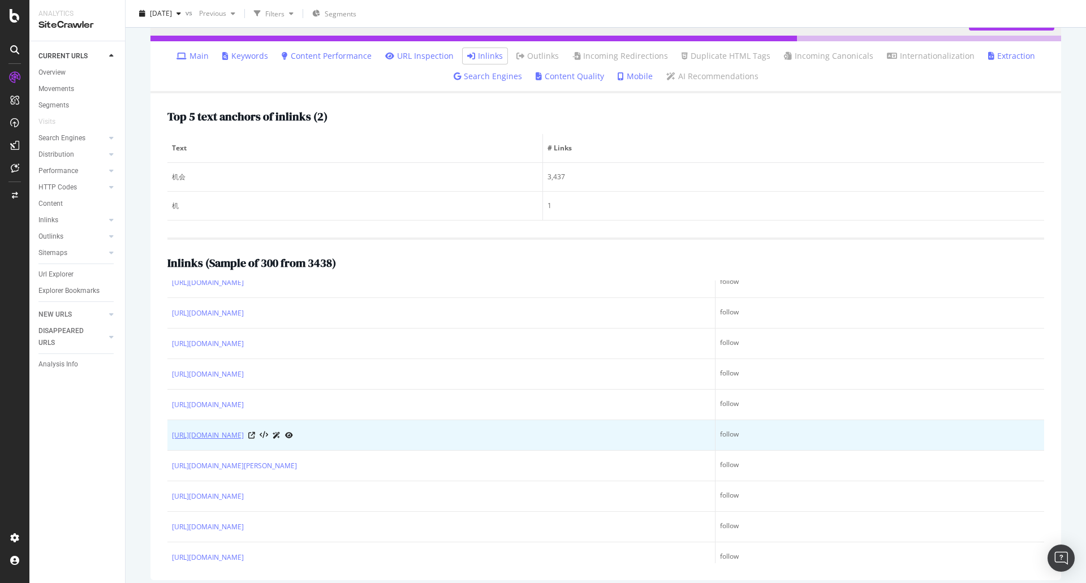
click at [244, 435] on link "[URL][DOMAIN_NAME]" at bounding box center [208, 435] width 72 height 11
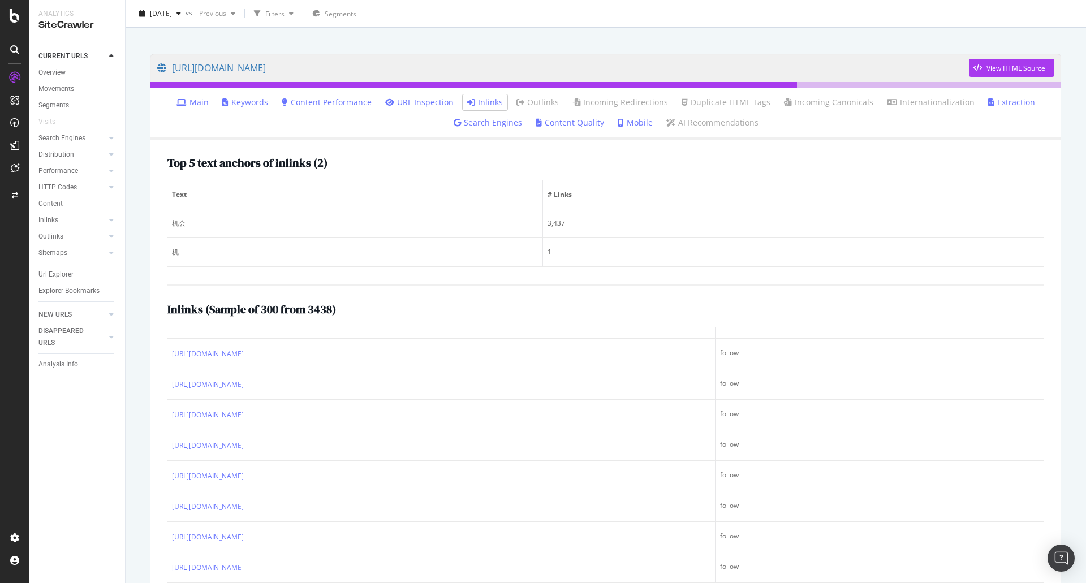
scroll to position [122, 0]
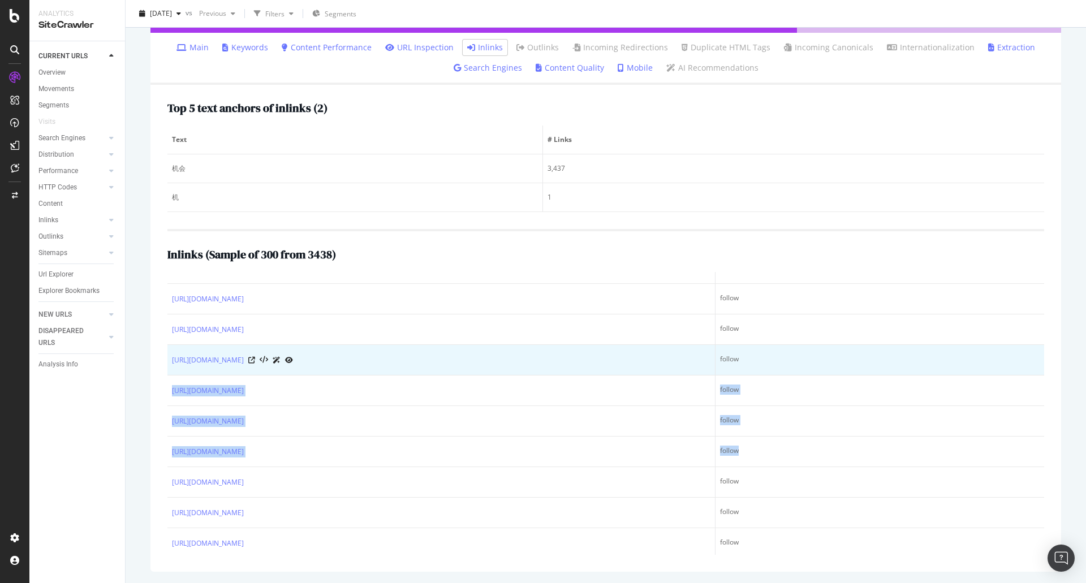
drag, startPoint x: 792, startPoint y: 459, endPoint x: 999, endPoint y: 364, distance: 227.7
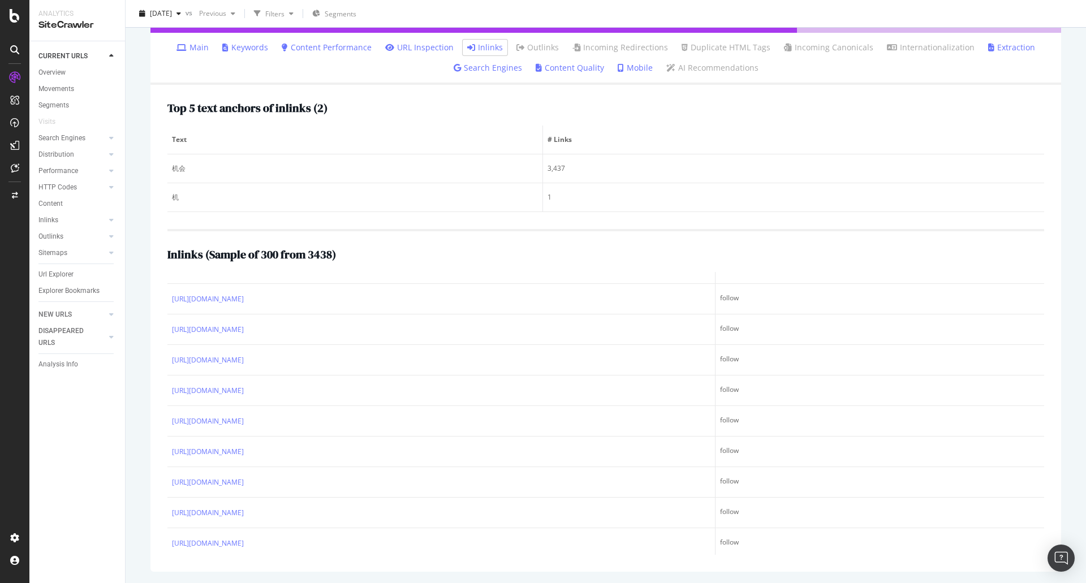
click at [565, 220] on div "Top 5 text anchors of inlinks ( 2 ) Text # Links 机会 3,437 机 1 Inlinks ( Sample …" at bounding box center [605, 328] width 910 height 487
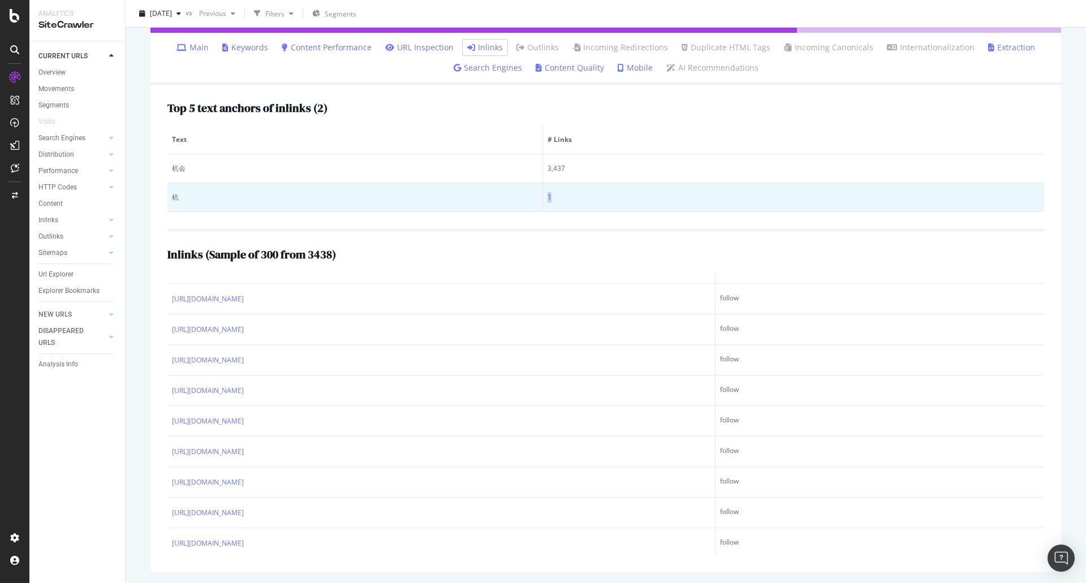
drag, startPoint x: 549, startPoint y: 200, endPoint x: 541, endPoint y: 200, distance: 8.5
click at [543, 200] on td "1" at bounding box center [793, 197] width 501 height 29
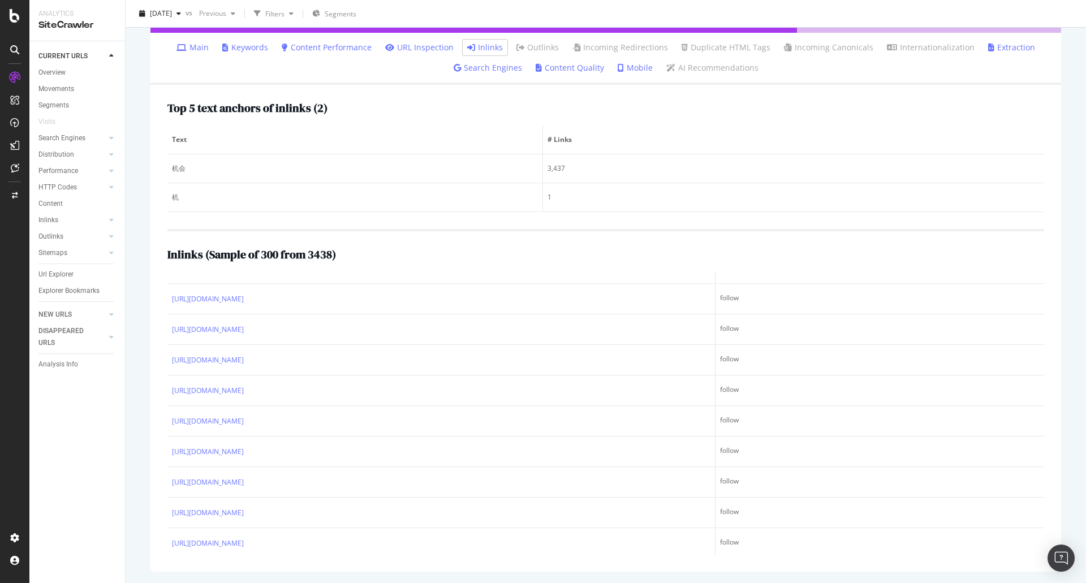
click at [568, 217] on div "Top 5 text anchors of inlinks ( 2 ) Text # Links 机会 3,437 机 1 Inlinks ( Sample …" at bounding box center [605, 328] width 910 height 487
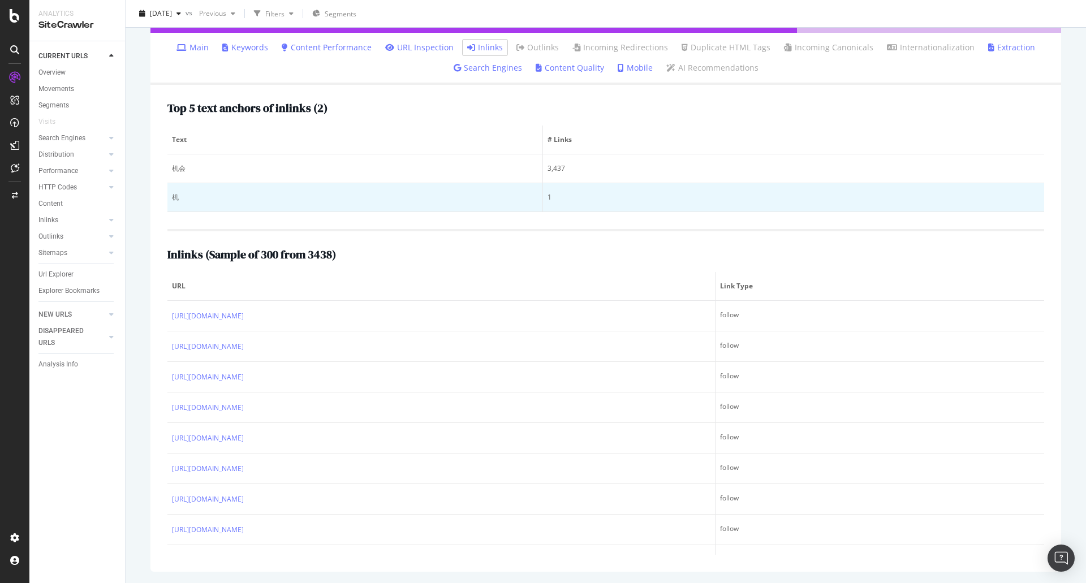
drag, startPoint x: 182, startPoint y: 211, endPoint x: 184, endPoint y: 201, distance: 10.3
click at [184, 203] on td "机" at bounding box center [355, 197] width 376 height 29
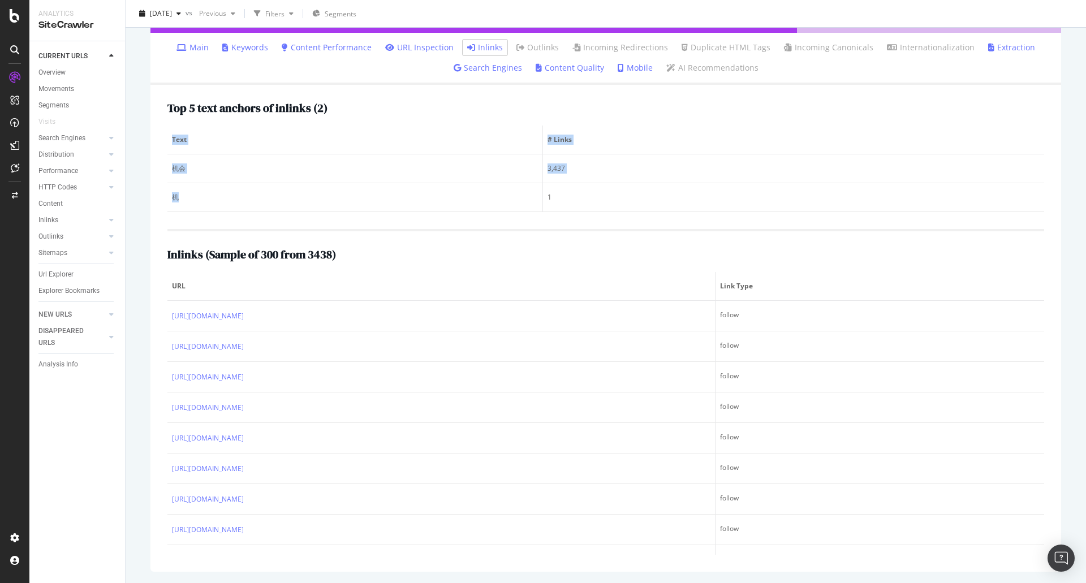
drag, startPoint x: 178, startPoint y: 201, endPoint x: 165, endPoint y: 201, distance: 13.0
click at [165, 201] on div "Top 5 text anchors of inlinks ( 2 ) Text # Links 机会 3,437 机 1 Inlinks ( Sample …" at bounding box center [605, 328] width 910 height 487
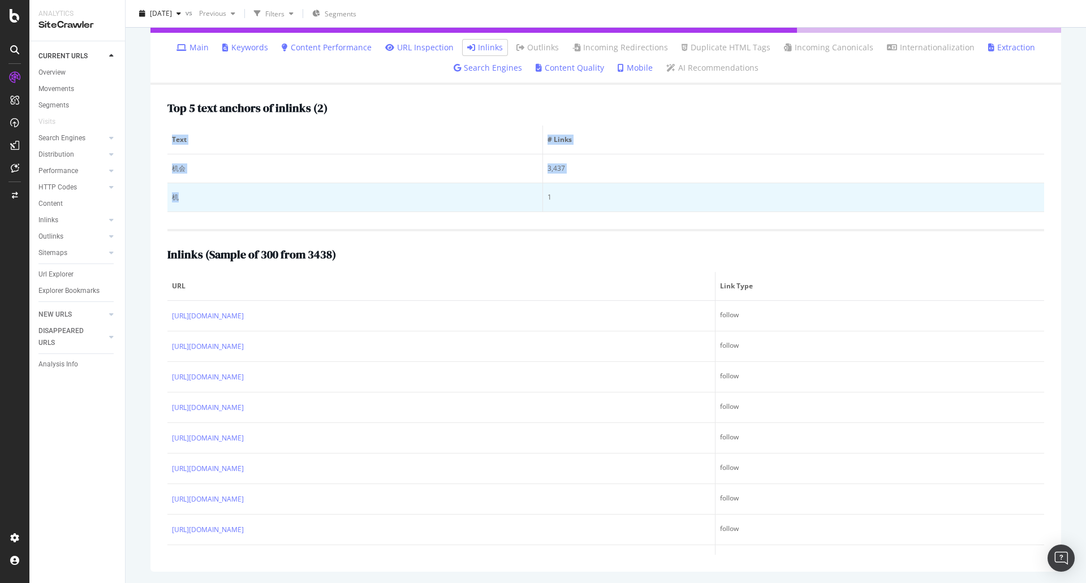
click at [188, 201] on div "机" at bounding box center [355, 197] width 366 height 10
drag, startPoint x: 188, startPoint y: 197, endPoint x: 171, endPoint y: 196, distance: 17.6
click at [171, 196] on td "机" at bounding box center [355, 197] width 376 height 29
copy div "机"
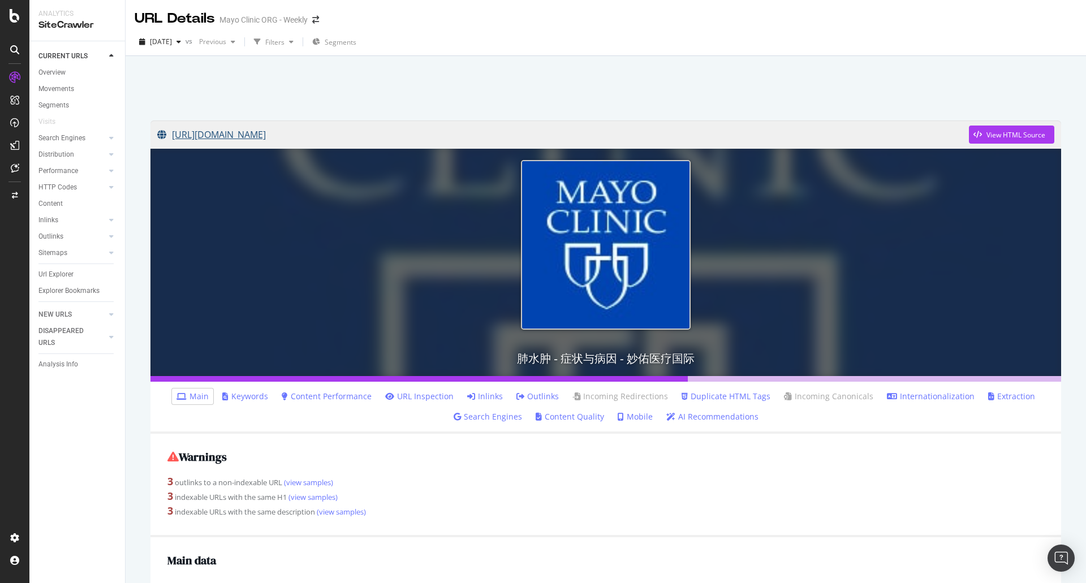
click at [575, 142] on link "[URL][DOMAIN_NAME]" at bounding box center [563, 134] width 812 height 28
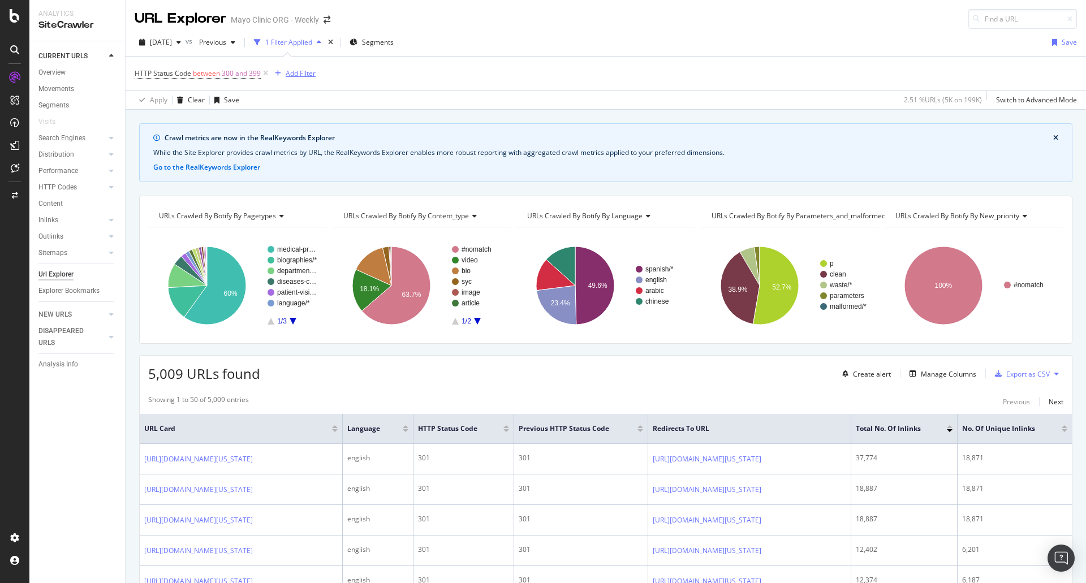
click at [284, 74] on div "button" at bounding box center [277, 73] width 15 height 7
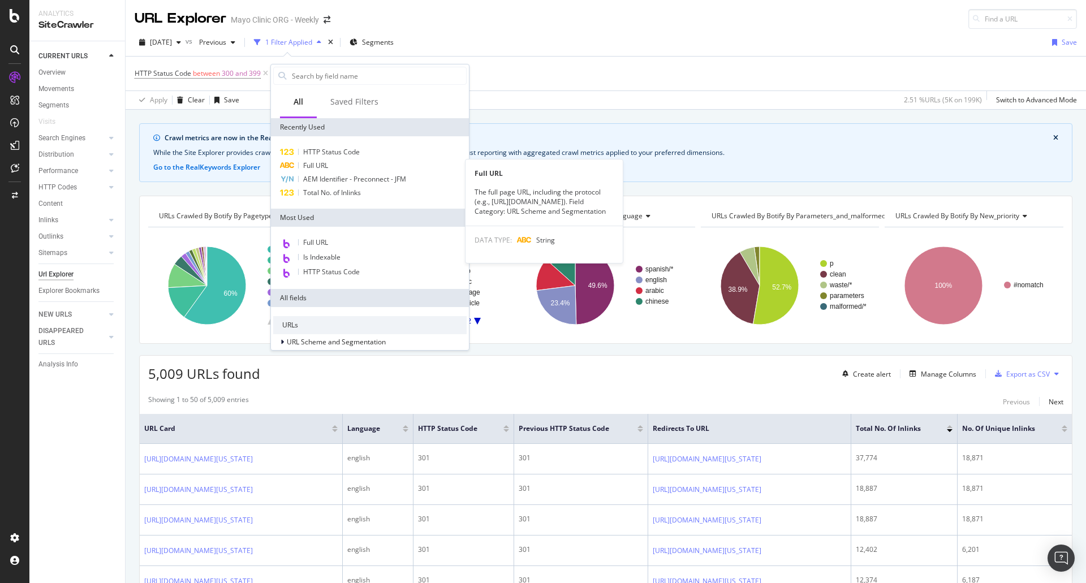
drag, startPoint x: 322, startPoint y: 169, endPoint x: 325, endPoint y: 161, distance: 8.6
click at [321, 169] on span "Full URL" at bounding box center [315, 166] width 25 height 10
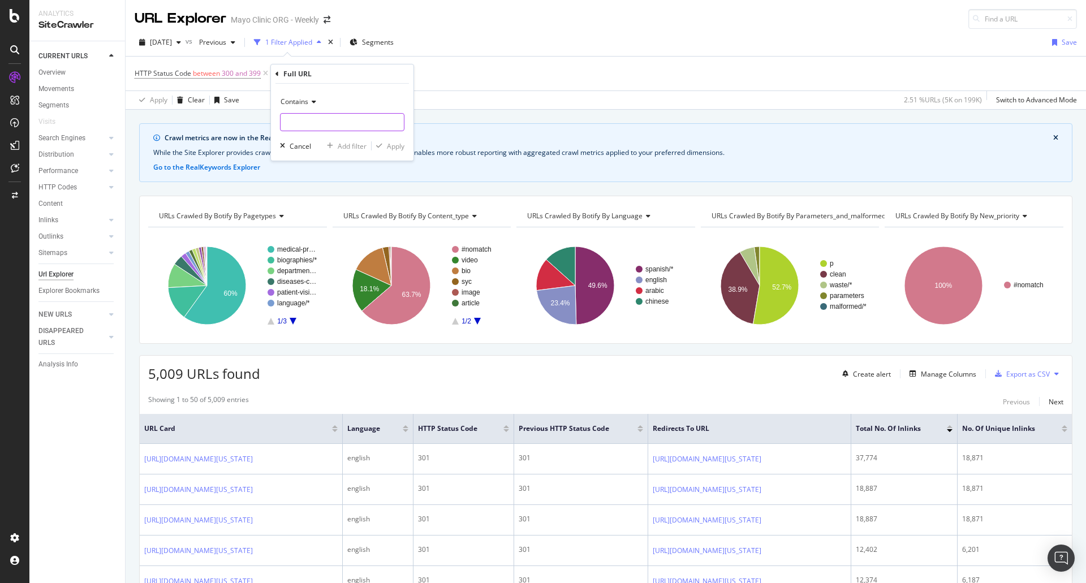
click at [323, 117] on input "text" at bounding box center [341, 122] width 123 height 18
click at [314, 99] on icon at bounding box center [312, 101] width 8 height 7
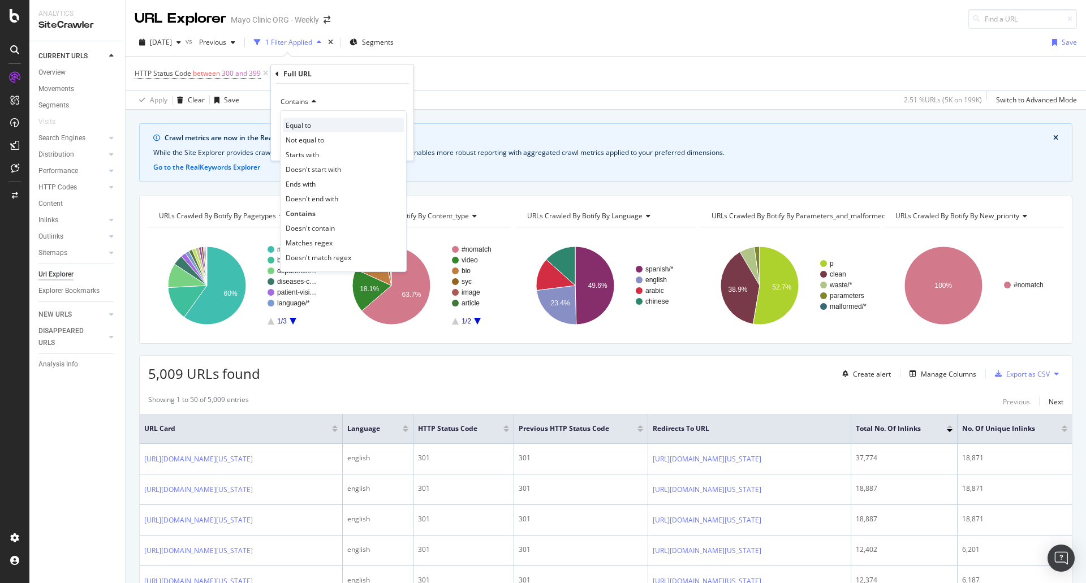
click at [316, 119] on div "Equal to" at bounding box center [343, 125] width 121 height 15
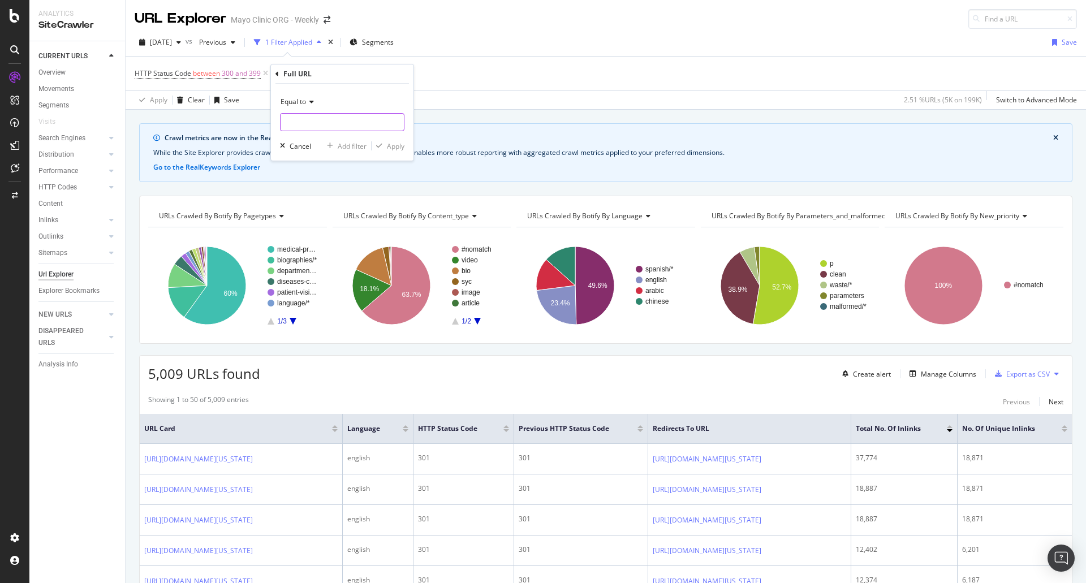
click at [316, 128] on input "text" at bounding box center [341, 122] width 123 height 18
paste input "https://www.mayoclinic.org/zh-hans/about-this-site/advertising-sponsorship.html"
type input "https://www.mayoclinic.org/zh-hans/about-this-site/advertising-sponsorship.html"
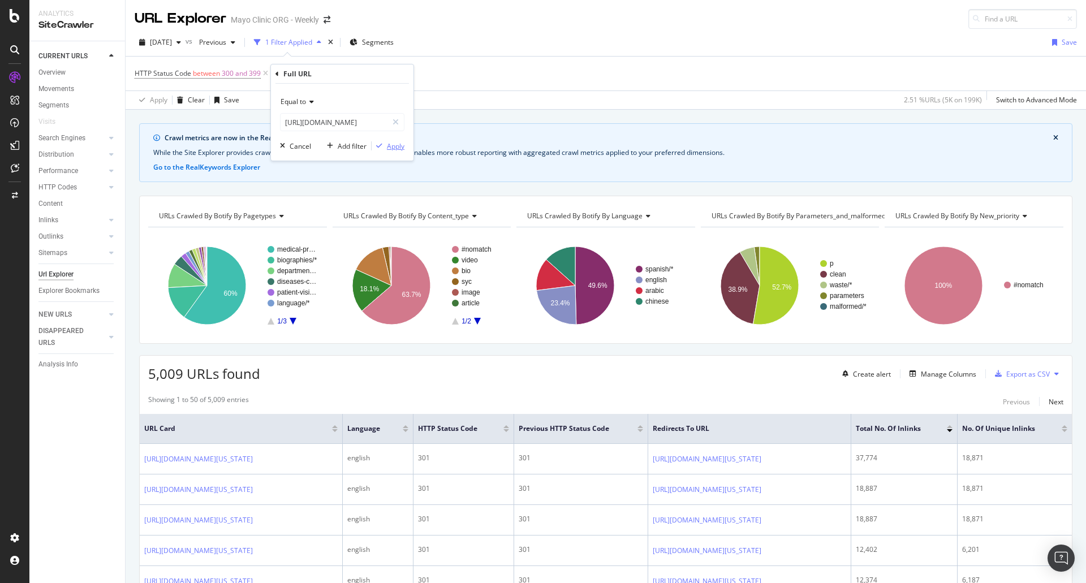
click at [391, 145] on div "Apply" at bounding box center [396, 146] width 18 height 10
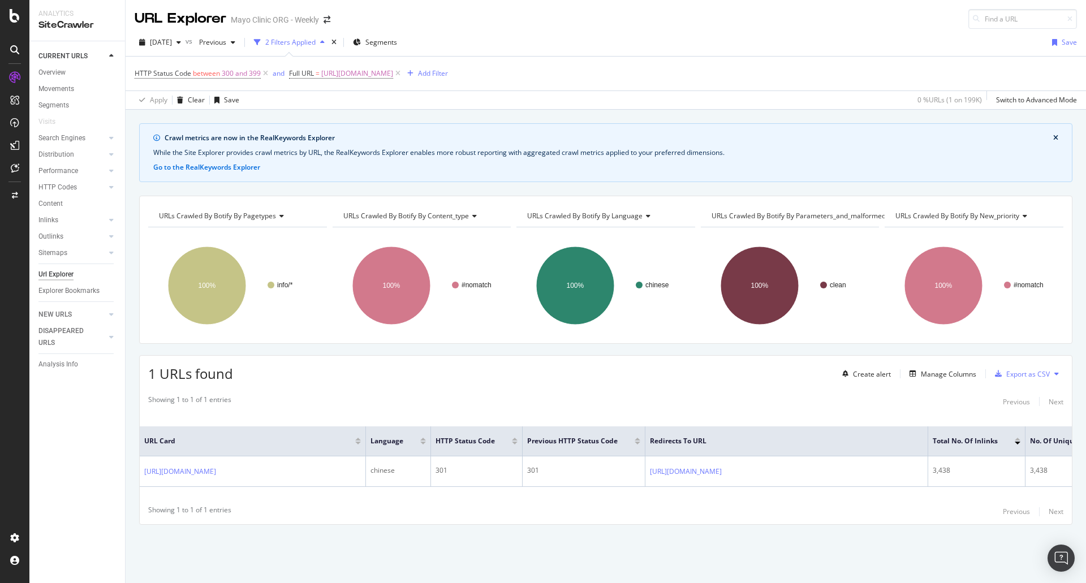
scroll to position [0, 58]
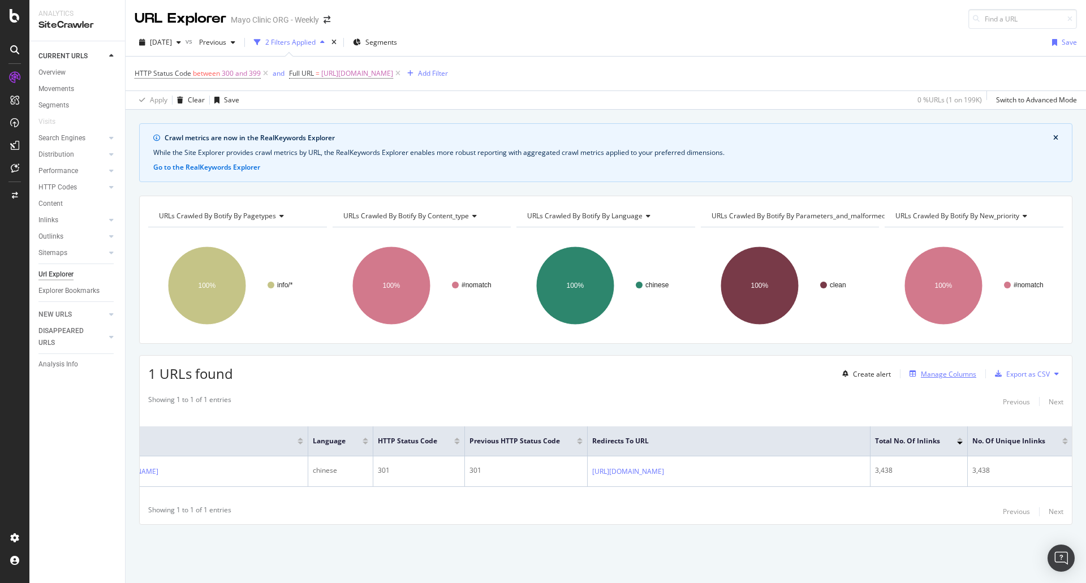
click at [933, 369] on div "Manage Columns" at bounding box center [948, 374] width 55 height 10
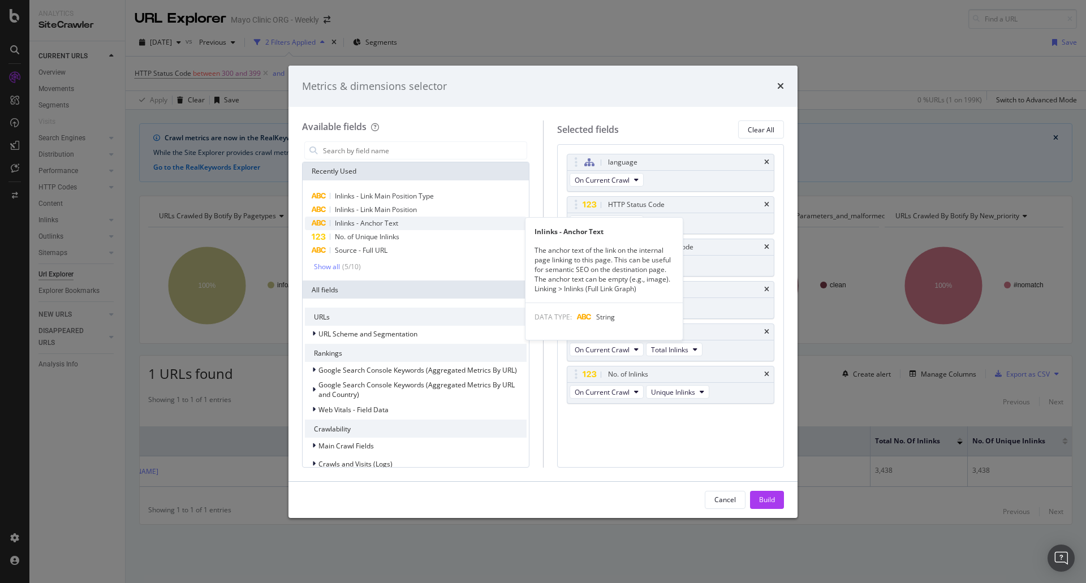
click at [414, 223] on div "Inlinks - Anchor Text" at bounding box center [416, 224] width 222 height 14
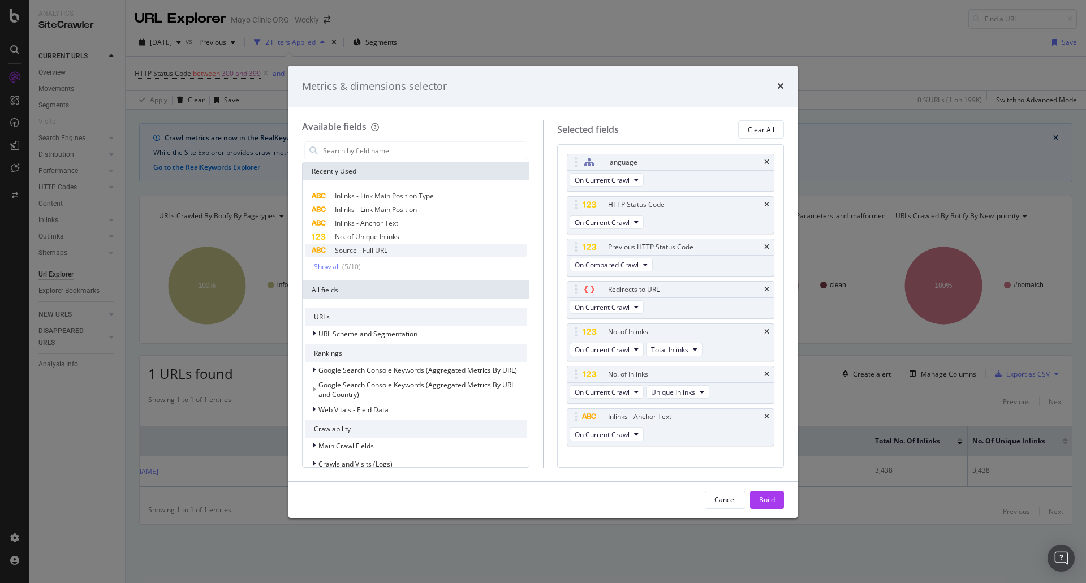
click at [407, 253] on div "Source - Full URL" at bounding box center [416, 251] width 222 height 14
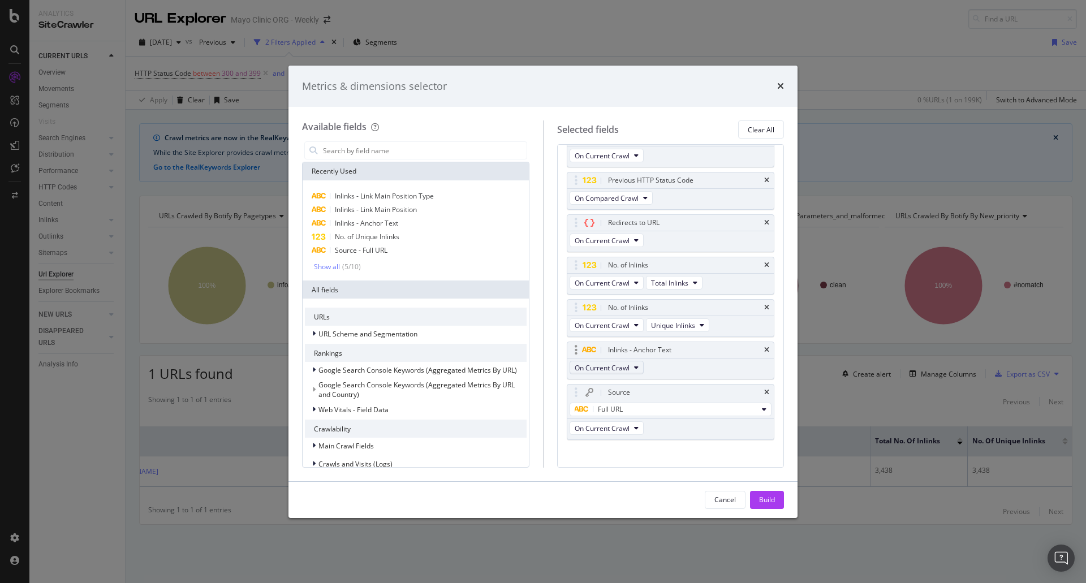
scroll to position [77, 0]
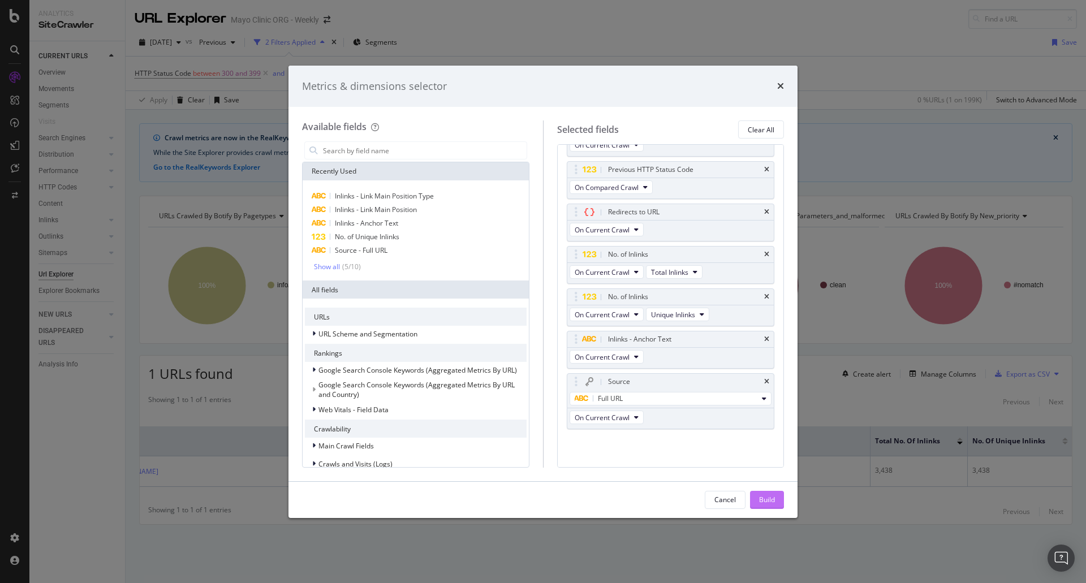
click at [762, 491] on div "Build" at bounding box center [767, 499] width 16 height 17
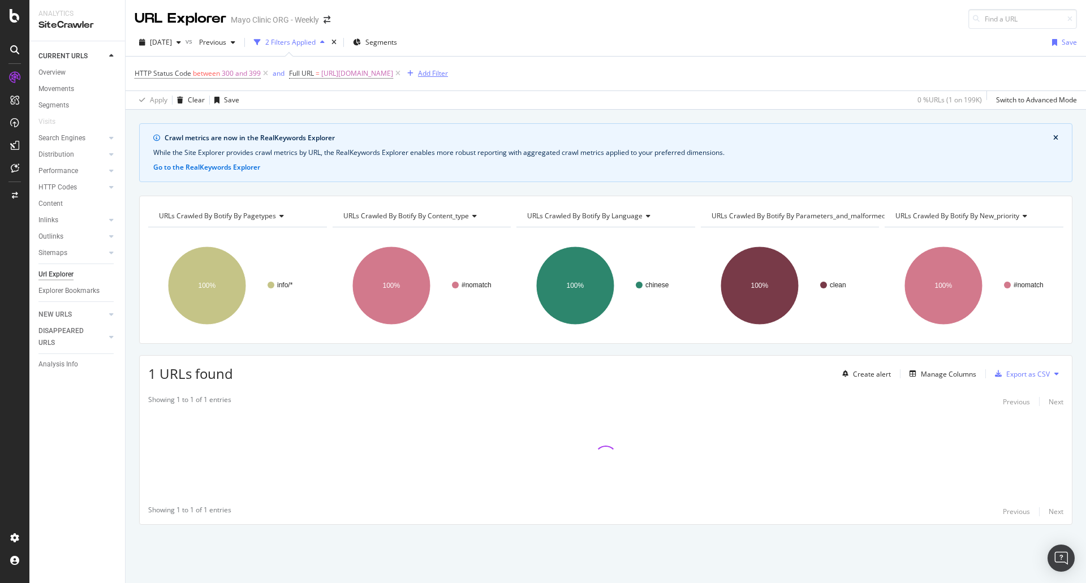
click at [448, 70] on div "Add Filter" at bounding box center [433, 73] width 30 height 10
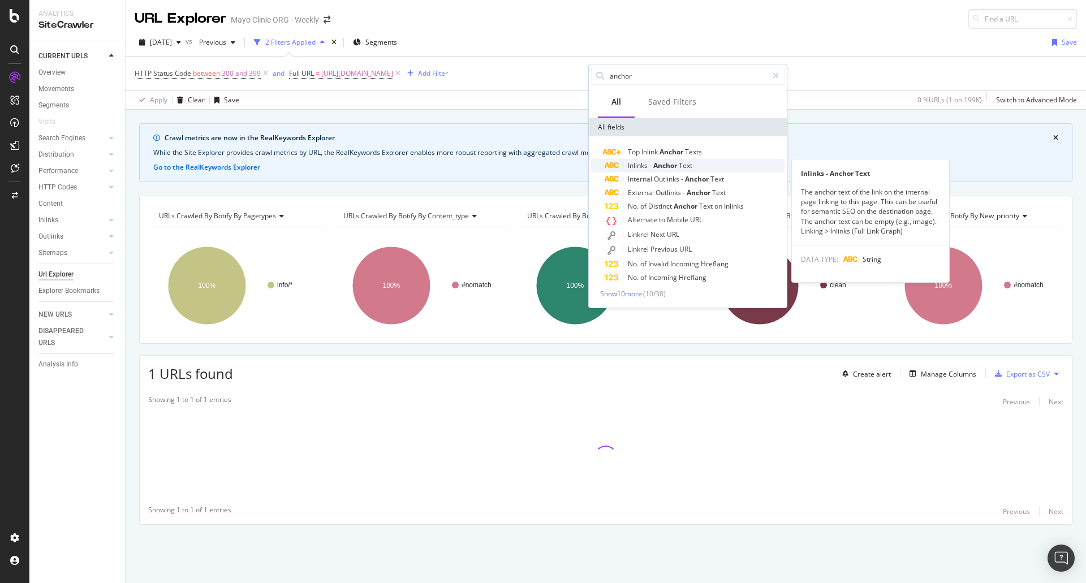
type input "anchor"
click at [654, 170] on span "Anchor" at bounding box center [665, 166] width 25 height 10
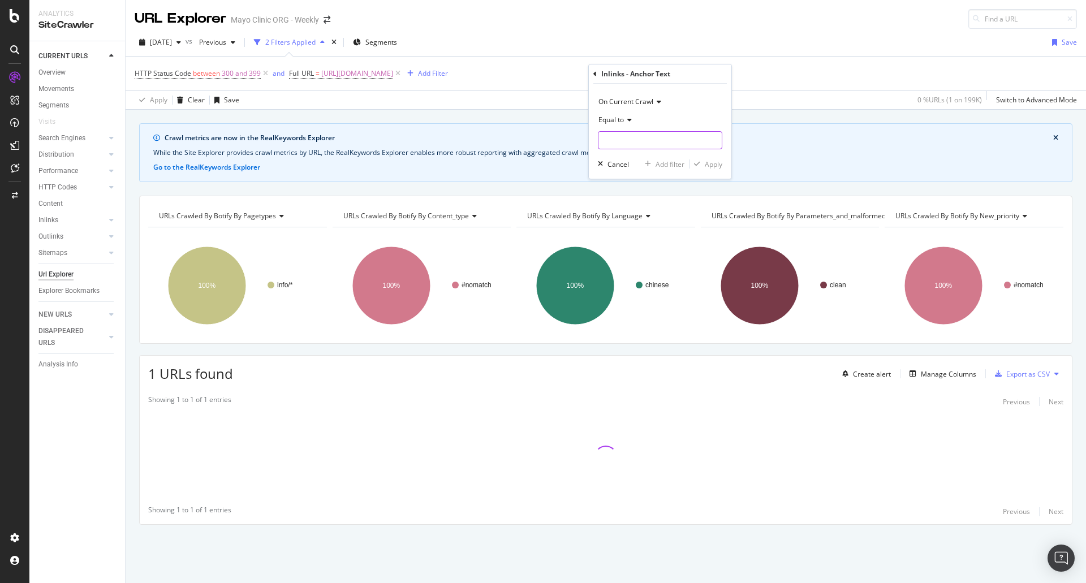
click at [644, 140] on input "text" at bounding box center [659, 140] width 123 height 18
paste input "机"
type input "机"
click at [705, 165] on div "Apply" at bounding box center [714, 164] width 18 height 10
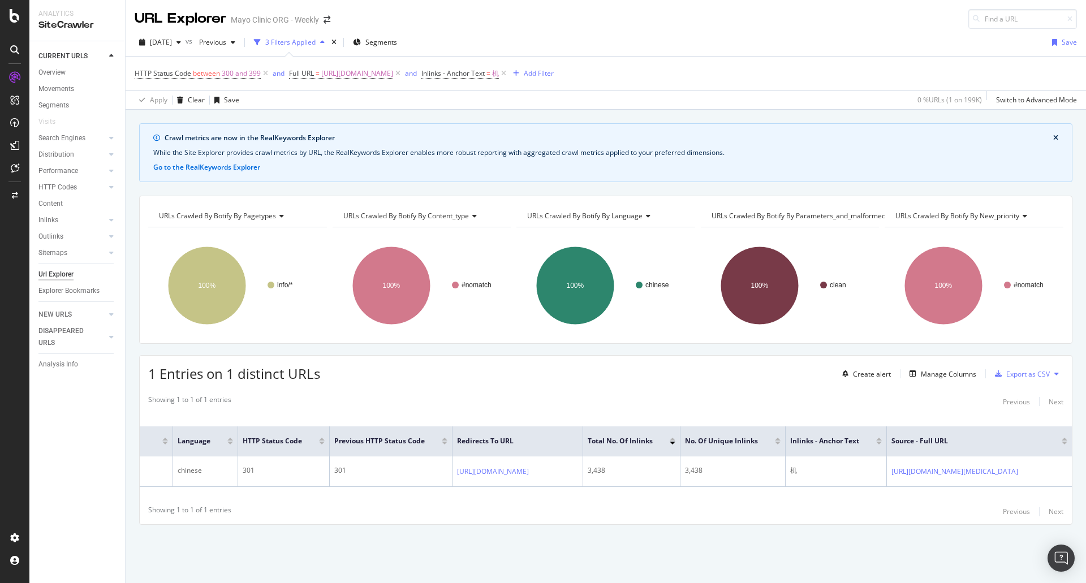
scroll to position [0, 499]
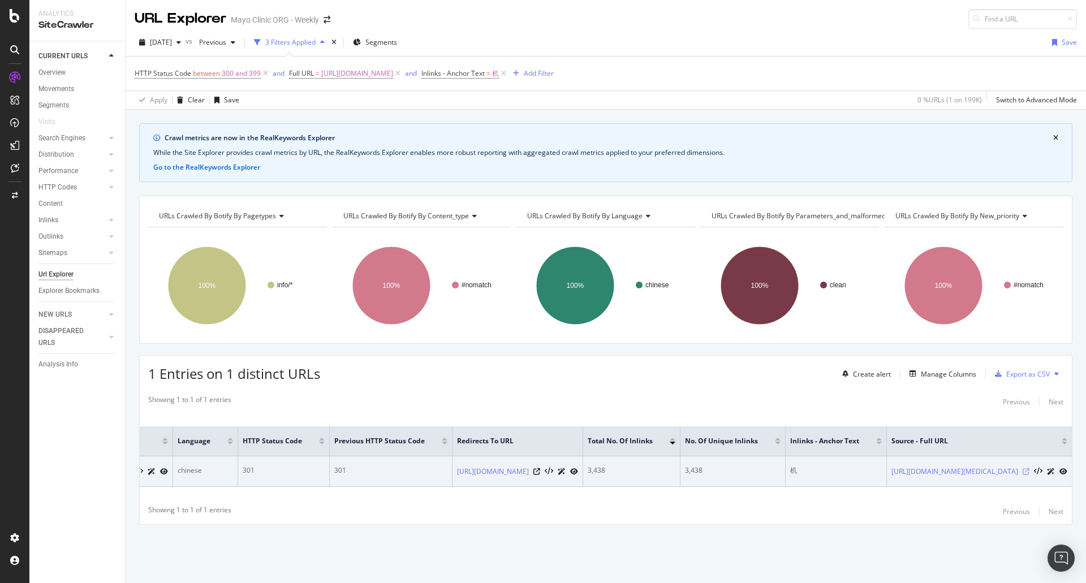
click at [1026, 468] on icon at bounding box center [1025, 471] width 7 height 7
drag, startPoint x: 709, startPoint y: 464, endPoint x: 688, endPoint y: 462, distance: 21.6
click at [786, 462] on td "机" at bounding box center [836, 471] width 101 height 31
copy div "机"
click at [1066, 469] on icon at bounding box center [1063, 471] width 8 height 7
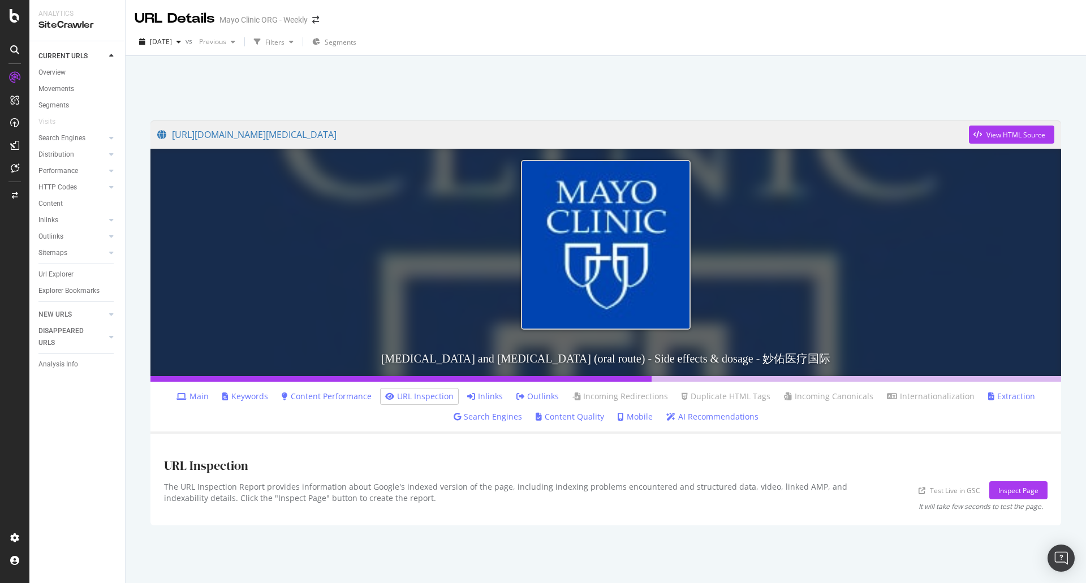
click at [530, 398] on link "Outlinks" at bounding box center [537, 396] width 42 height 11
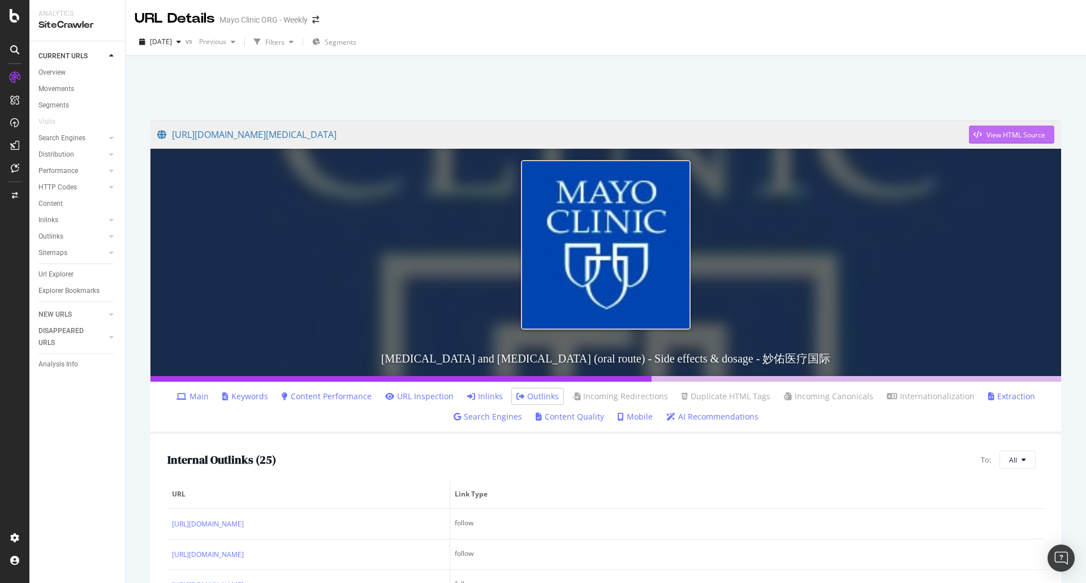
click at [988, 138] on div "View HTML Source" at bounding box center [1015, 135] width 59 height 10
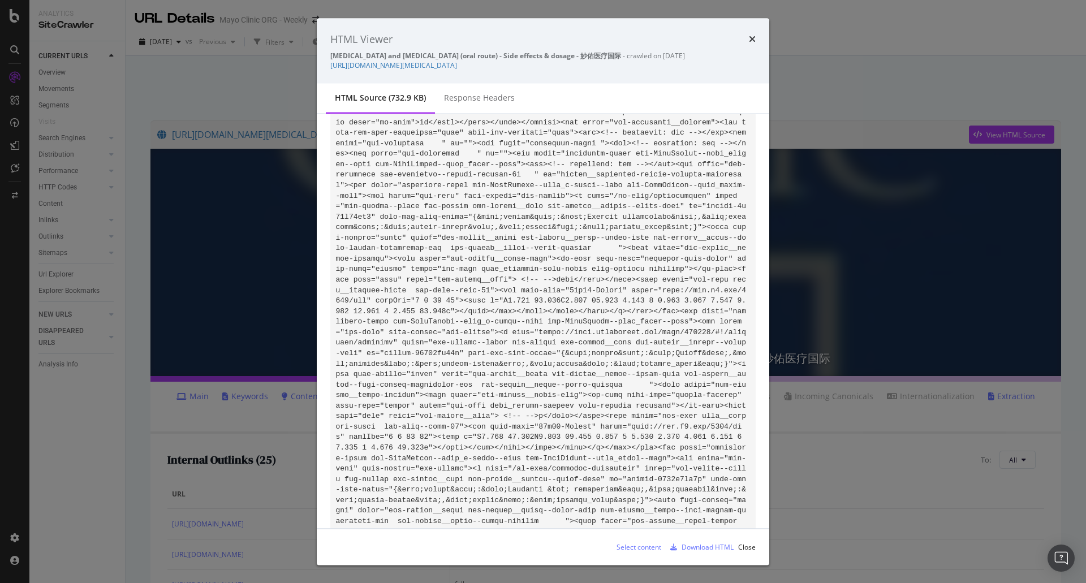
scroll to position [78481, 0]
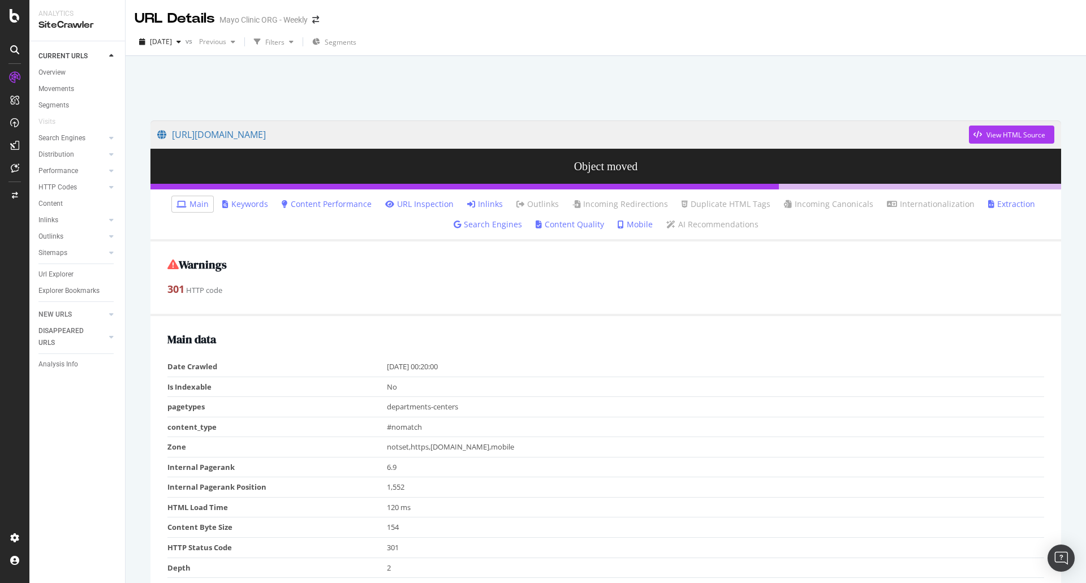
click at [481, 198] on link "Inlinks" at bounding box center [485, 203] width 36 height 11
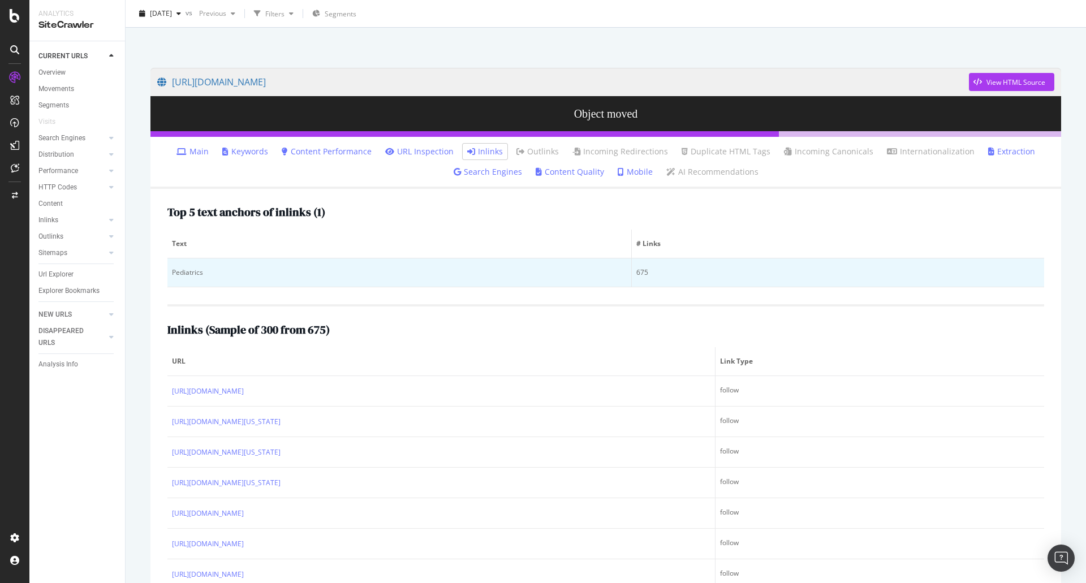
scroll to position [113, 0]
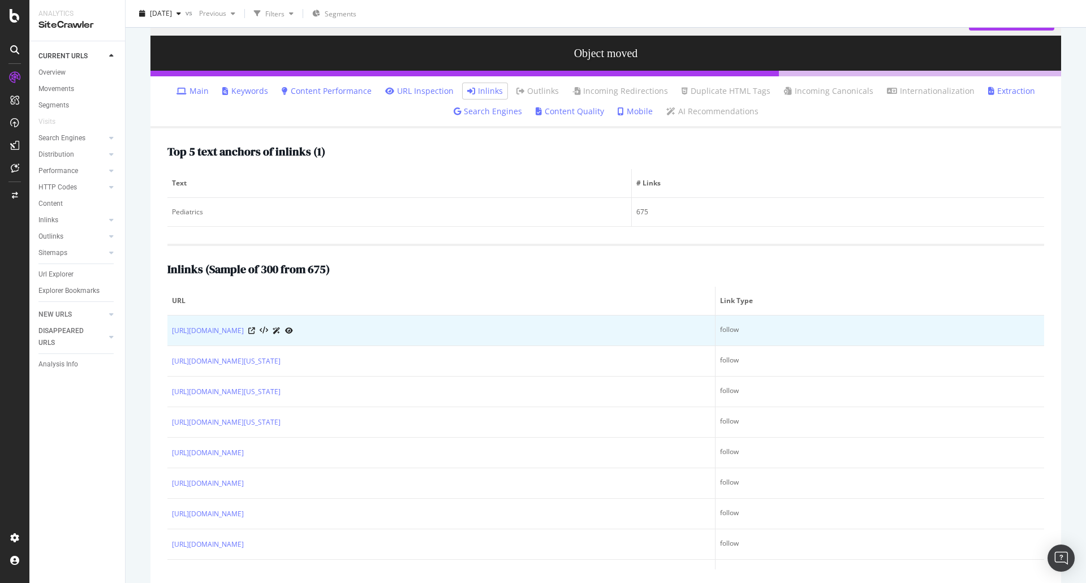
click at [331, 330] on div "[URL][DOMAIN_NAME]" at bounding box center [441, 331] width 538 height 12
click at [255, 333] on icon at bounding box center [251, 330] width 7 height 7
